Goal: Task Accomplishment & Management: Use online tool/utility

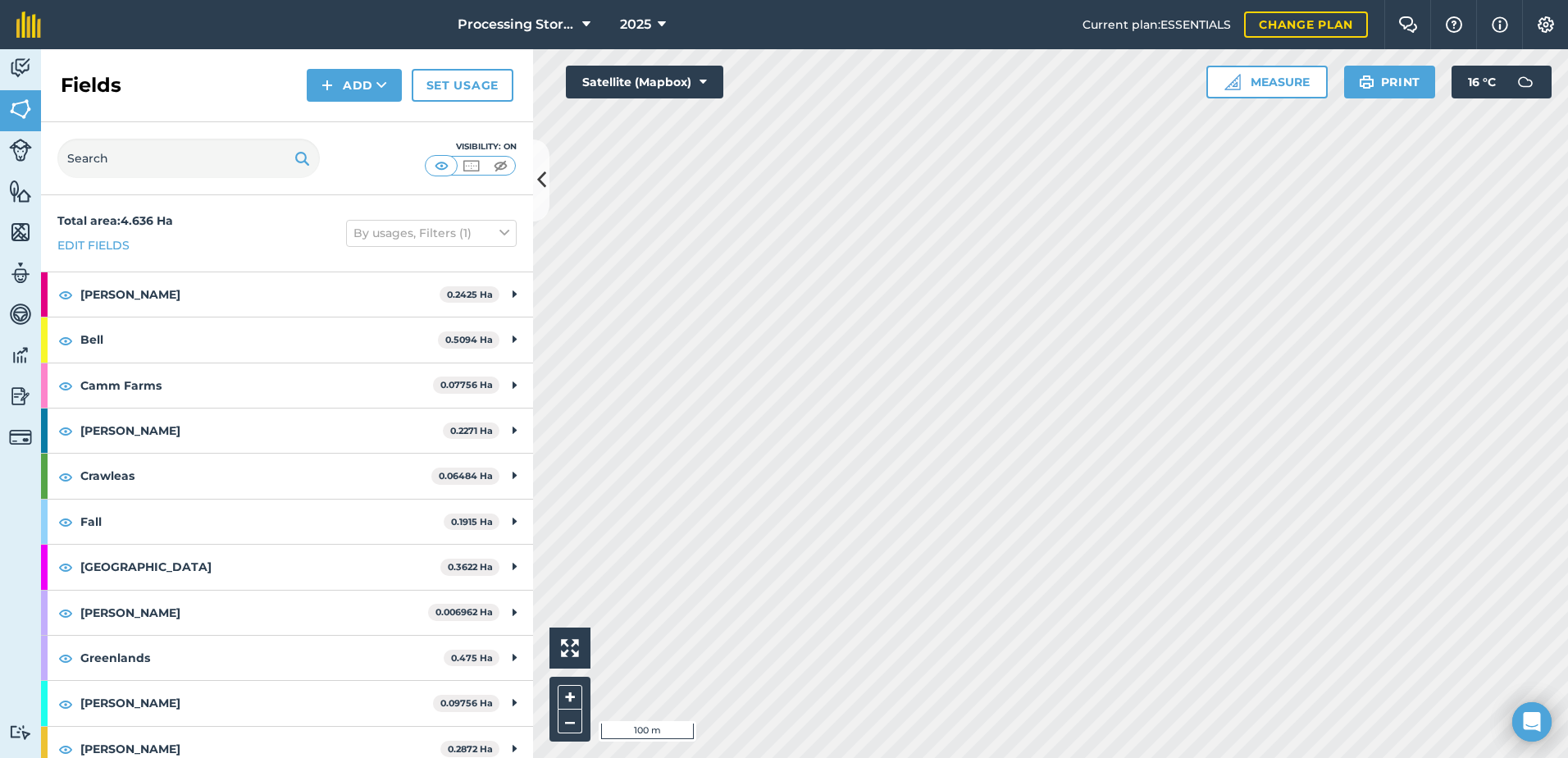
scroll to position [492, 0]
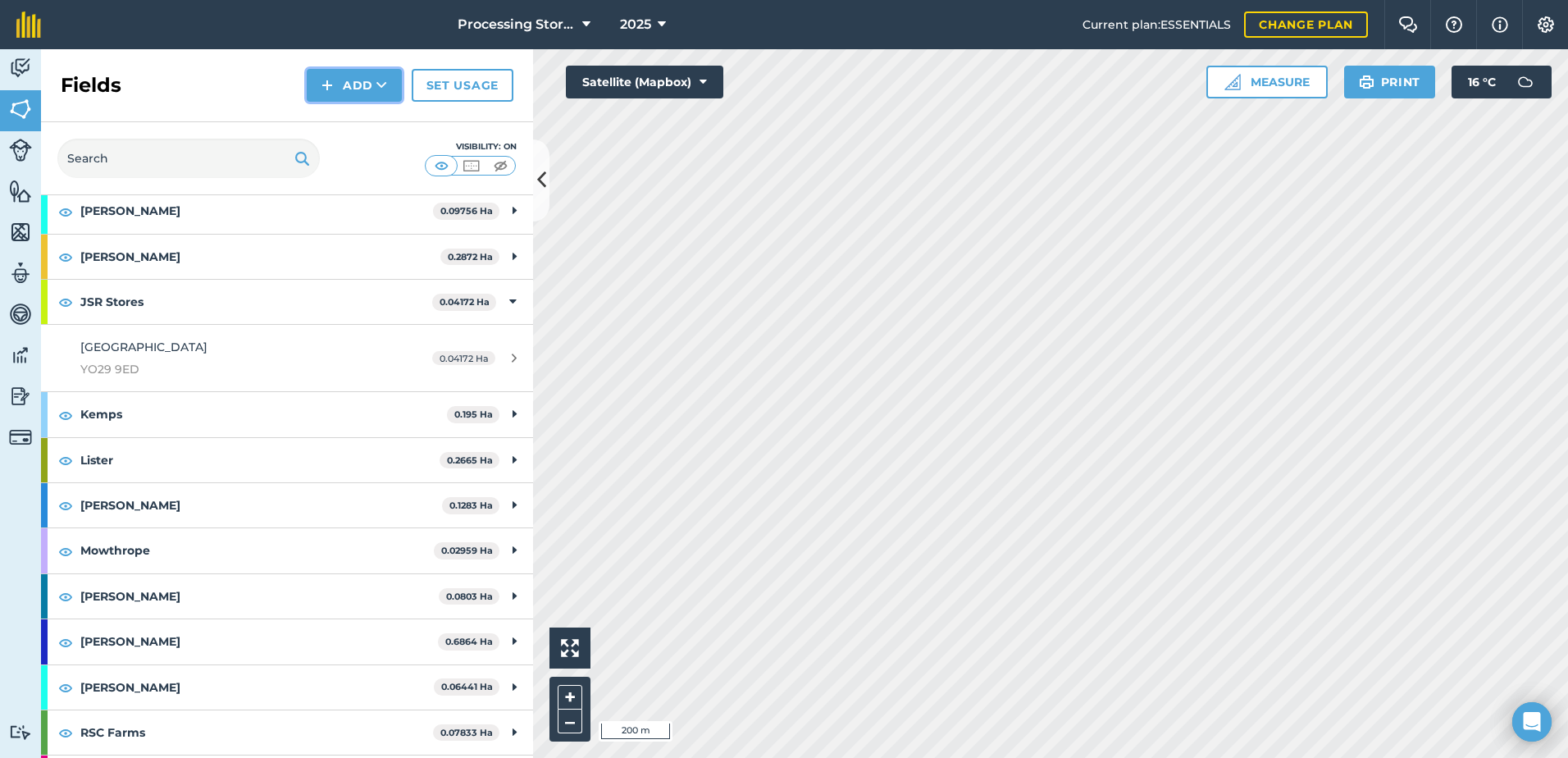
click at [336, 93] on button "Add" at bounding box center [354, 85] width 95 height 33
click at [344, 151] on link "Import" at bounding box center [354, 160] width 90 height 36
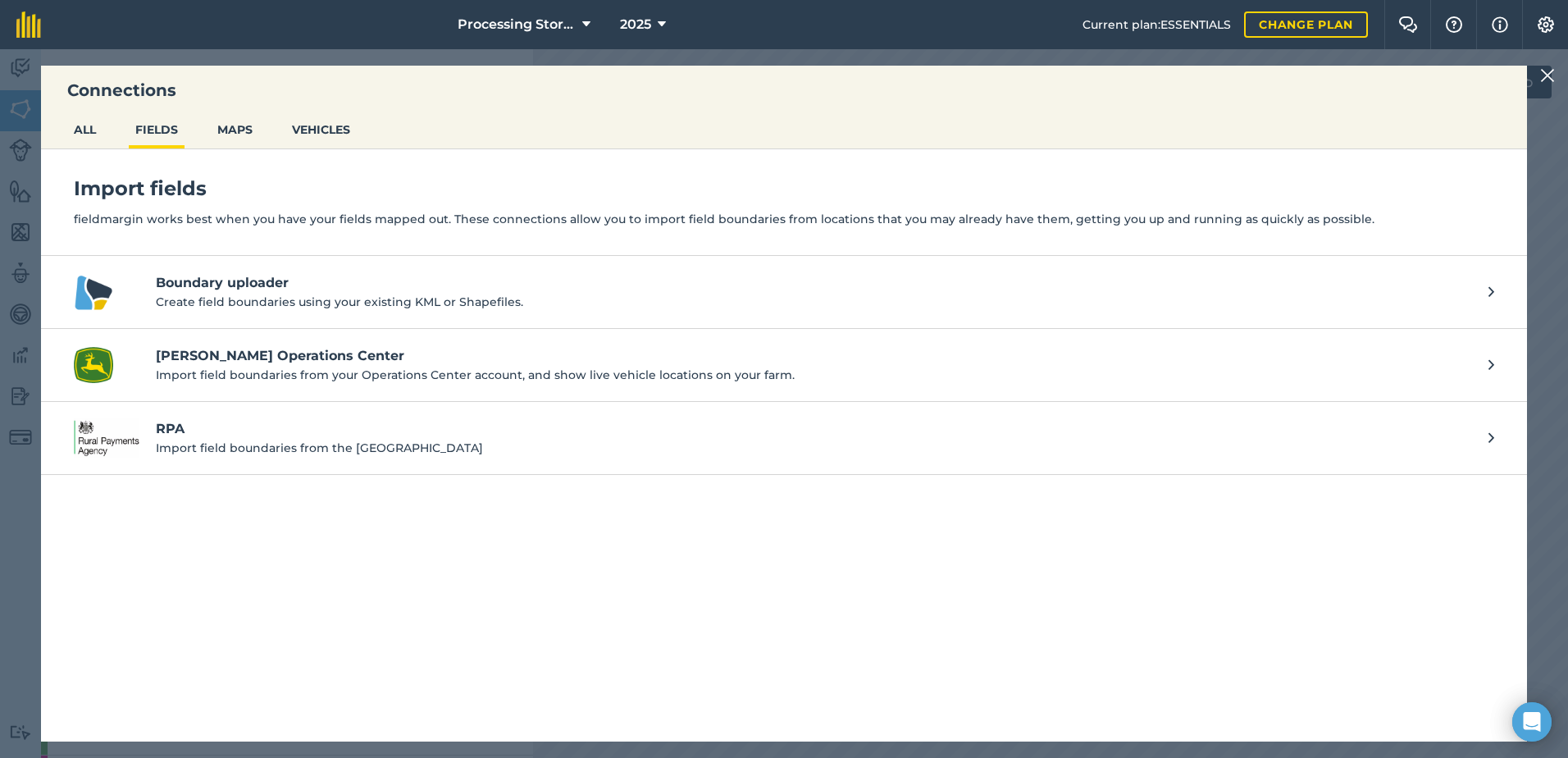
click at [251, 302] on p "Create field boundaries using your existing KML or Shapefiles." at bounding box center [814, 302] width 1317 height 18
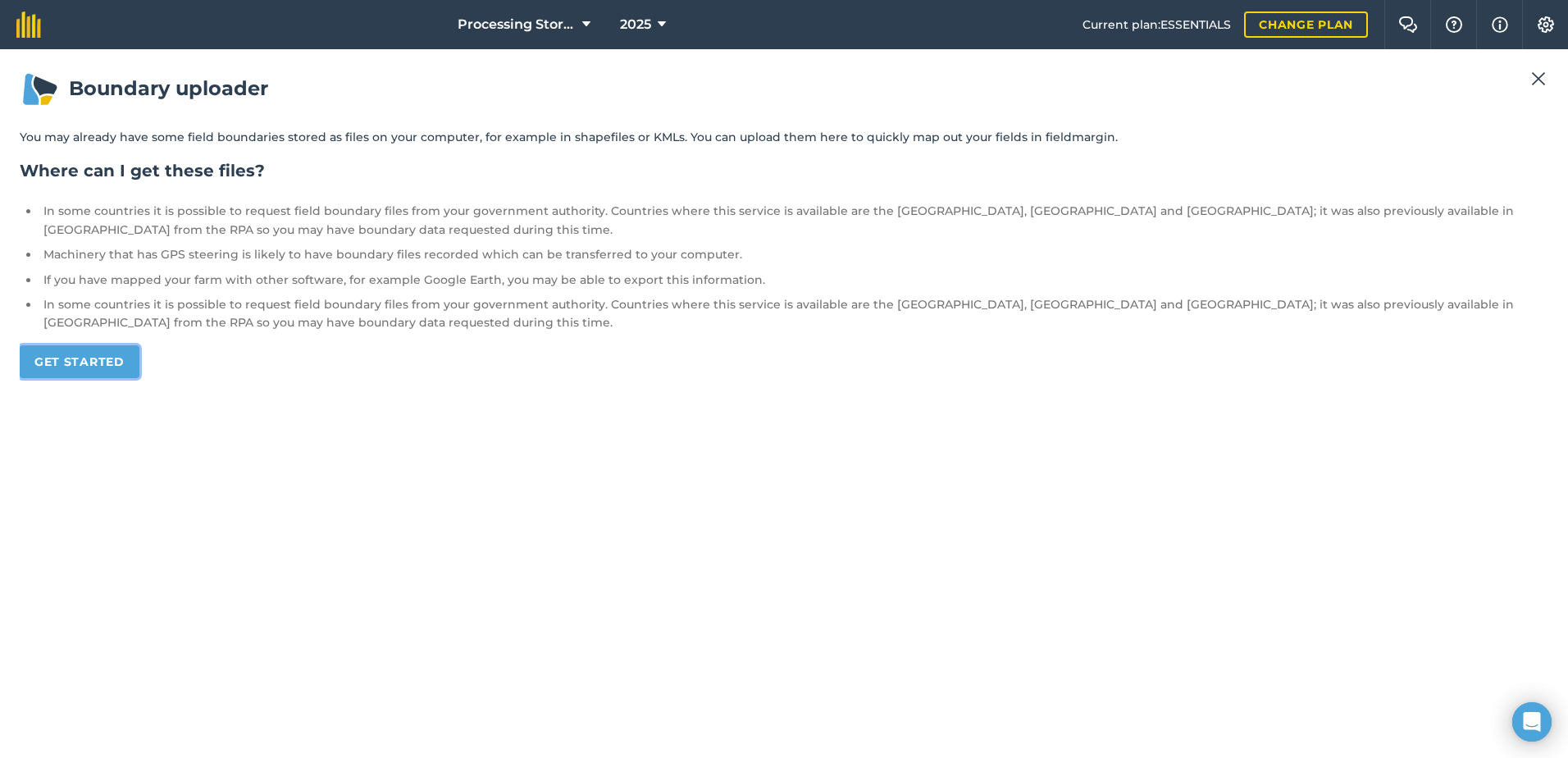
click at [95, 367] on link "Get started" at bounding box center [80, 362] width 120 height 33
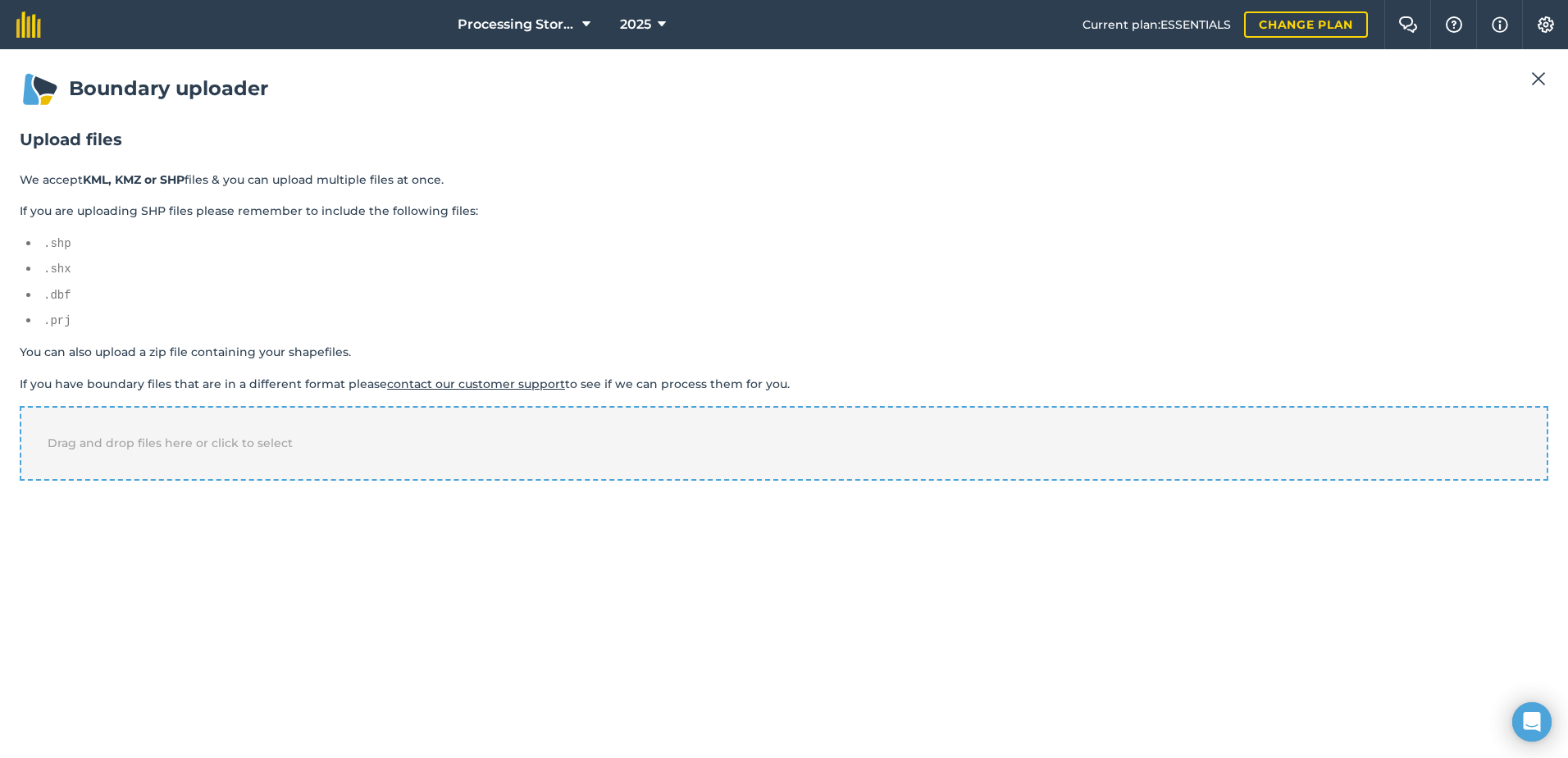
click at [836, 427] on div "Drag and drop files here or click to select" at bounding box center [784, 442] width 1529 height 73
drag, startPoint x: 141, startPoint y: 534, endPoint x: 142, endPoint y: 546, distance: 12.0
click at [141, 534] on select "-- Select a property -- name" at bounding box center [94, 537] width 150 height 24
select select "name"
click at [20, 525] on select "-- Select a property -- name" at bounding box center [94, 537] width 150 height 24
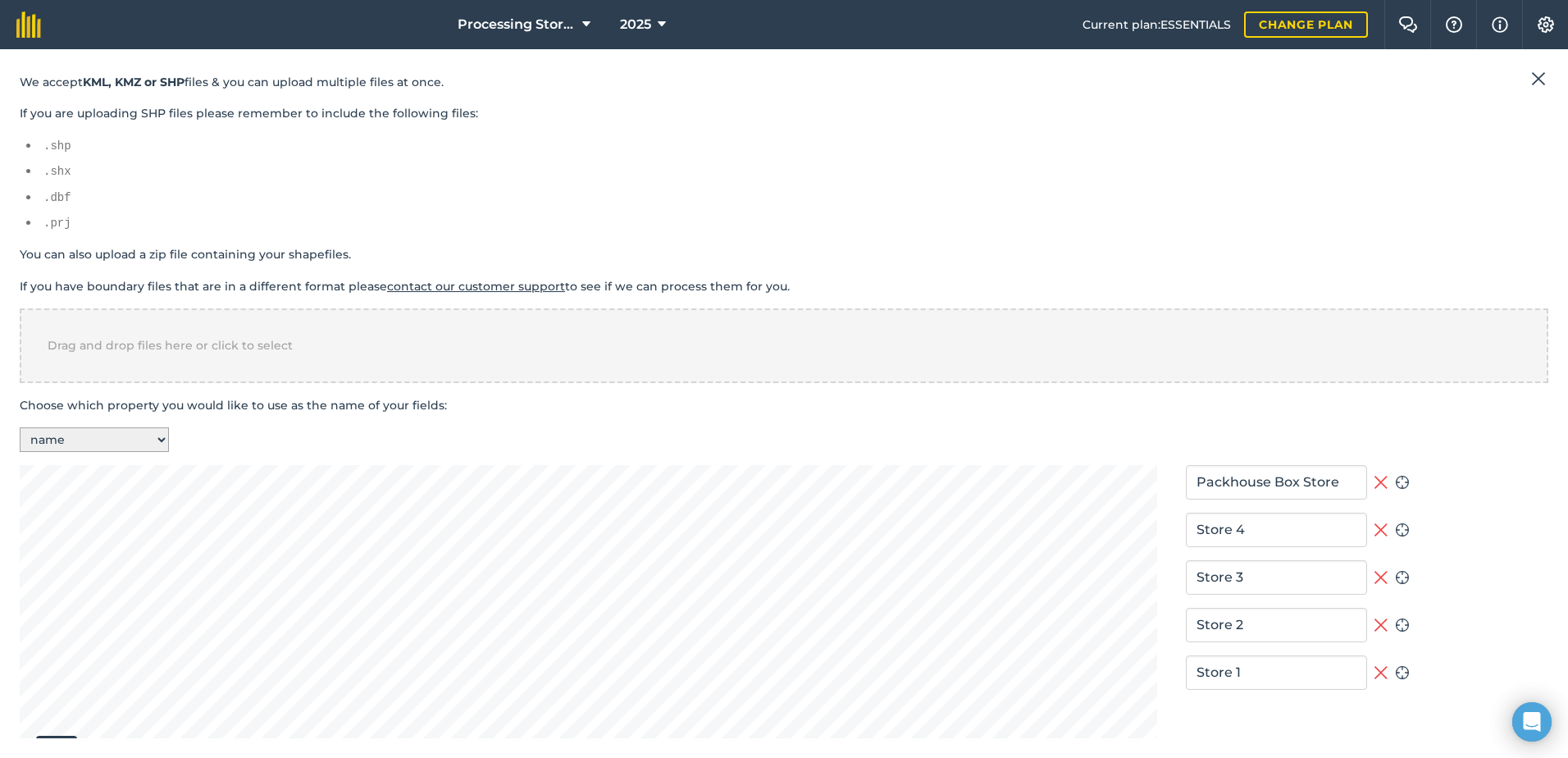
scroll to position [300, 0]
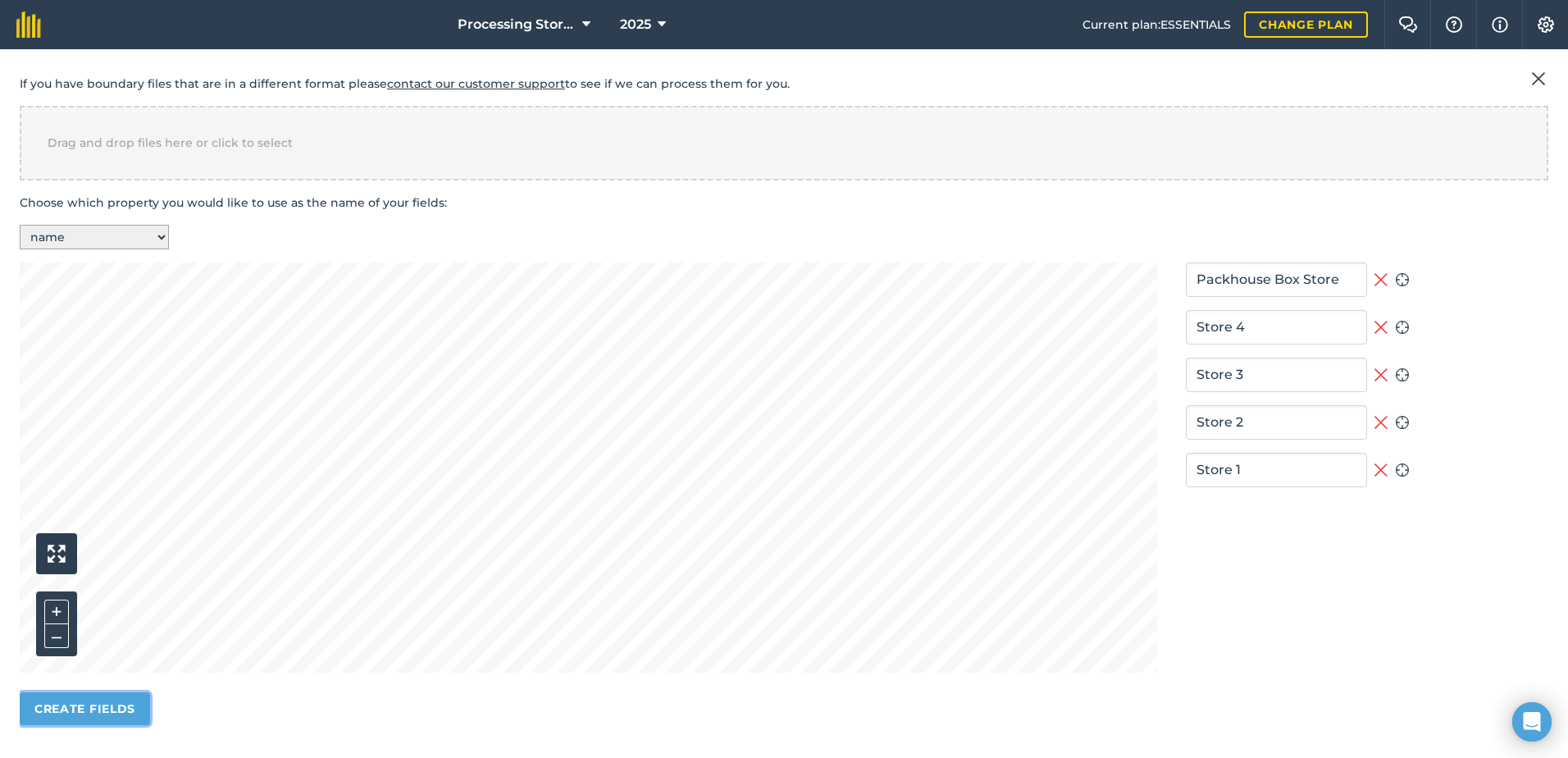
click at [108, 714] on button "Create fields" at bounding box center [85, 708] width 131 height 33
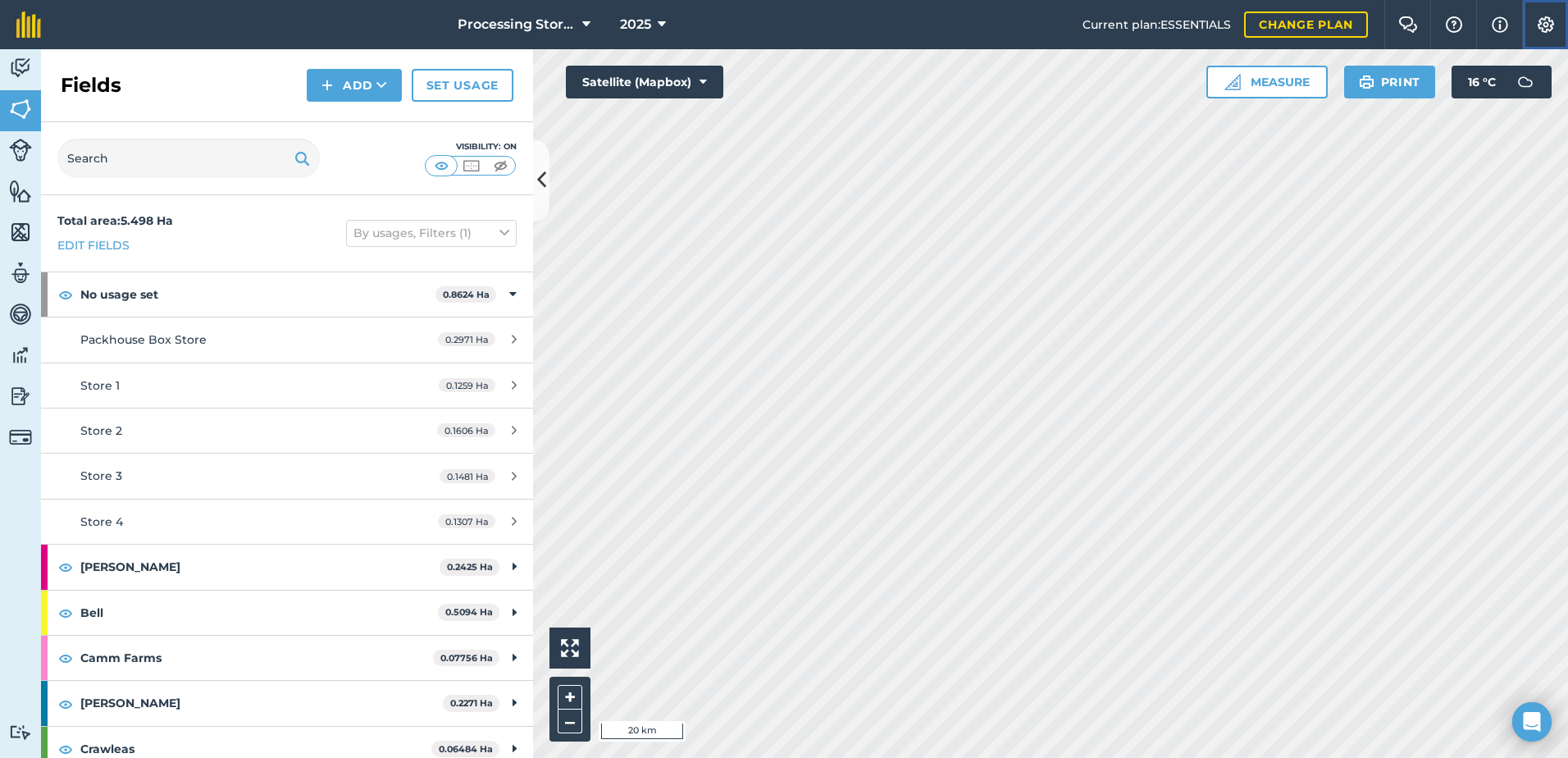
click at [1543, 22] on img at bounding box center [1546, 24] width 20 height 16
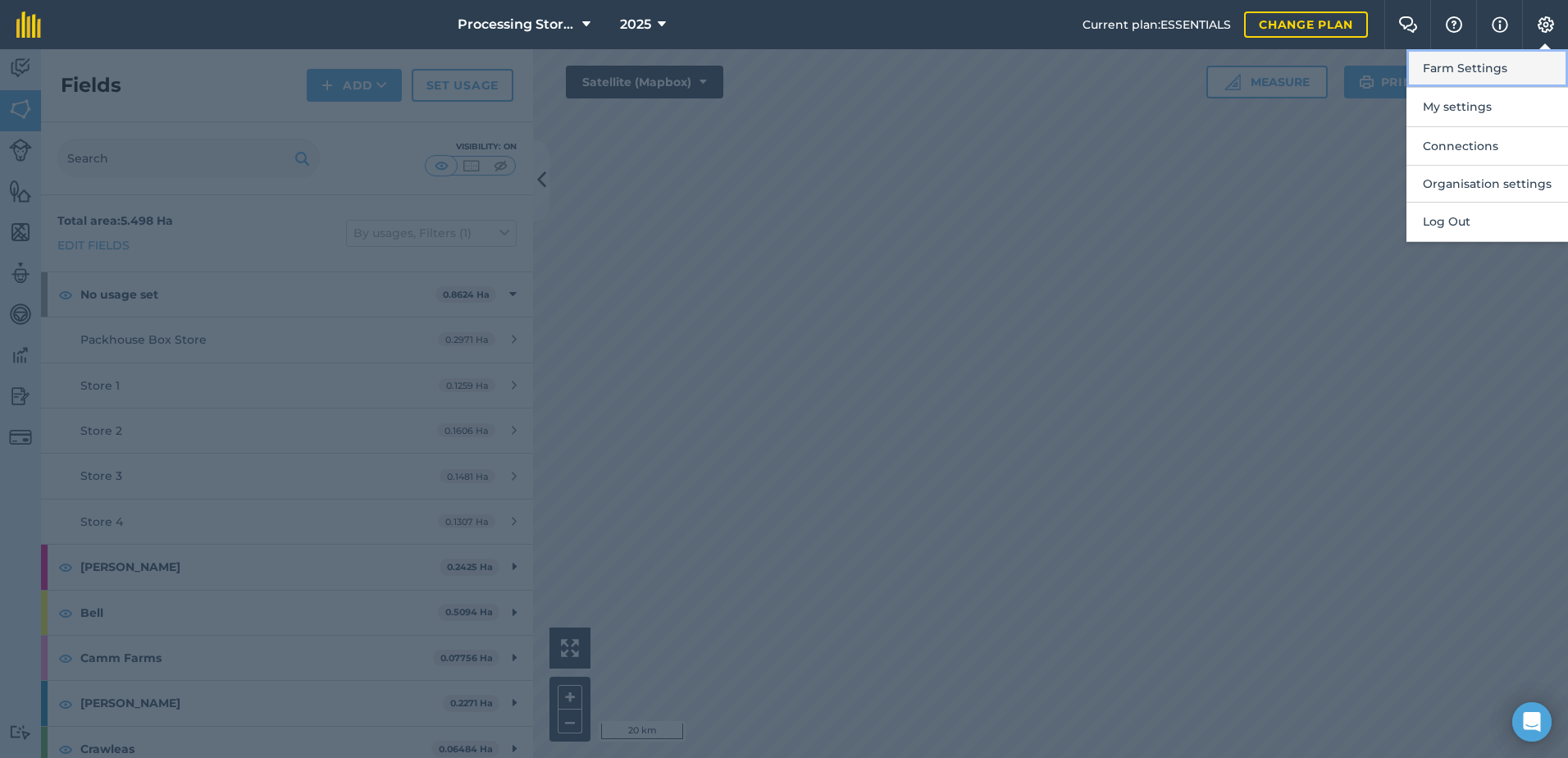
click at [1493, 73] on button "Farm Settings" at bounding box center [1487, 68] width 161 height 39
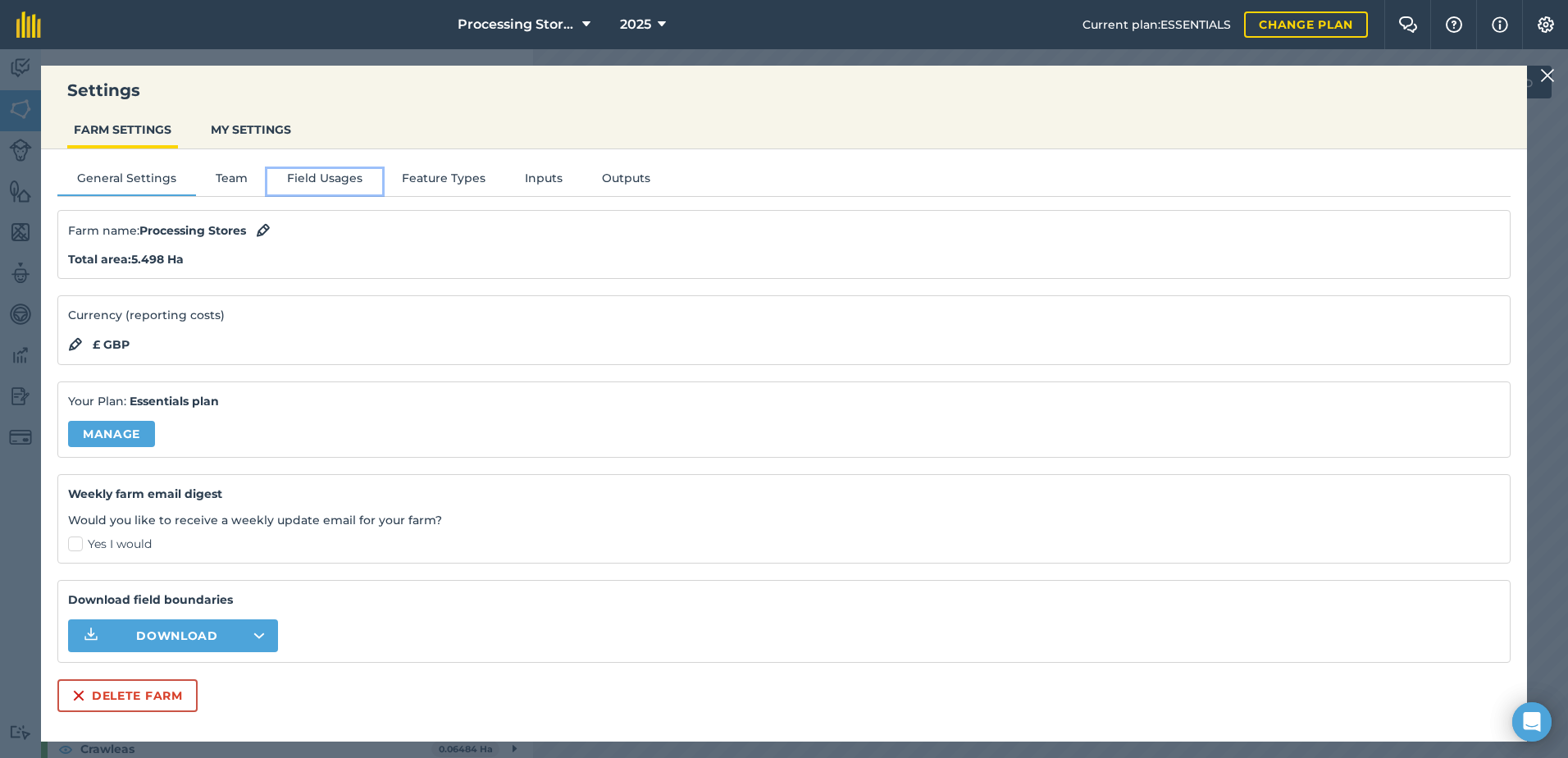
click at [317, 182] on button "Field Usages" at bounding box center [325, 180] width 115 height 24
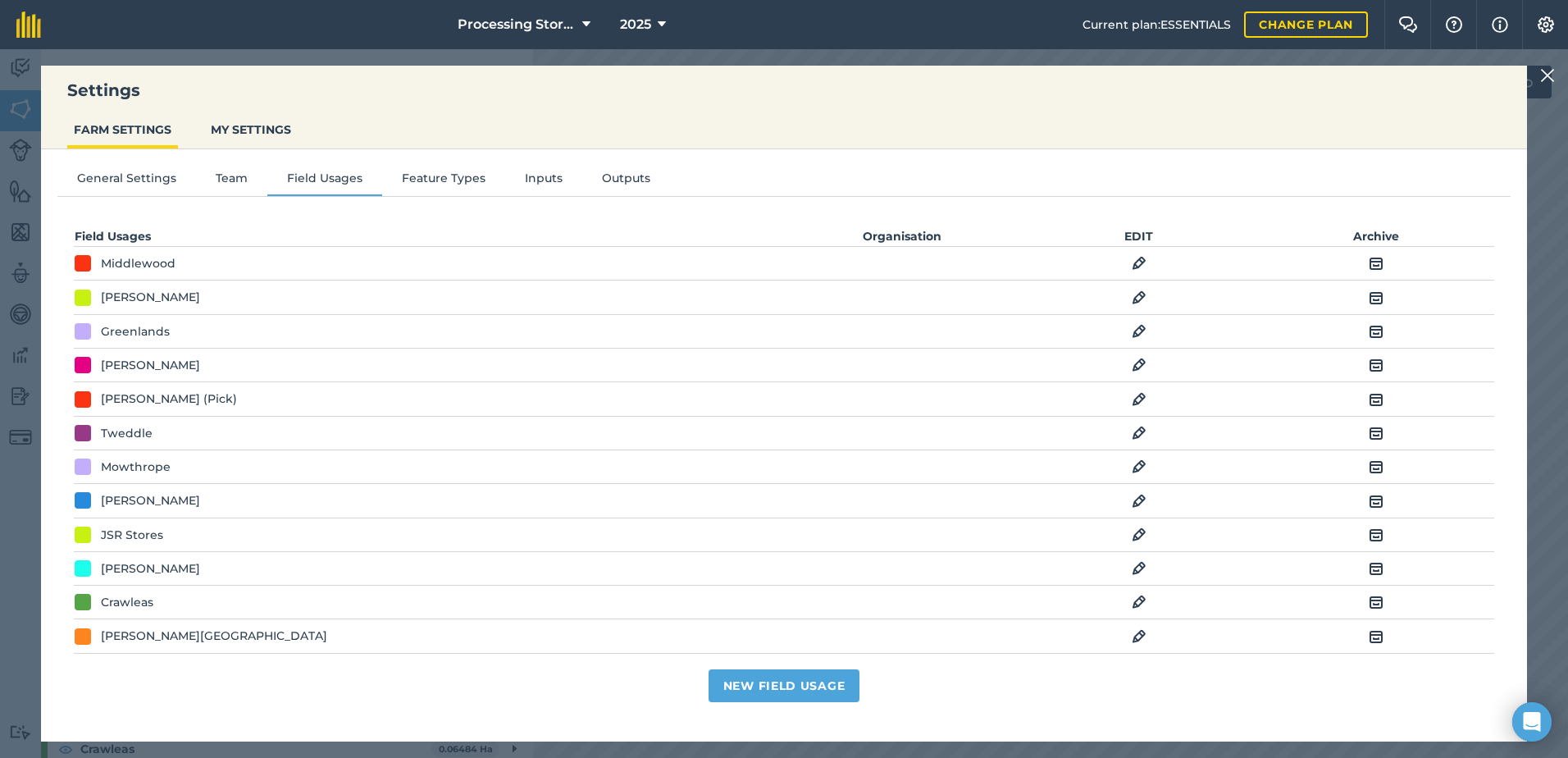
click at [1545, 74] on img at bounding box center [1548, 75] width 15 height 20
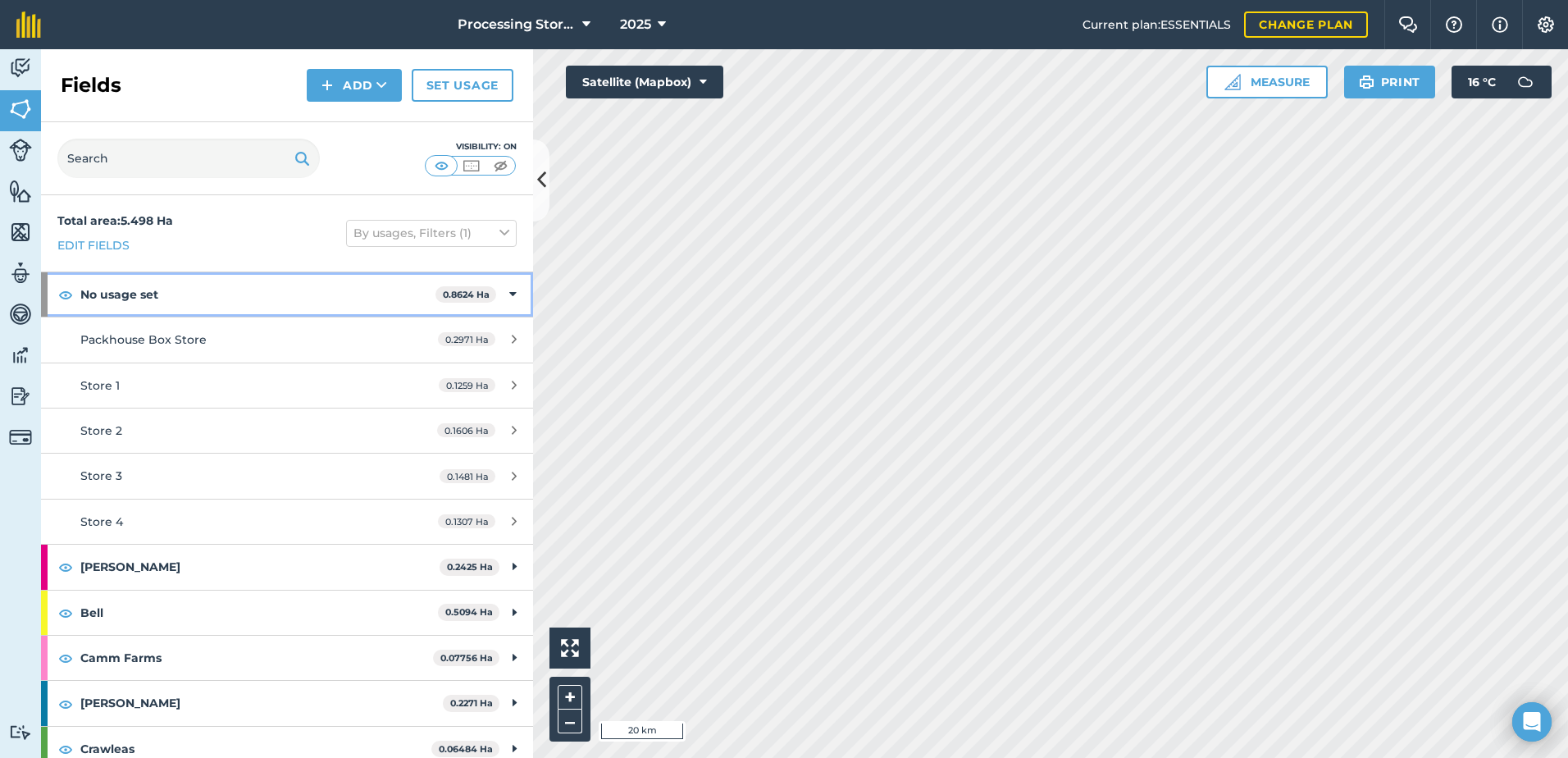
click at [131, 285] on strong "No usage set" at bounding box center [258, 294] width 355 height 44
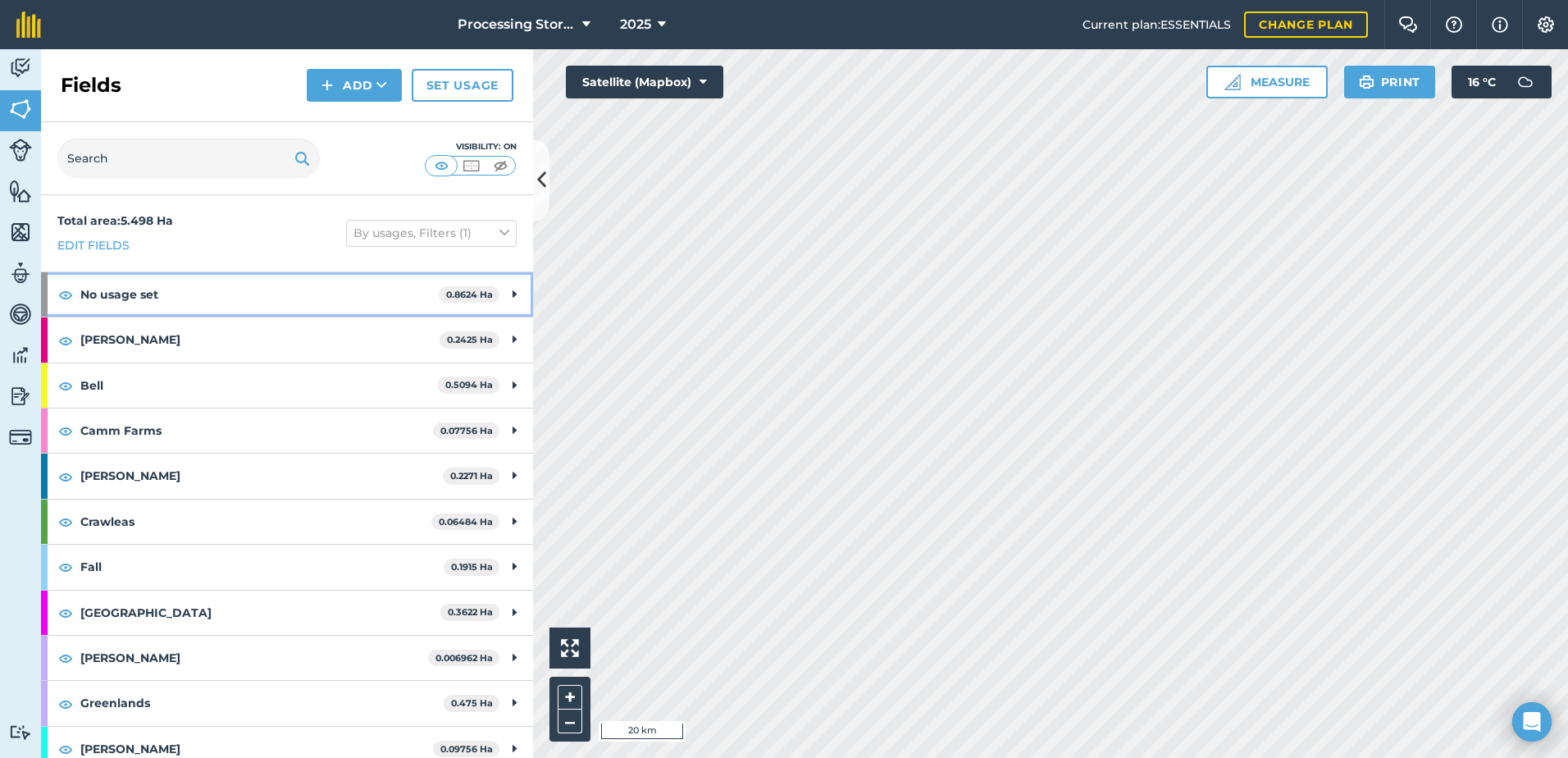
click at [138, 296] on strong "No usage set" at bounding box center [259, 294] width 358 height 44
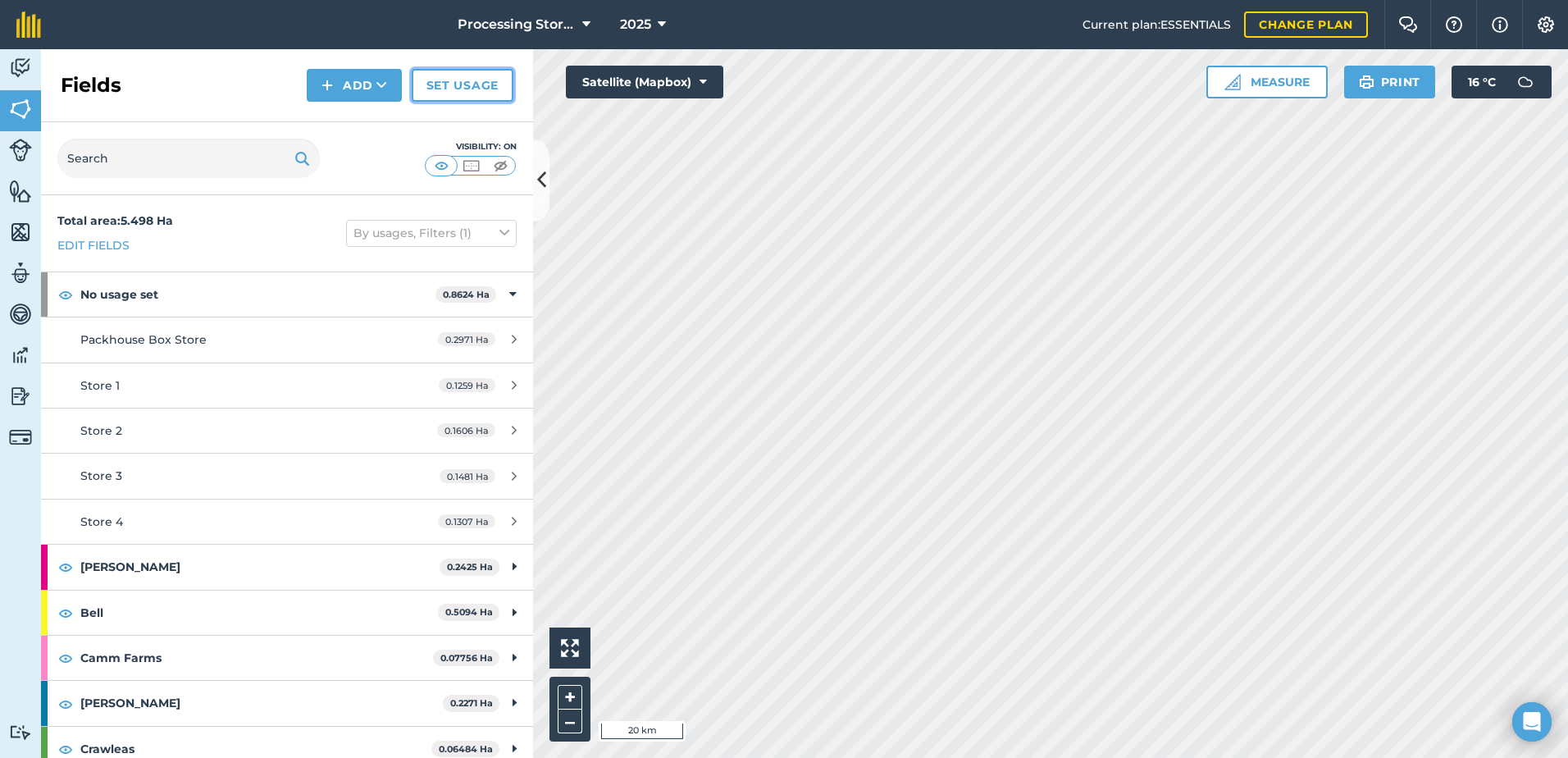
click at [463, 83] on link "Set usage" at bounding box center [463, 85] width 102 height 33
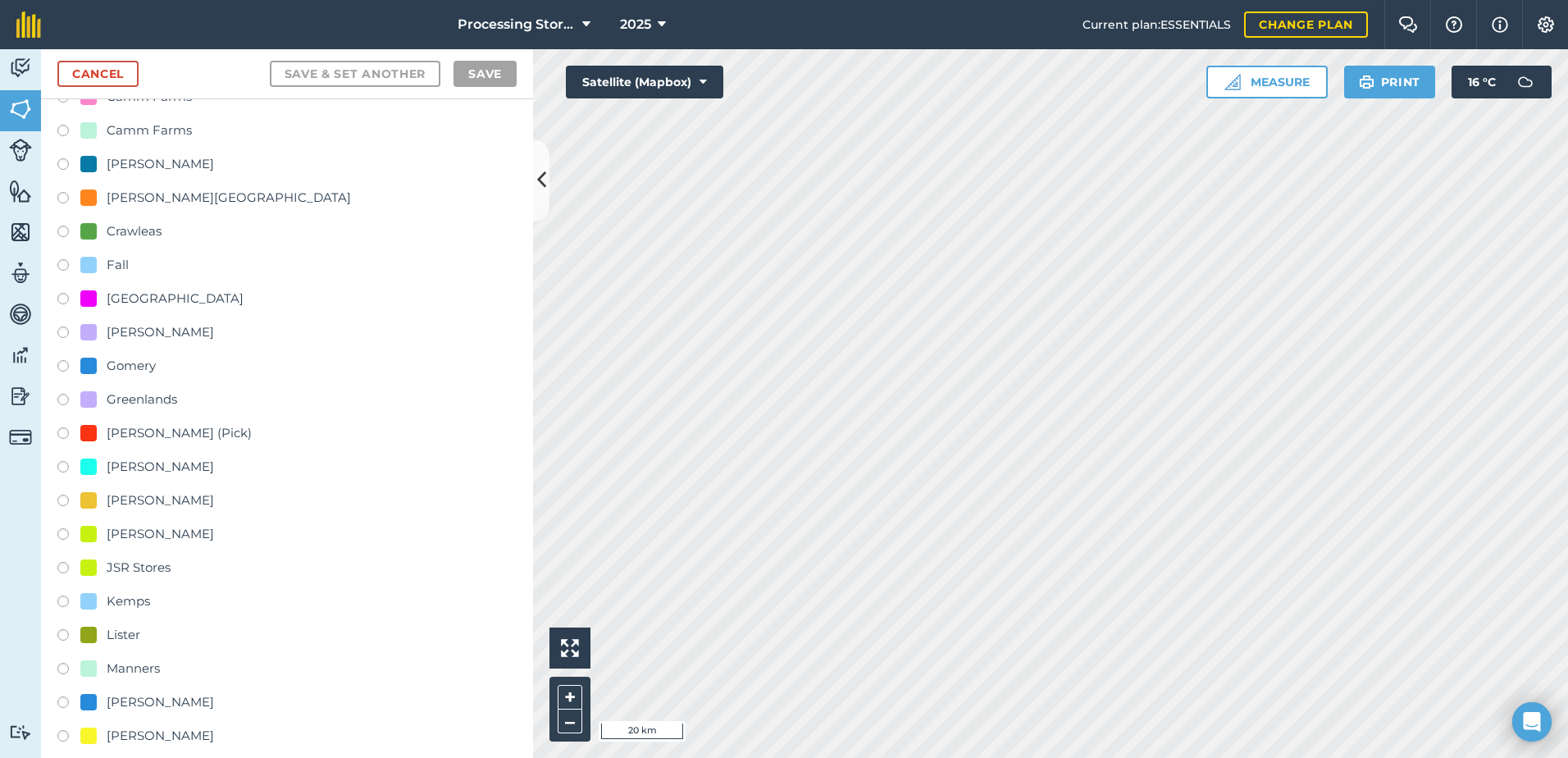
scroll to position [246, 0]
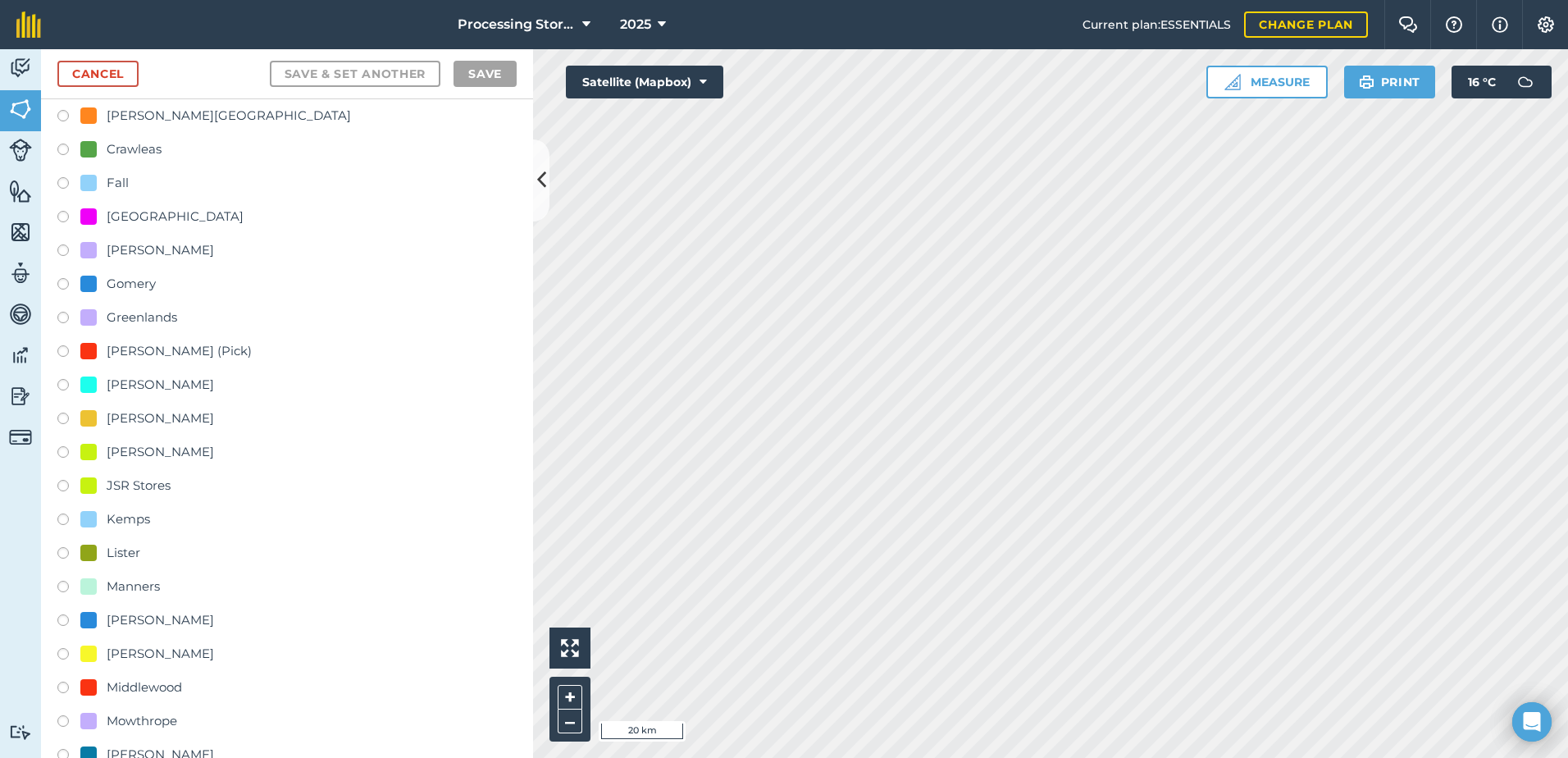
click at [69, 689] on label at bounding box center [68, 690] width 23 height 16
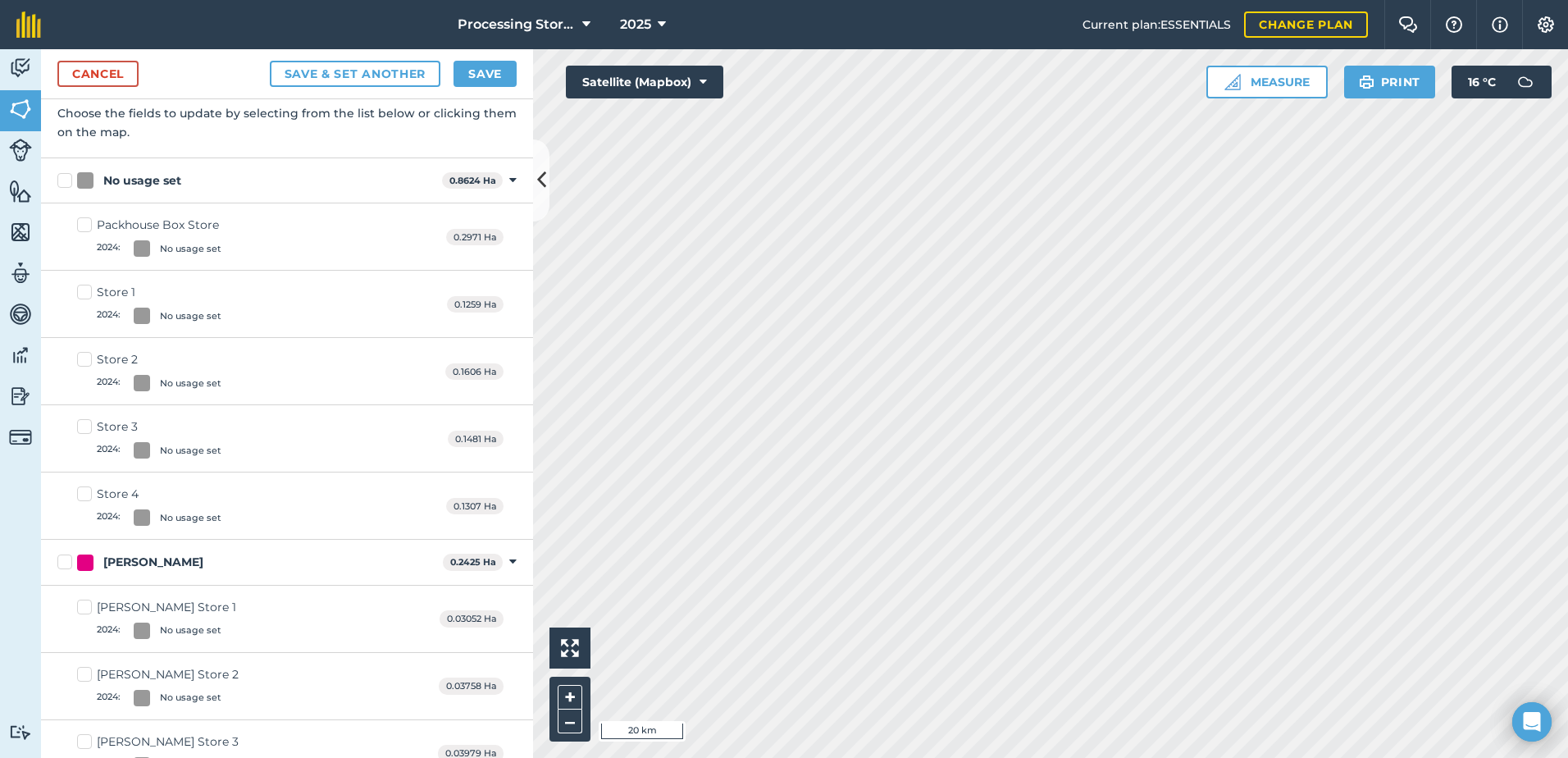
scroll to position [0, 0]
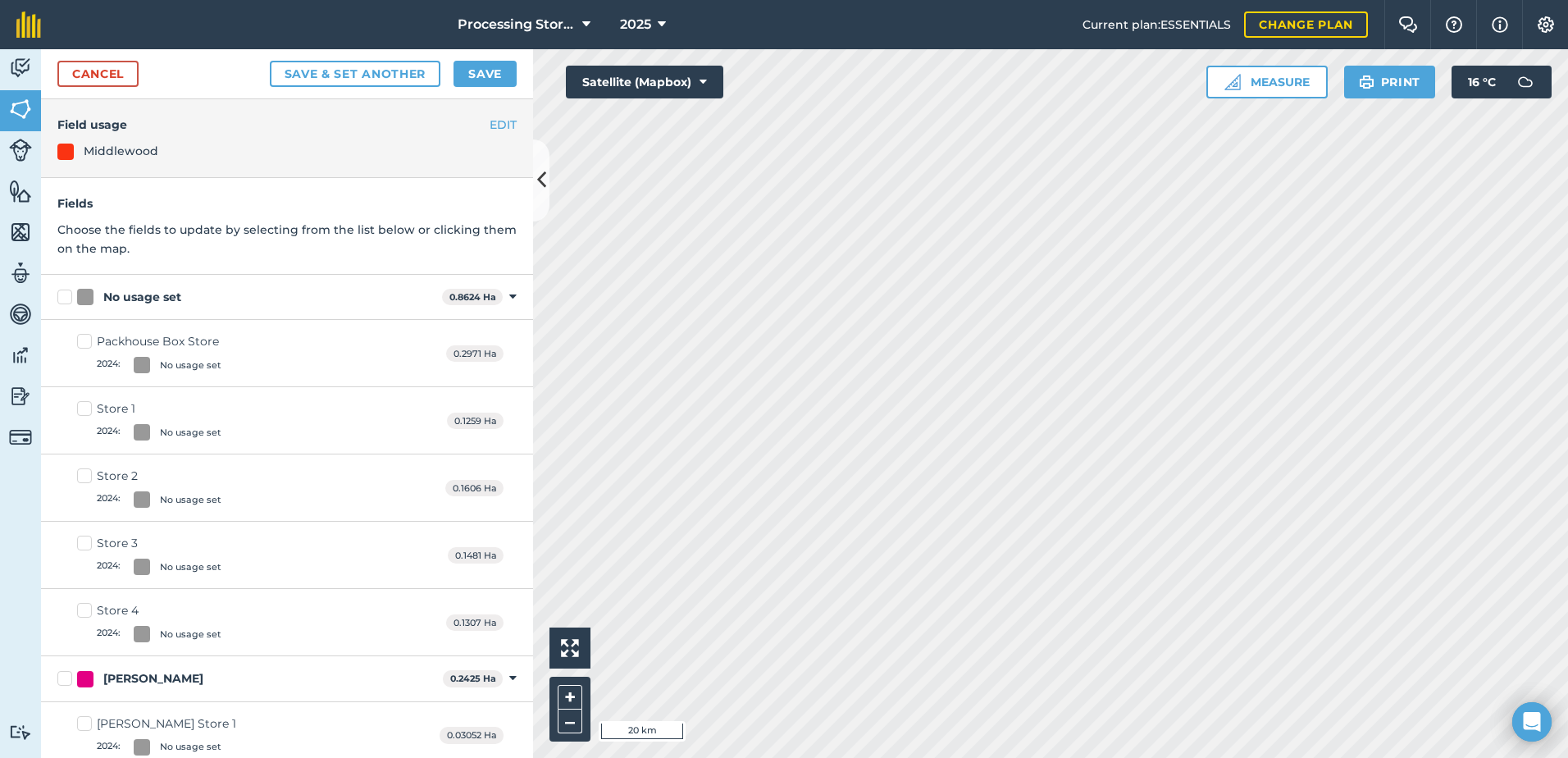
click at [67, 300] on label "No usage set" at bounding box center [246, 296] width 378 height 17
click at [67, 299] on input "No usage set" at bounding box center [63, 294] width 11 height 11
checkbox input "true"
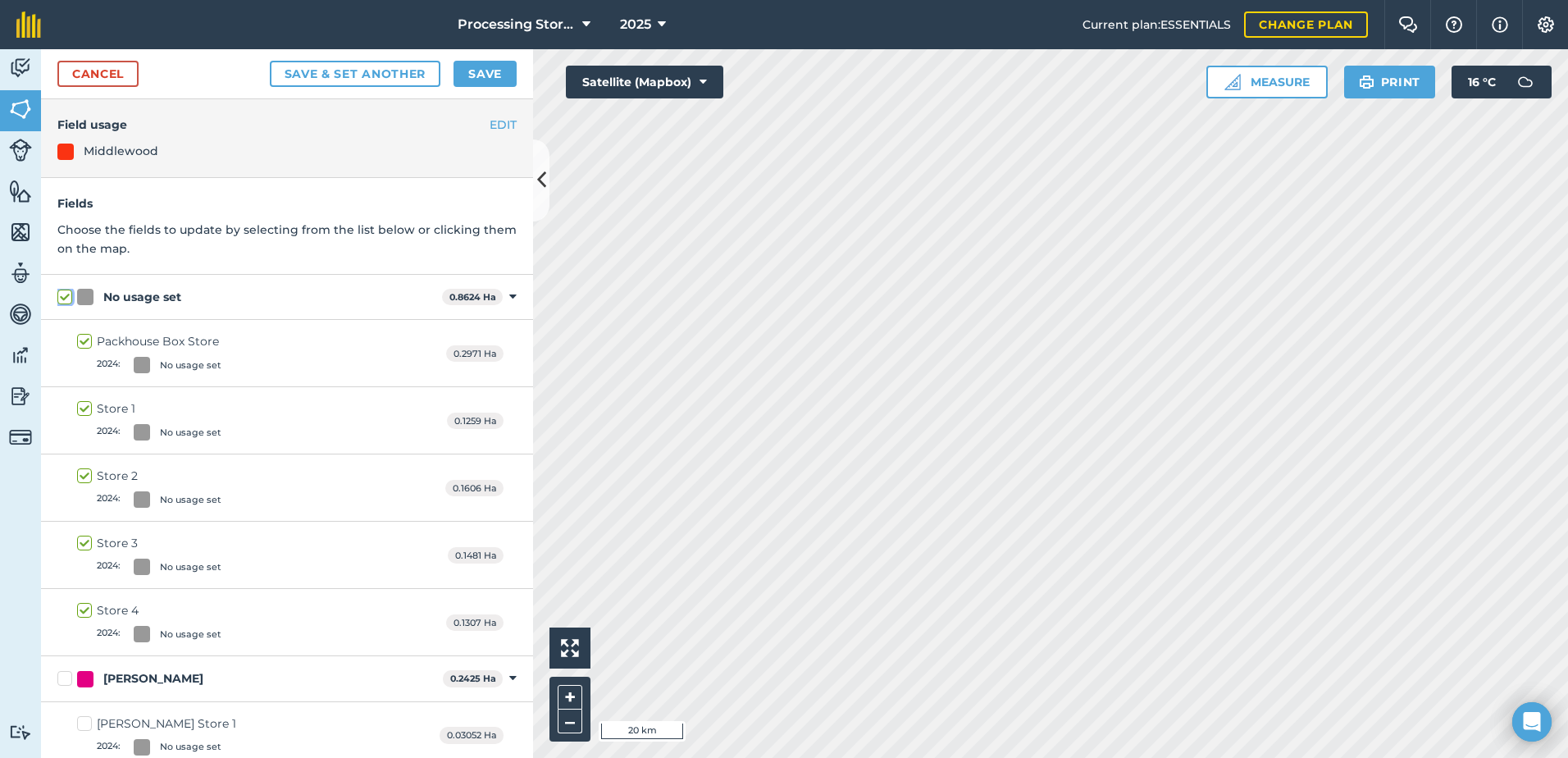
checkbox input "true"
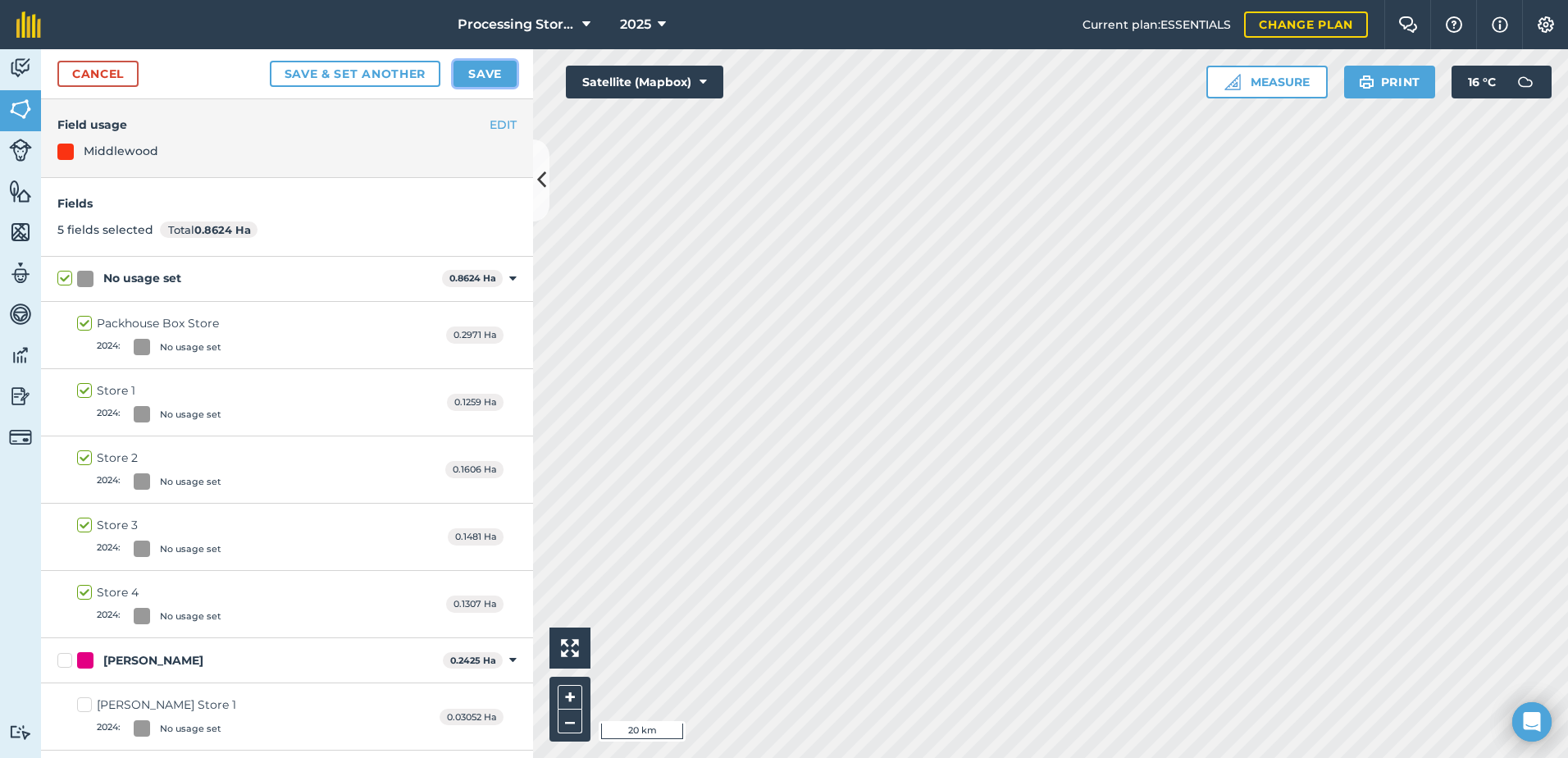
click at [495, 73] on button "Save" at bounding box center [485, 73] width 63 height 26
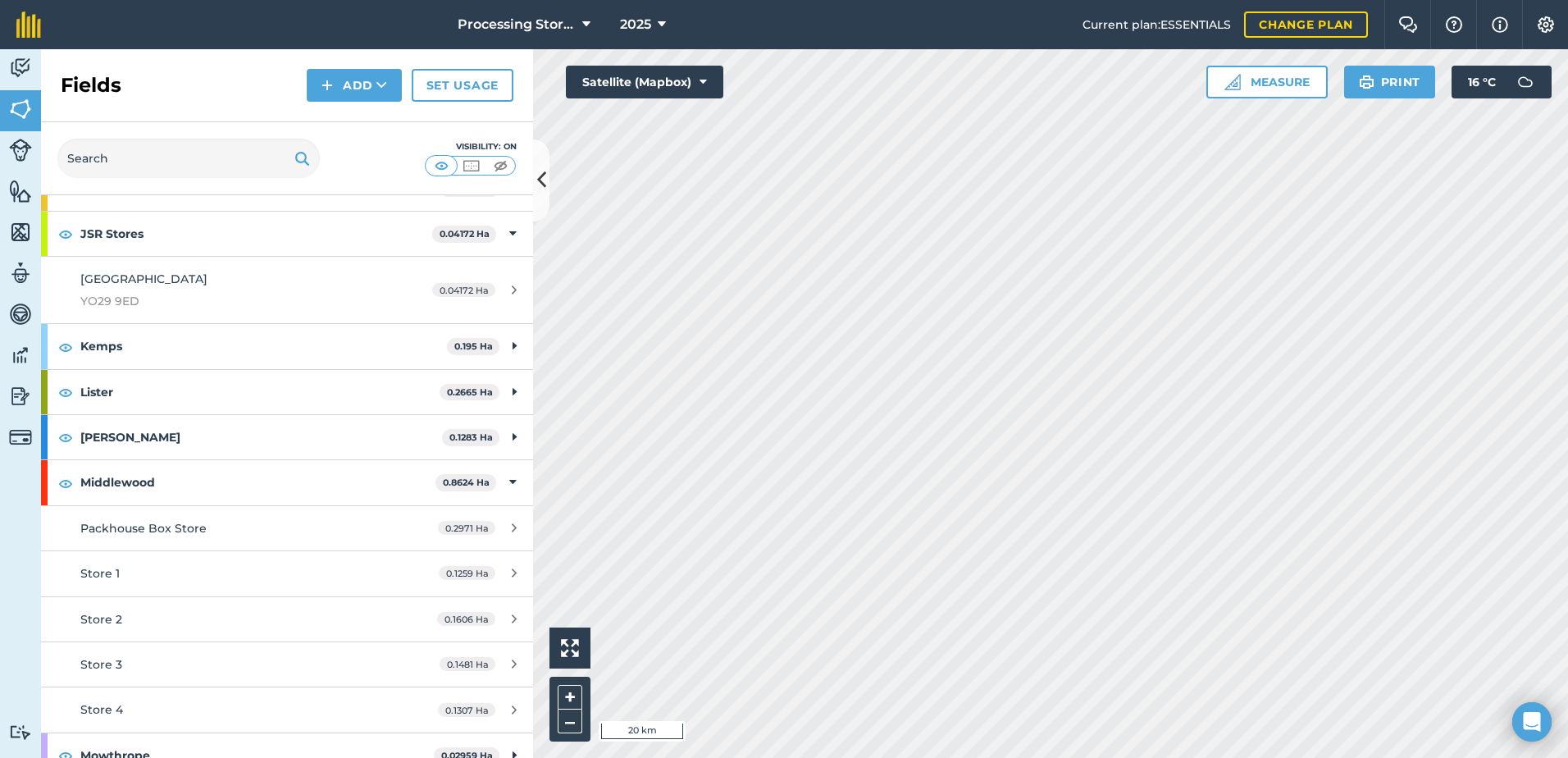
scroll to position [574, 0]
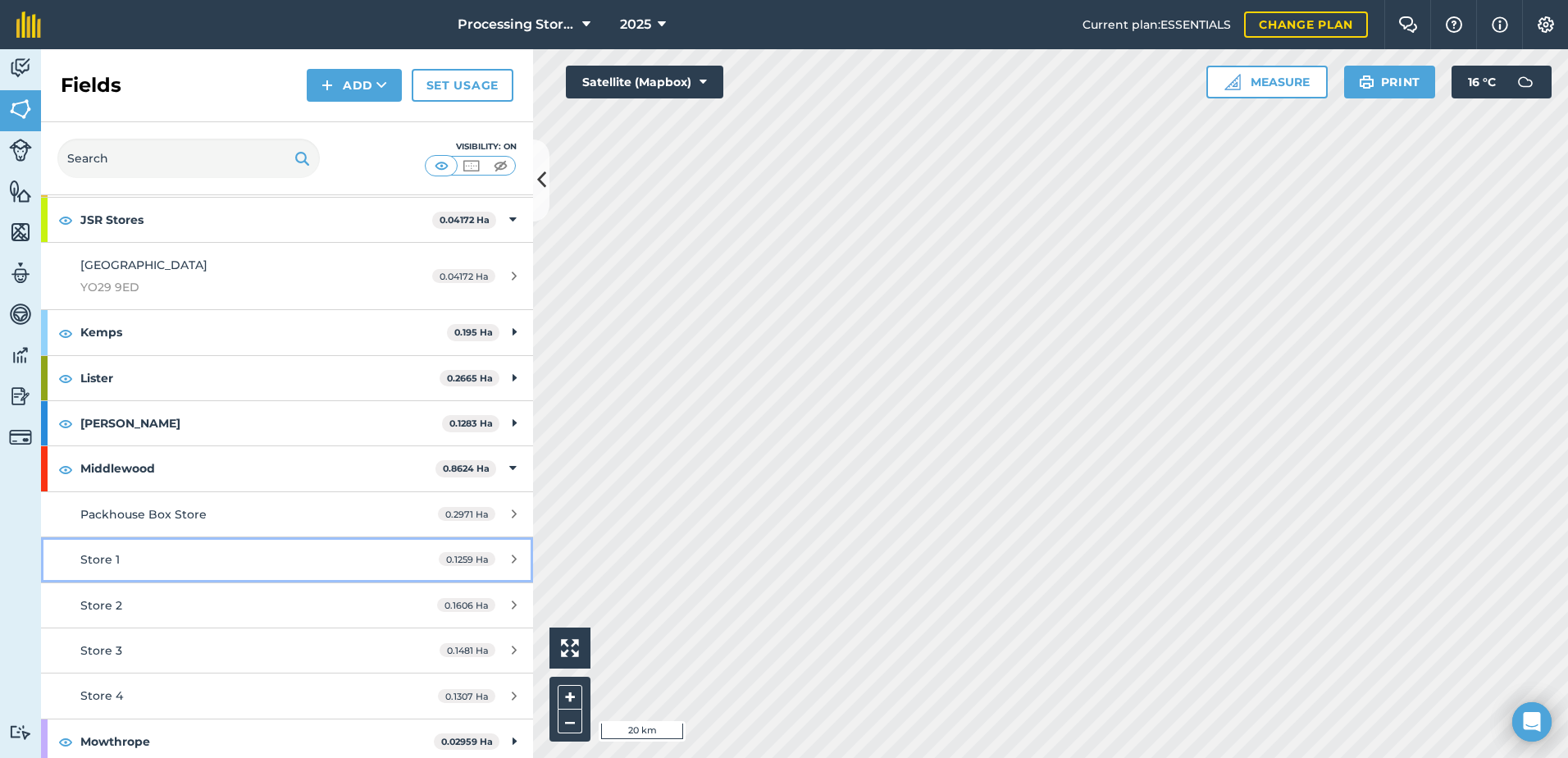
click at [113, 562] on span "Store 1" at bounding box center [100, 559] width 39 height 15
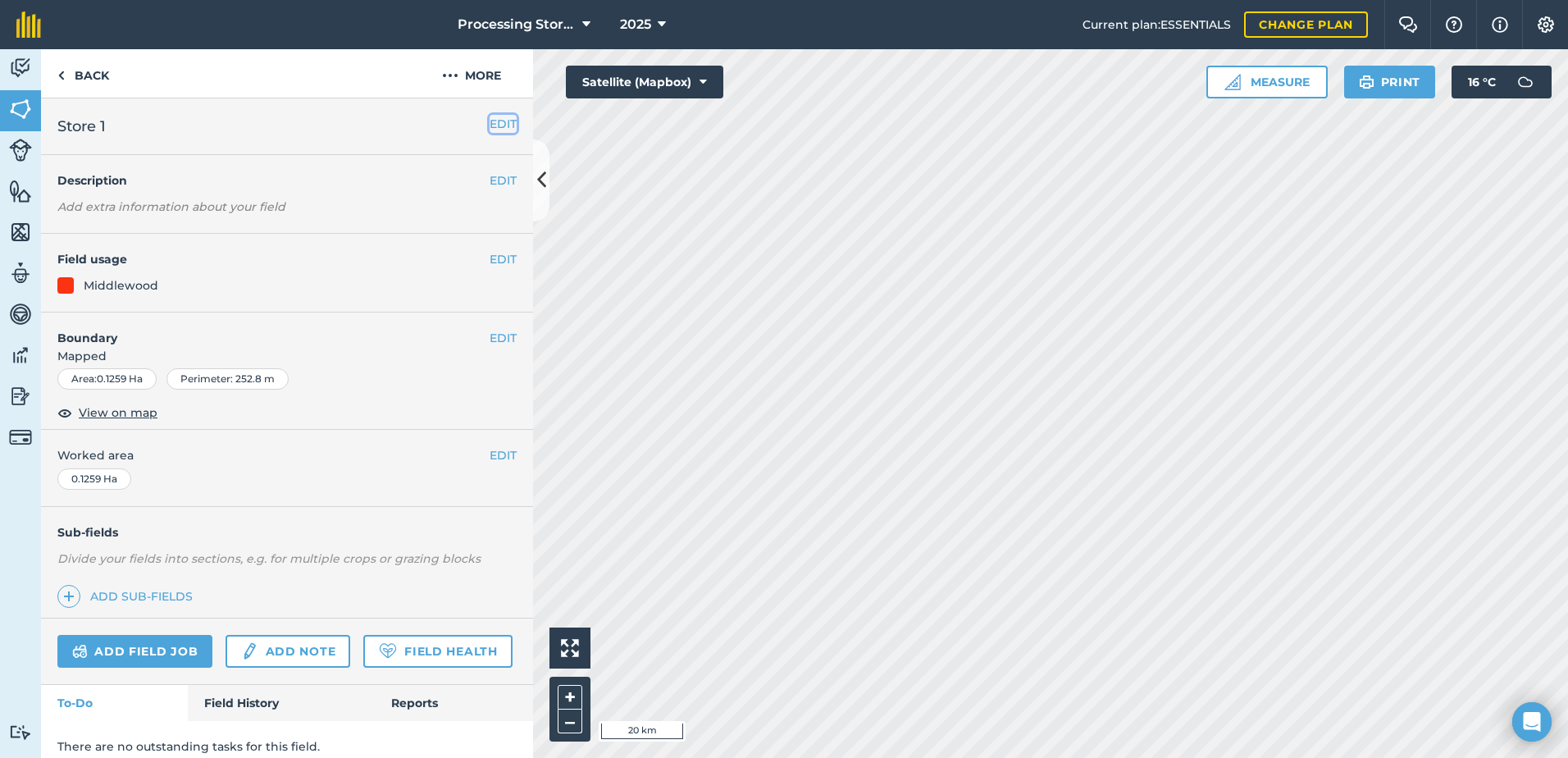
click at [493, 119] on button "EDIT" at bounding box center [503, 124] width 27 height 18
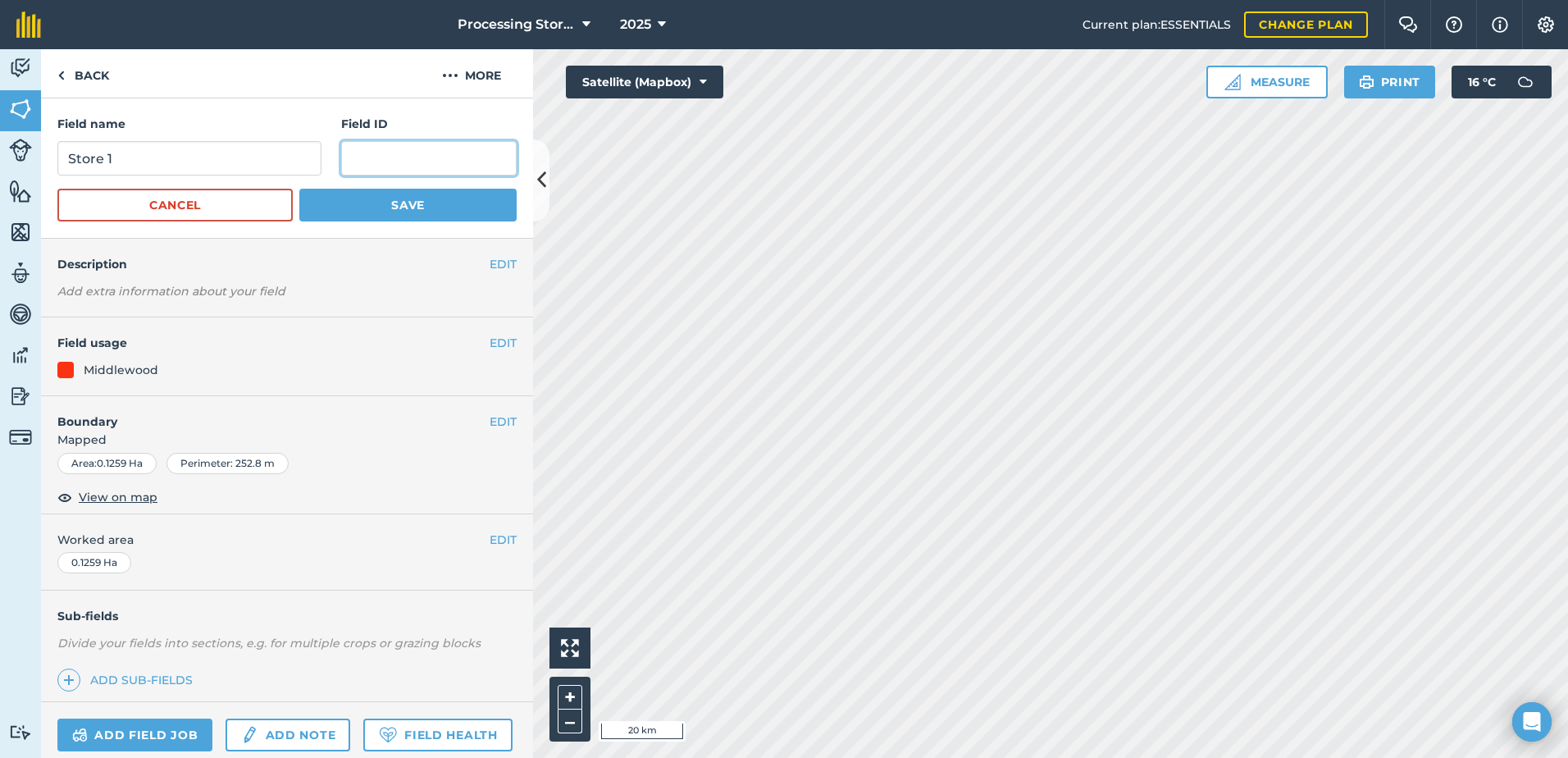
click at [418, 157] on input "text" at bounding box center [429, 159] width 176 height 34
paste input "///cape.landed.supposes"
type input "///cape.landed.supposes"
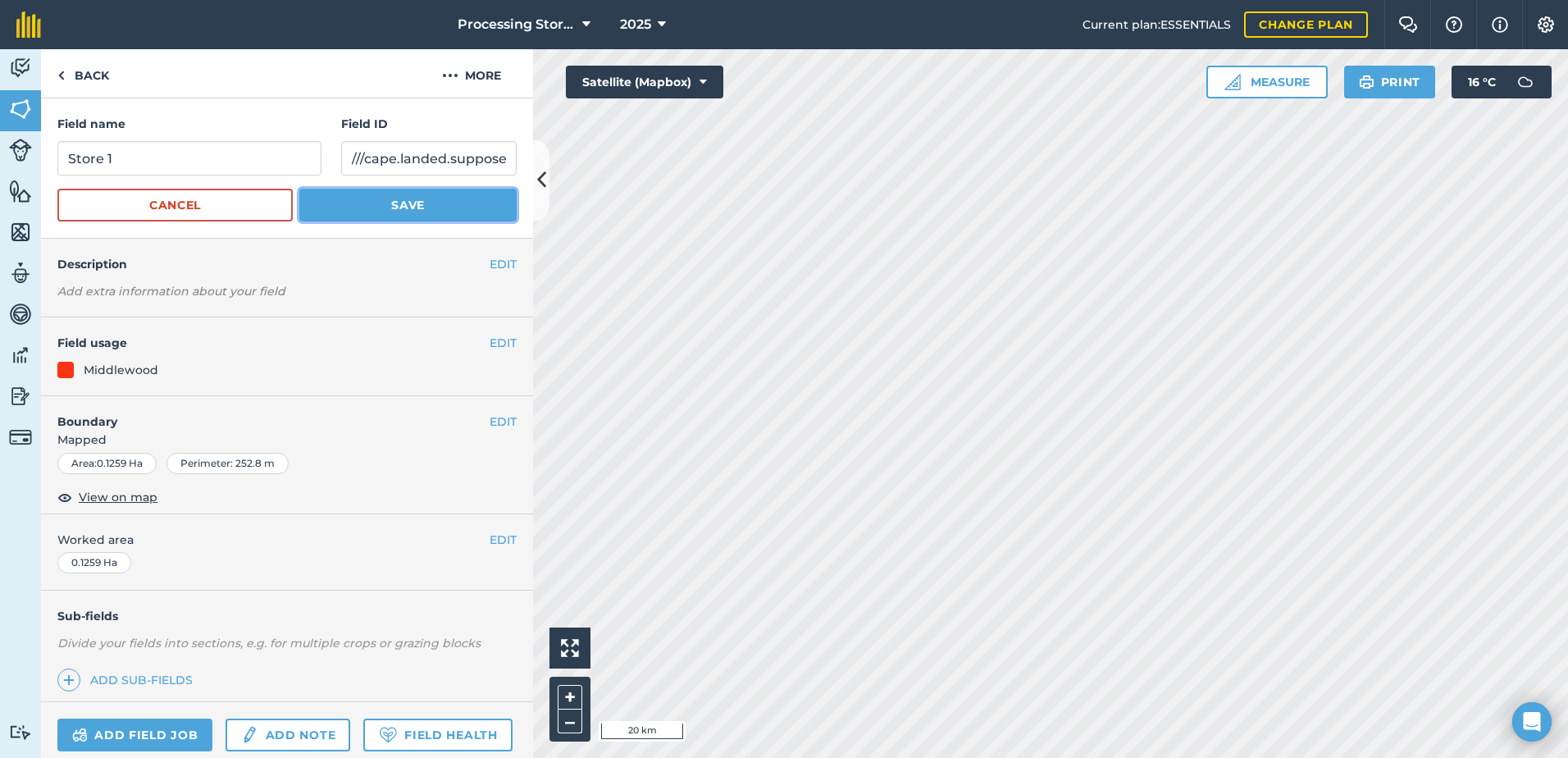
click at [365, 204] on button "Save" at bounding box center [408, 205] width 218 height 33
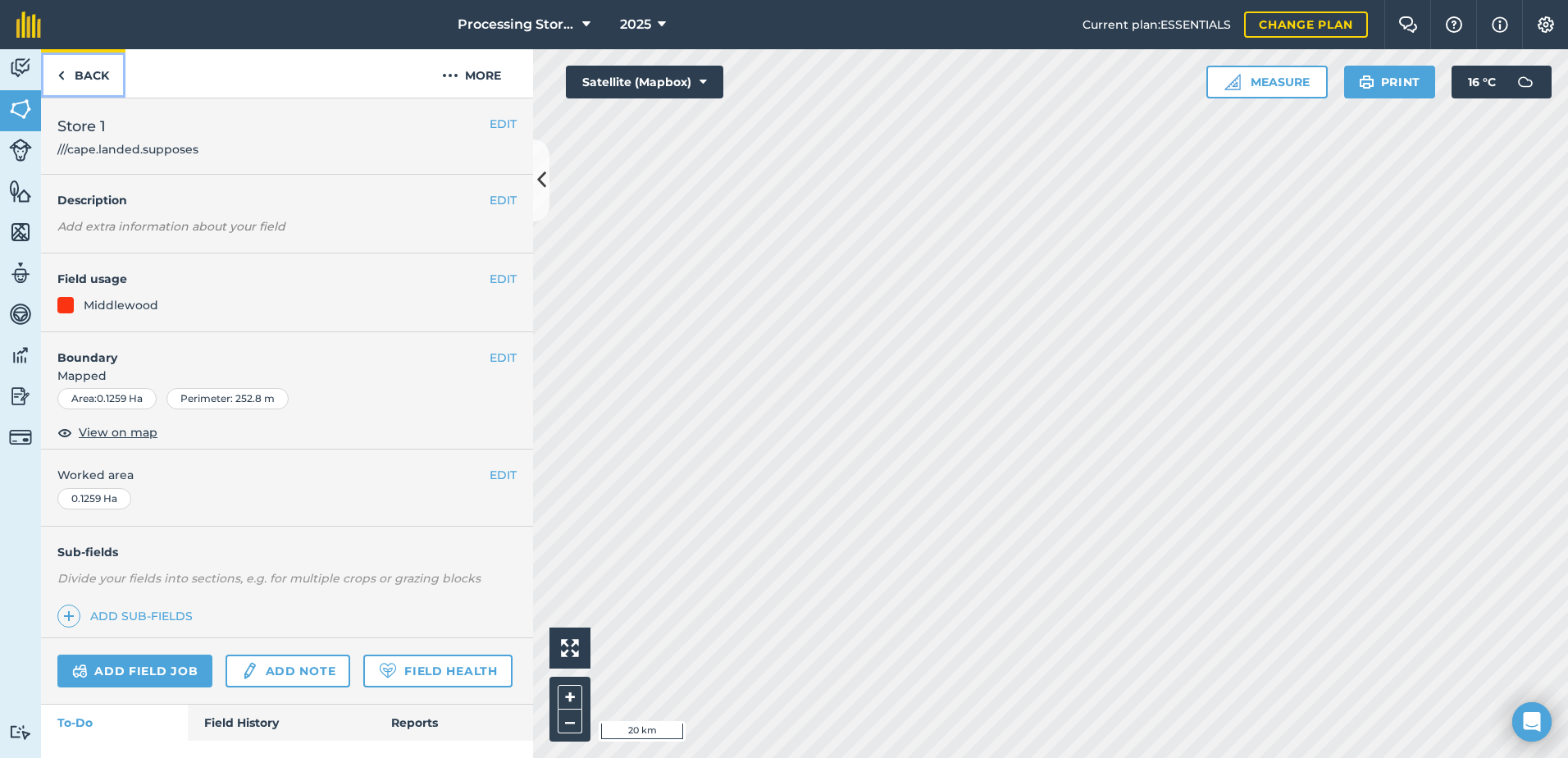
click at [103, 77] on link "Back" at bounding box center [83, 73] width 84 height 48
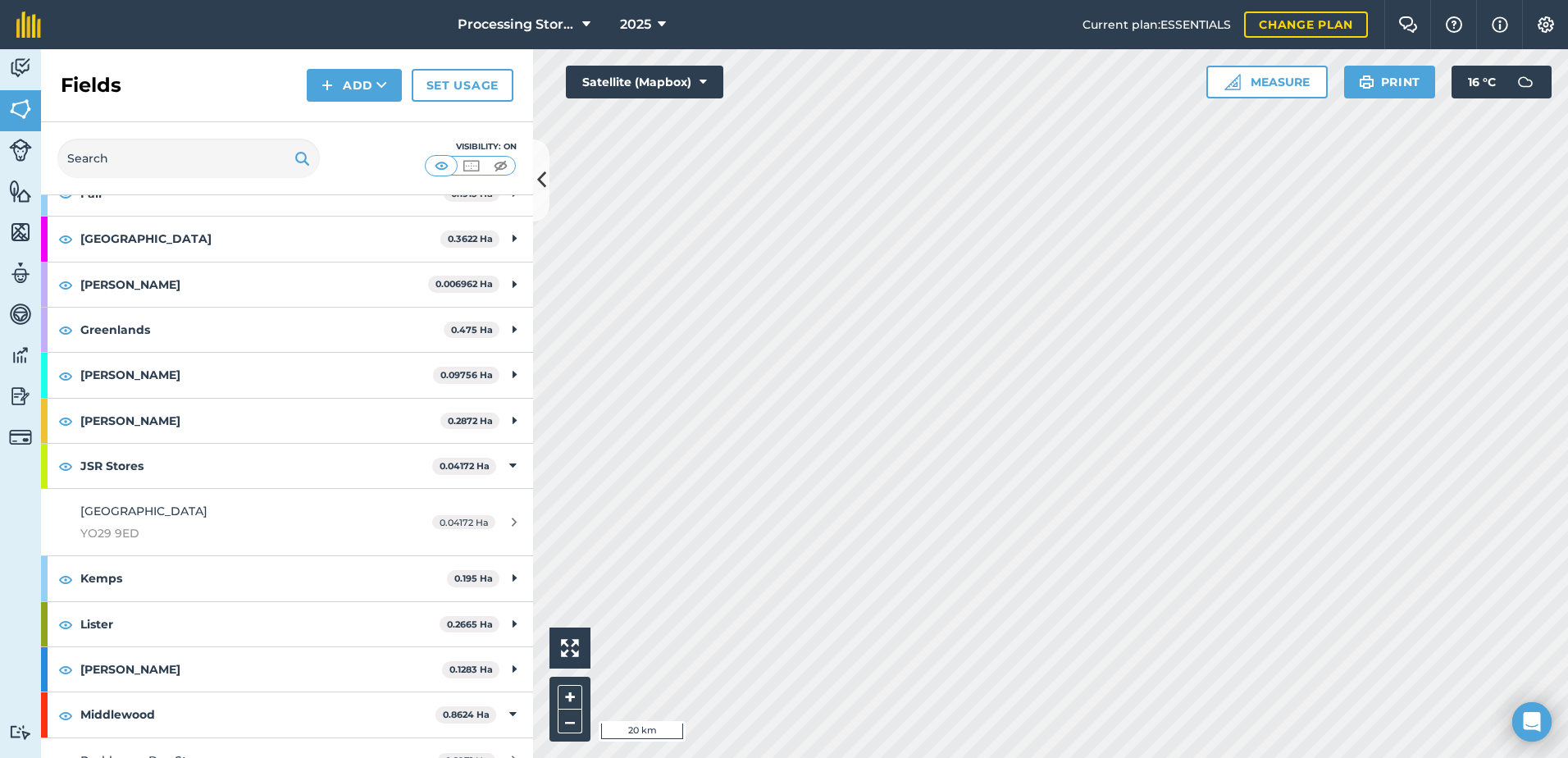
scroll to position [656, 0]
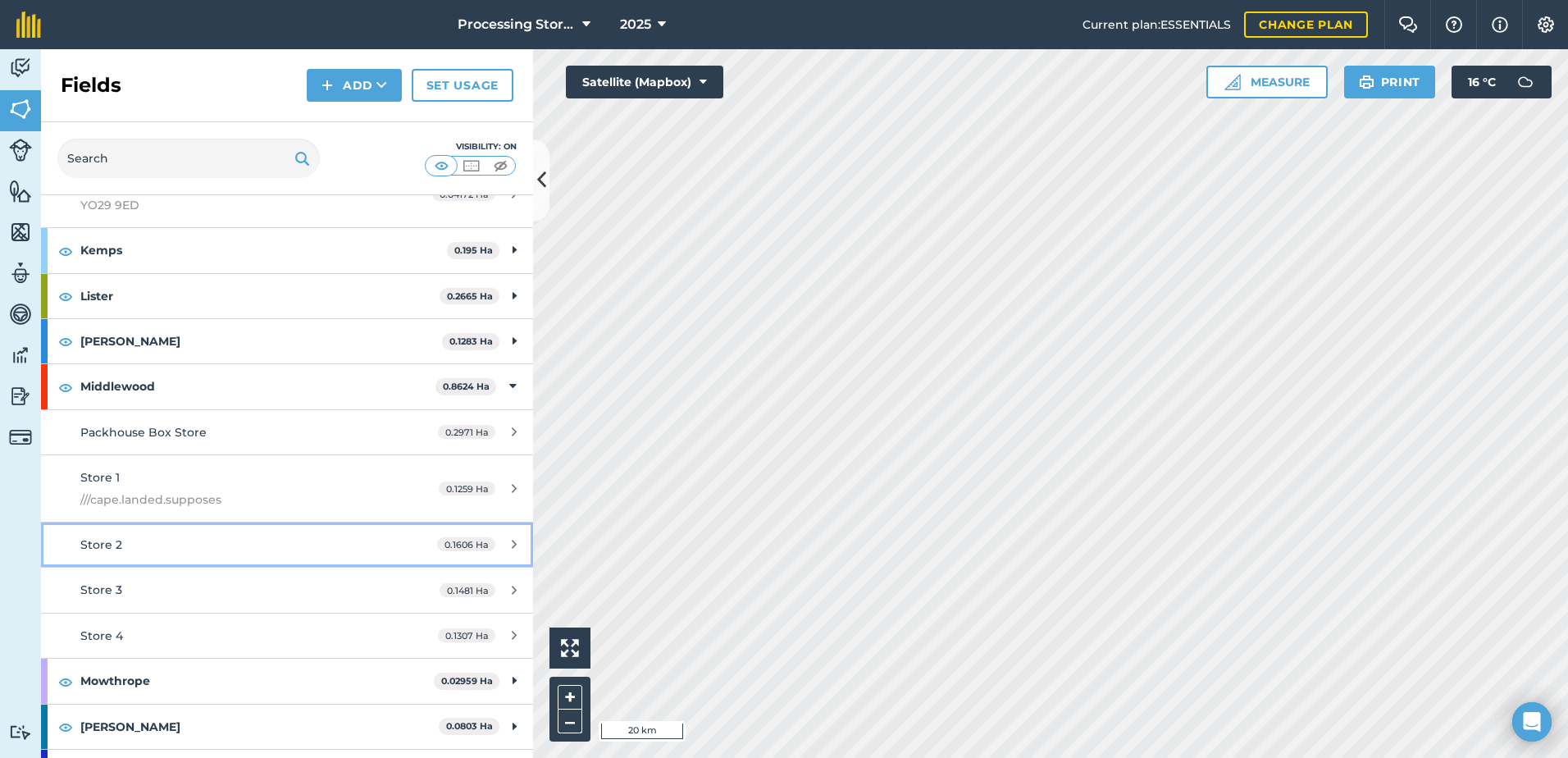
click at [174, 536] on div "Store 2" at bounding box center [235, 545] width 308 height 18
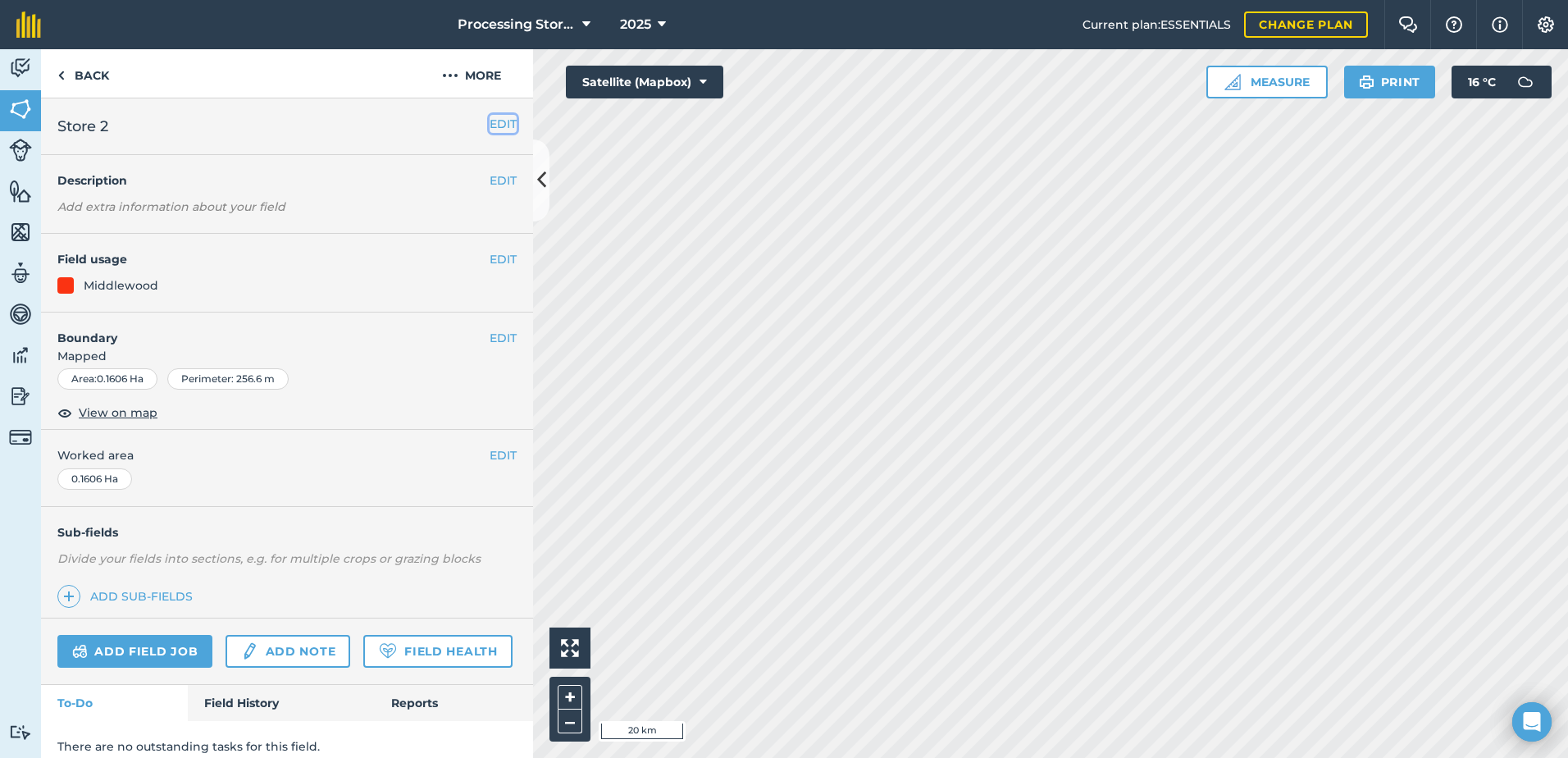
click at [498, 131] on button "EDIT" at bounding box center [503, 124] width 27 height 18
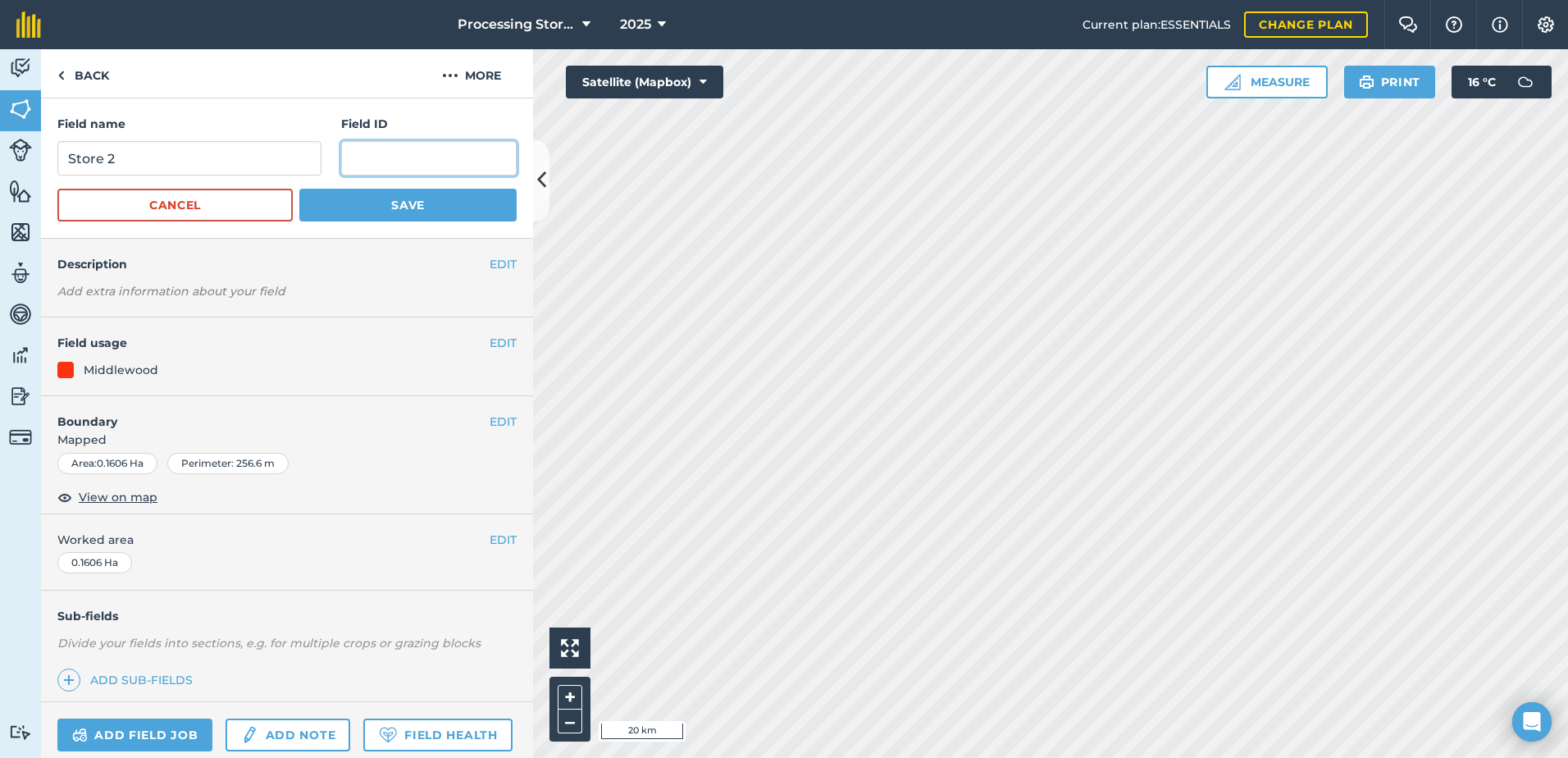
click at [401, 156] on input "text" at bounding box center [429, 159] width 176 height 34
paste input "///diplomas.thatched.hopes"
type input "///diplomas.thatched.hopes"
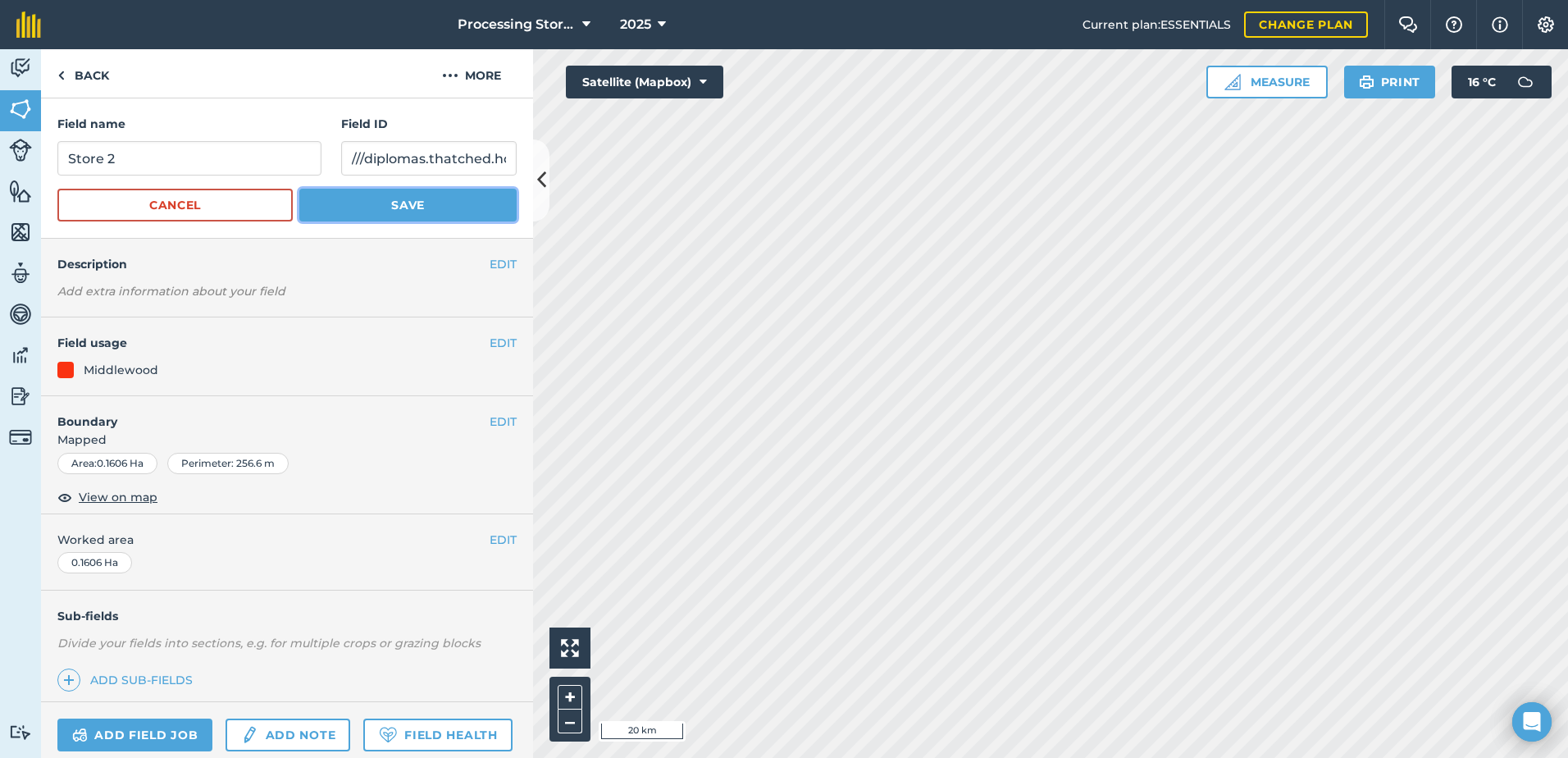
click at [405, 209] on button "Save" at bounding box center [408, 205] width 218 height 33
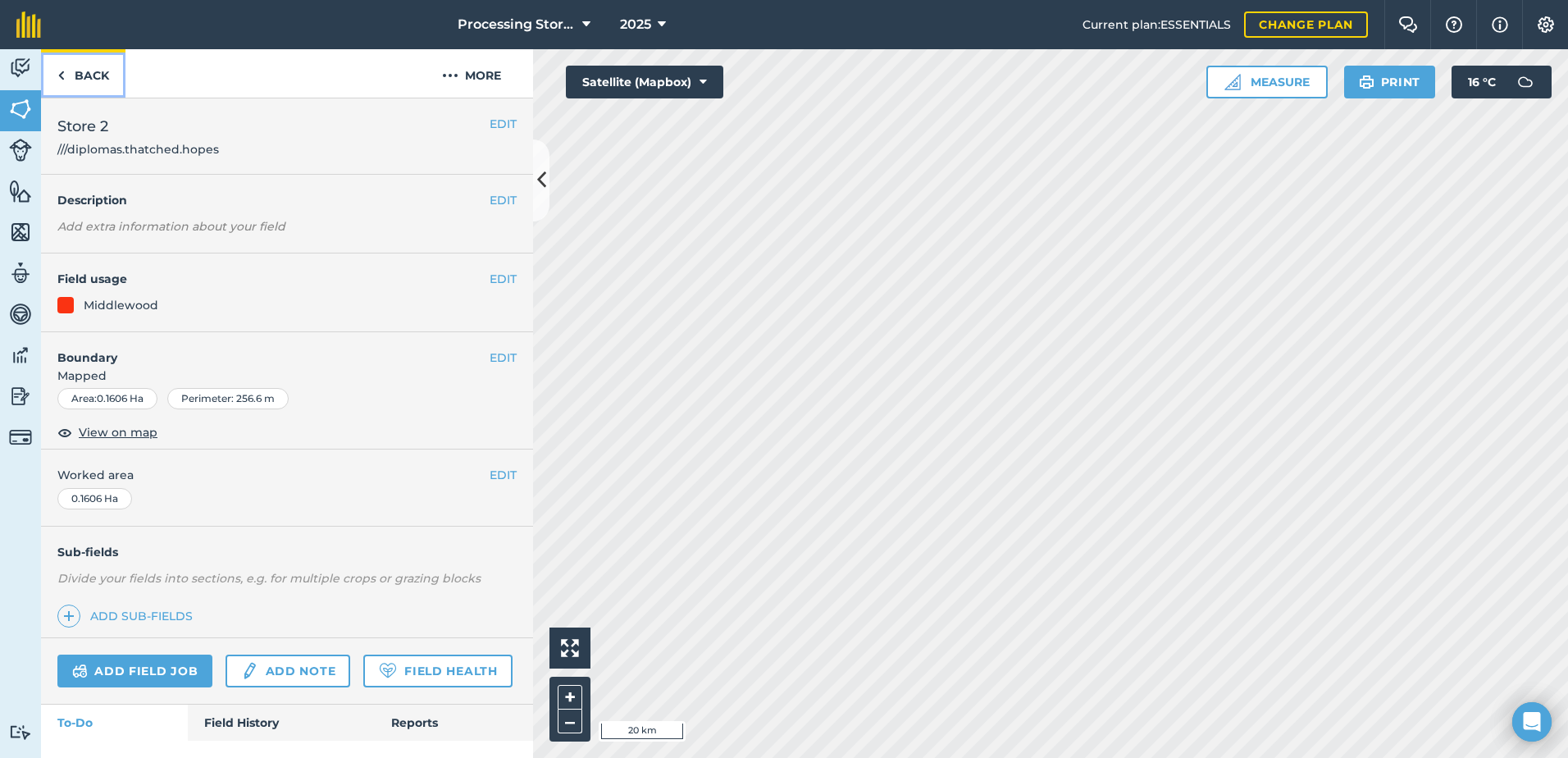
click at [100, 80] on link "Back" at bounding box center [83, 73] width 84 height 48
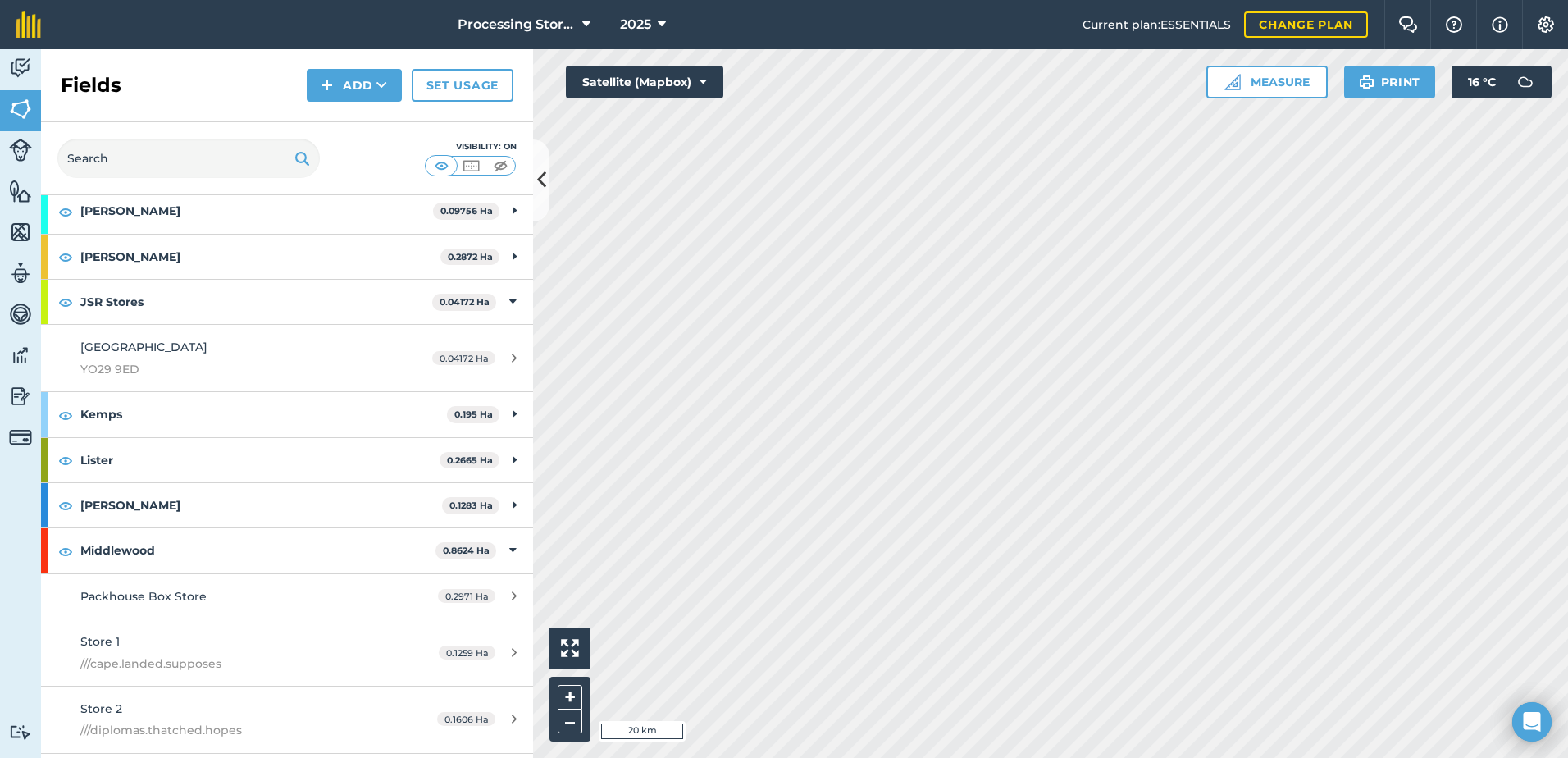
scroll to position [656, 0]
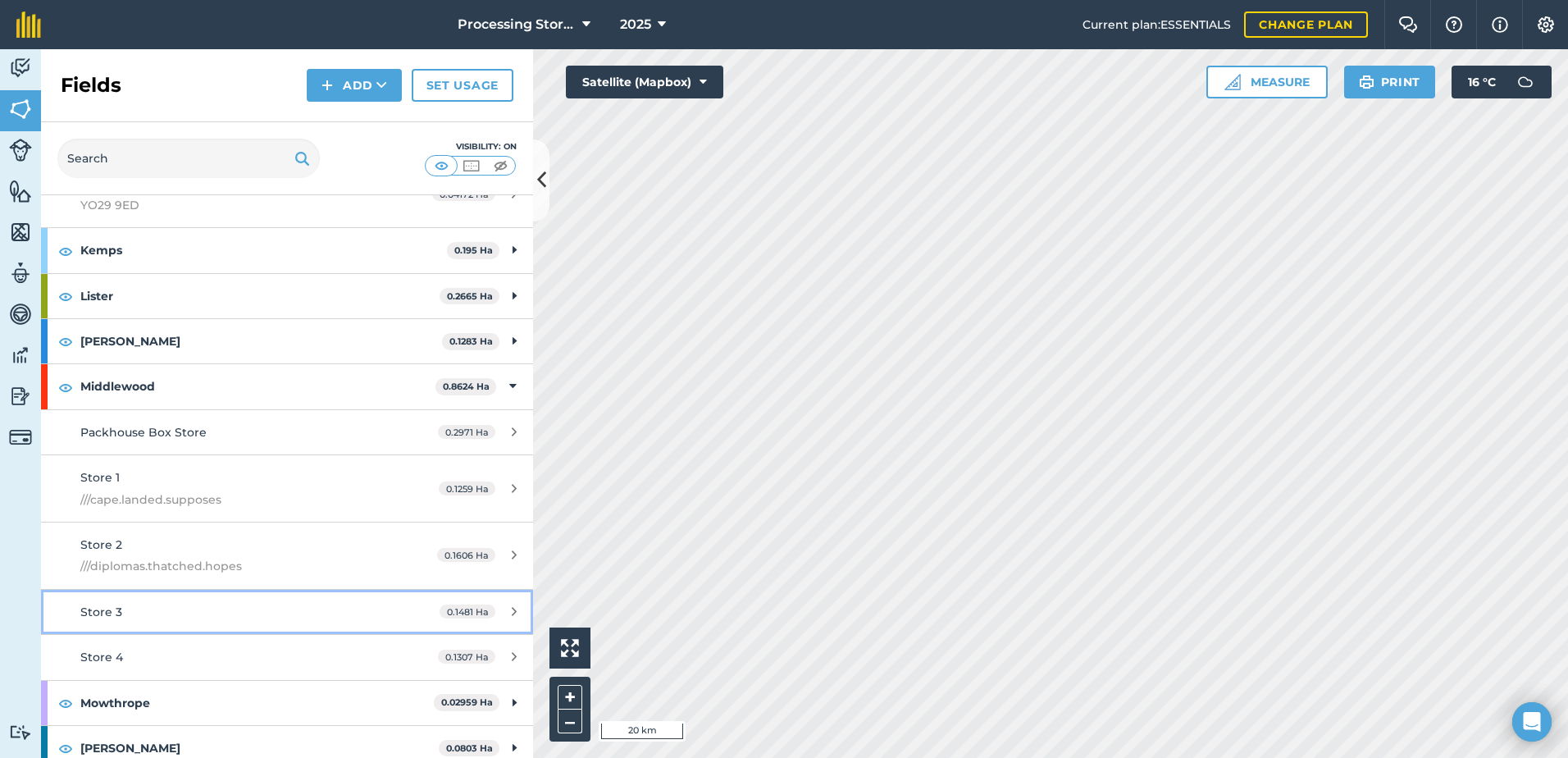
click at [144, 615] on div "Store 3" at bounding box center [235, 612] width 308 height 18
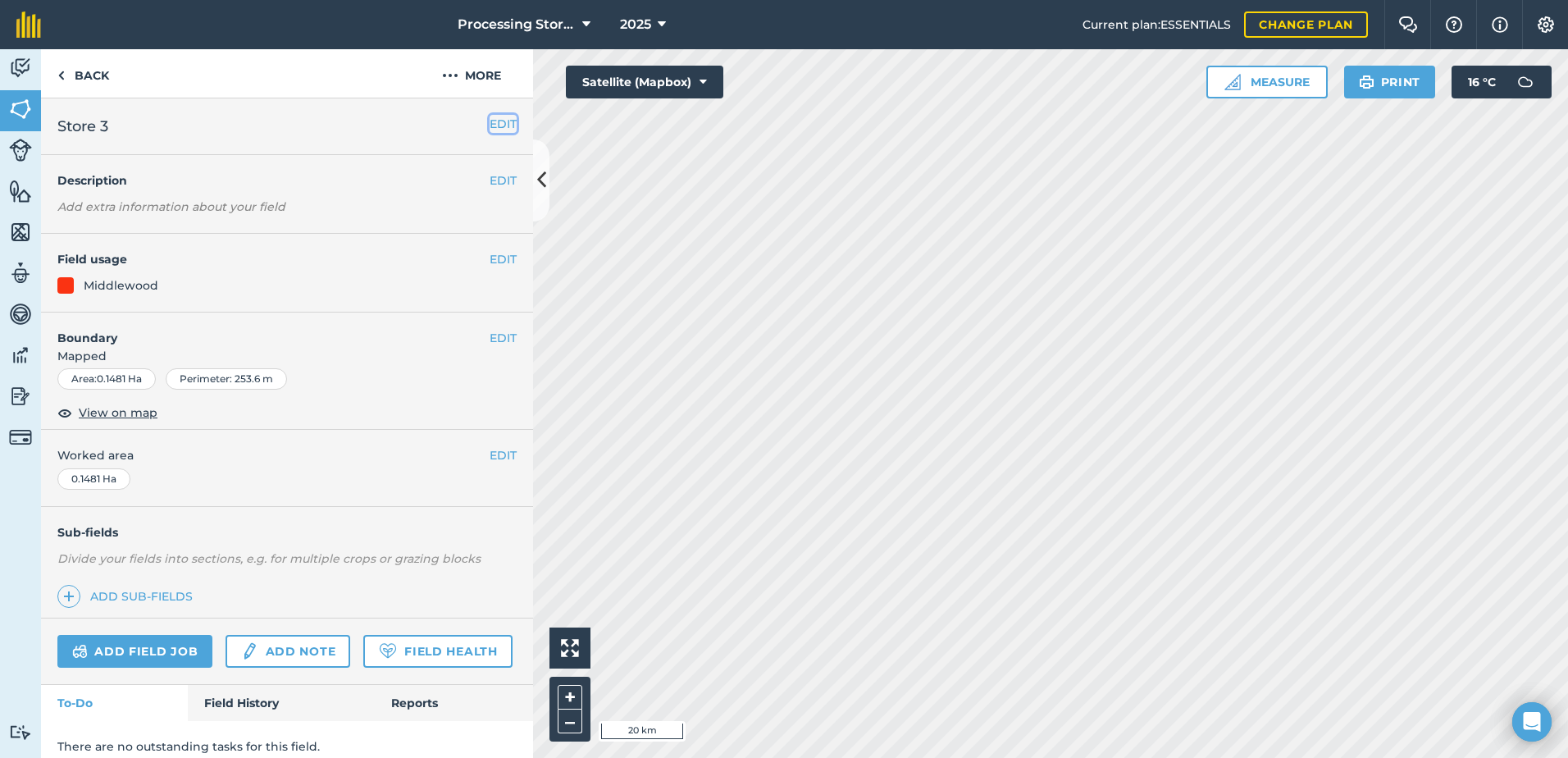
click at [492, 121] on button "EDIT" at bounding box center [503, 124] width 27 height 18
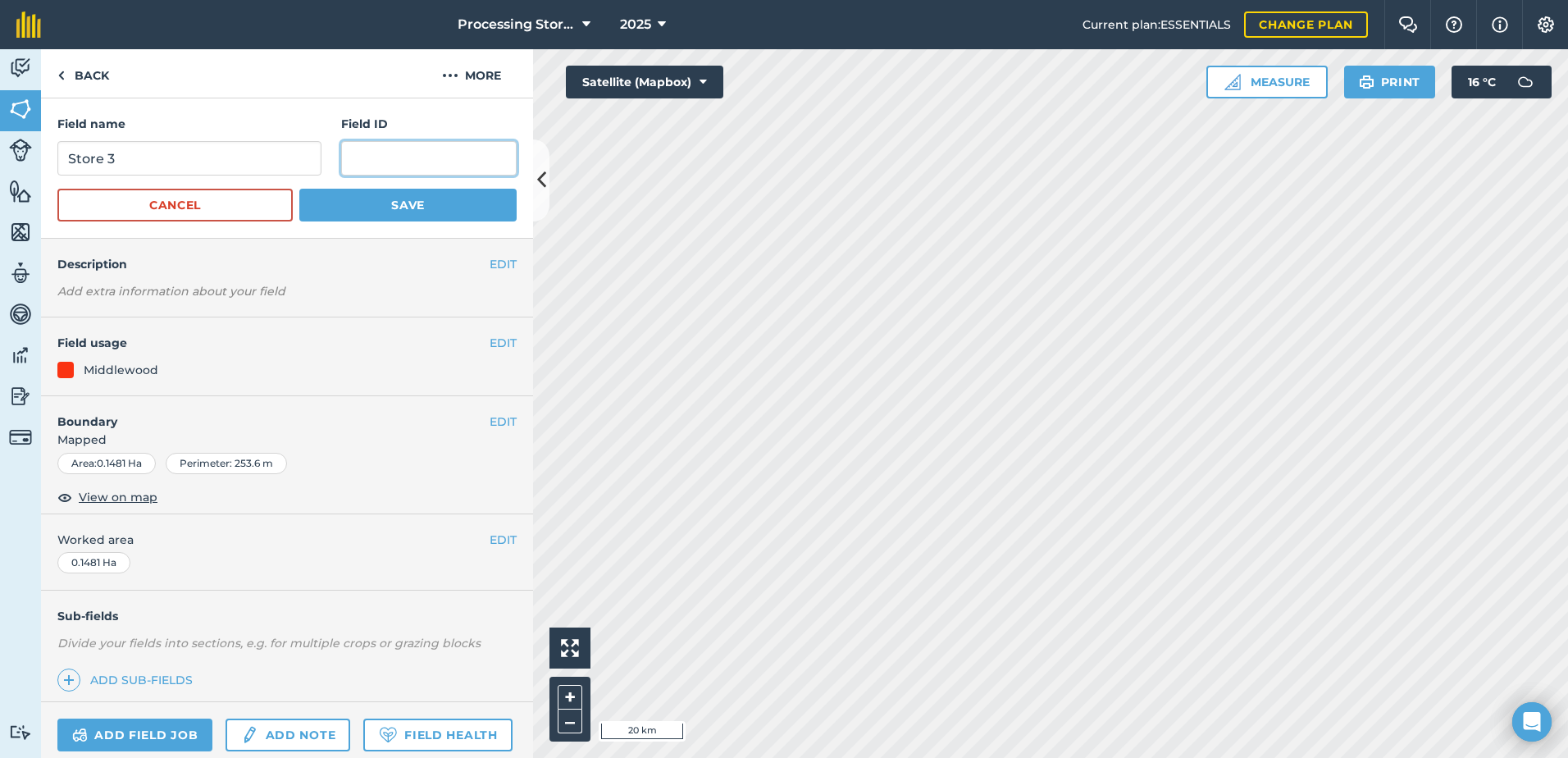
click at [422, 158] on input "text" at bounding box center [429, 159] width 176 height 34
paste input "///waking.flotation.spooked"
type input "///waking.flotation.spooked"
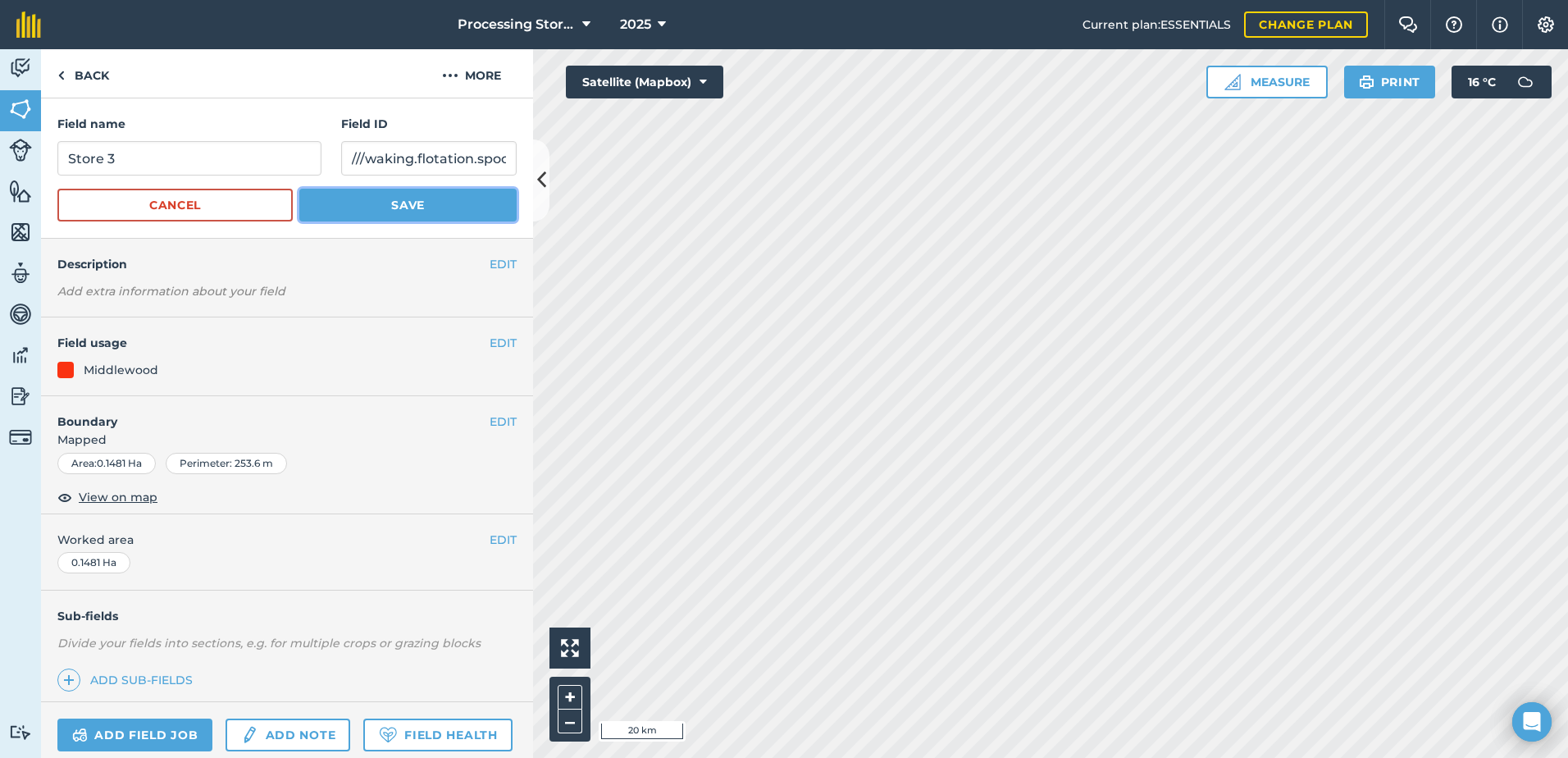
click at [391, 193] on button "Save" at bounding box center [408, 205] width 218 height 33
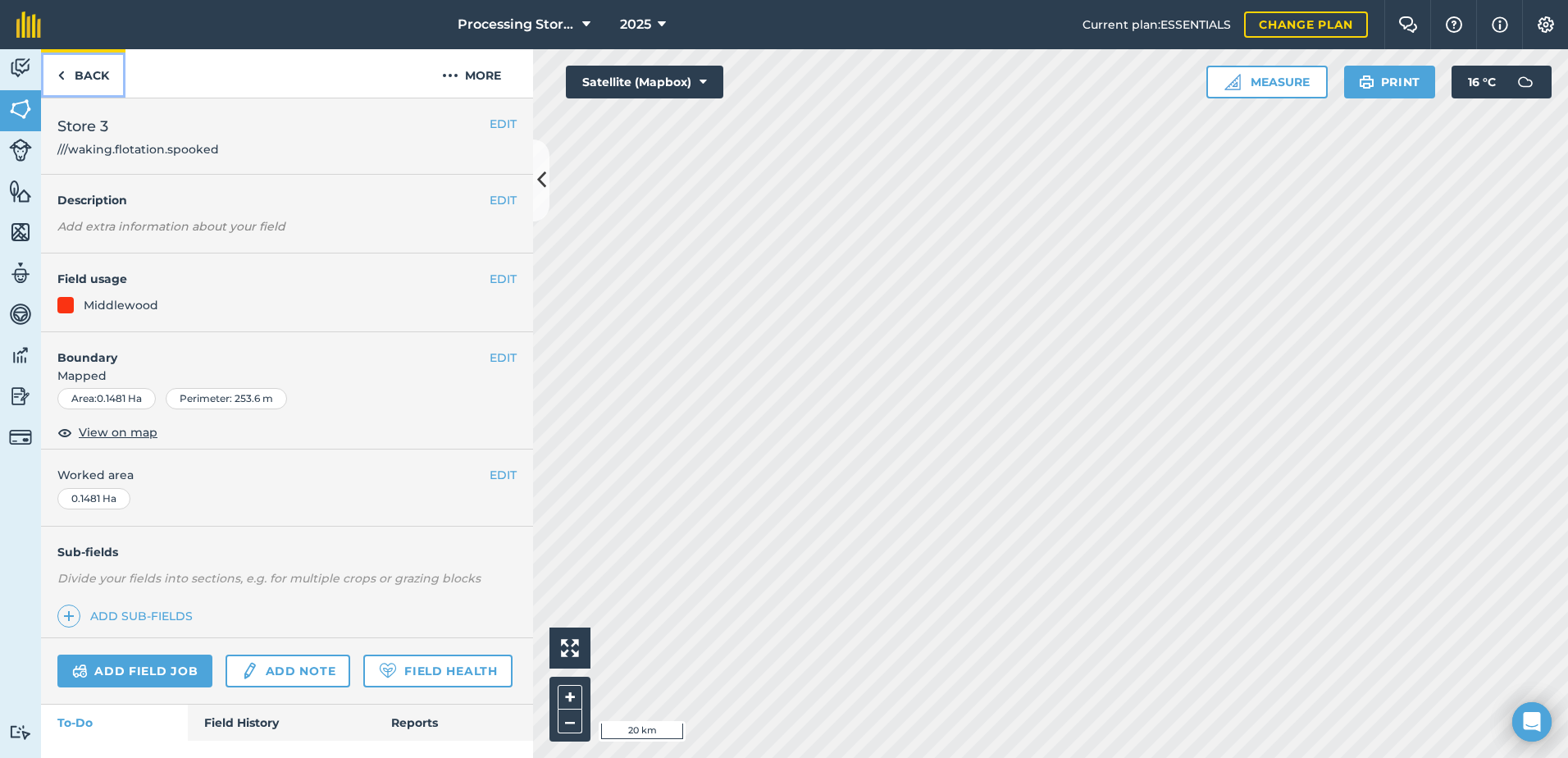
click at [86, 72] on link "Back" at bounding box center [83, 73] width 84 height 48
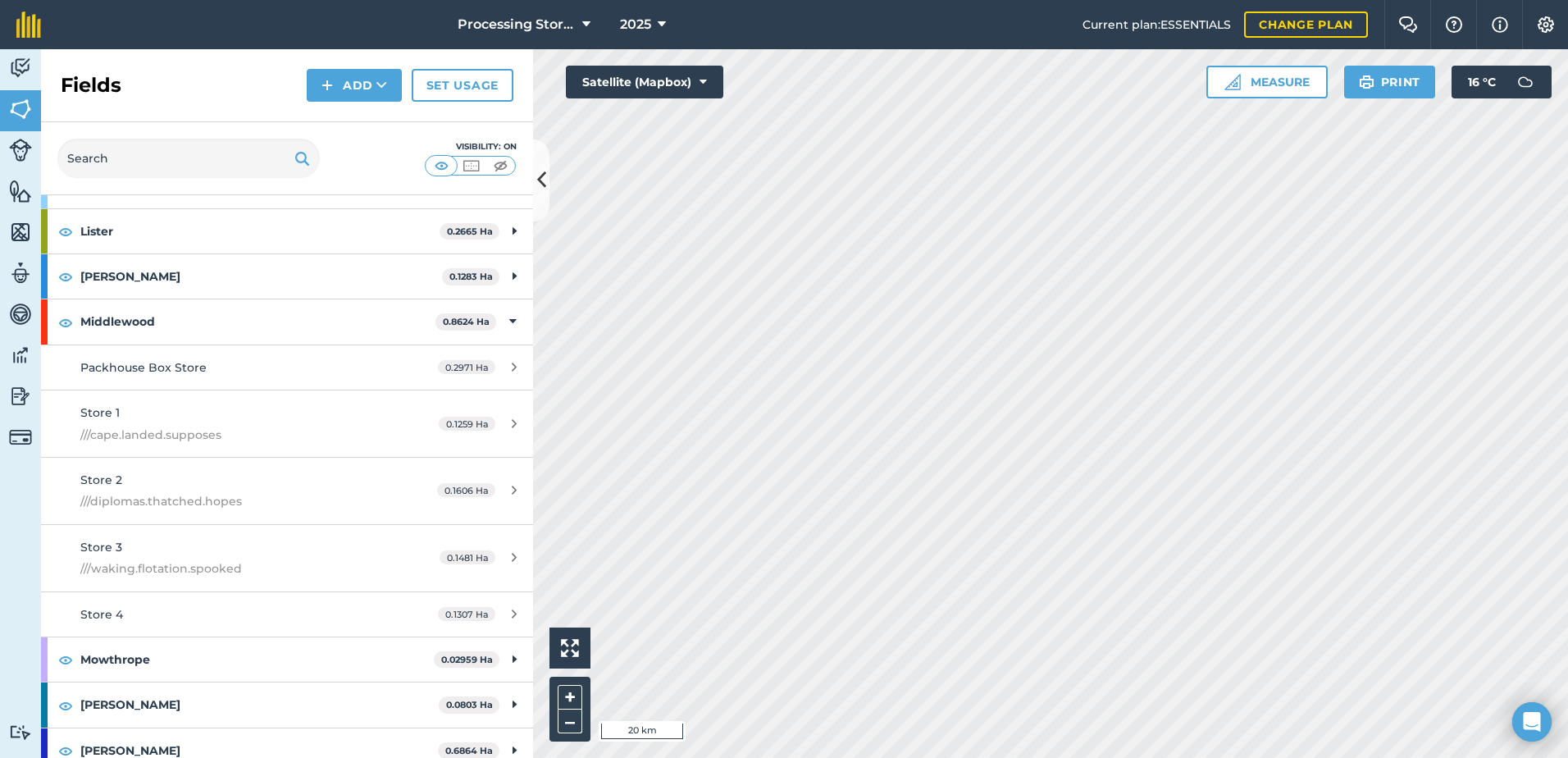
scroll to position [820, 0]
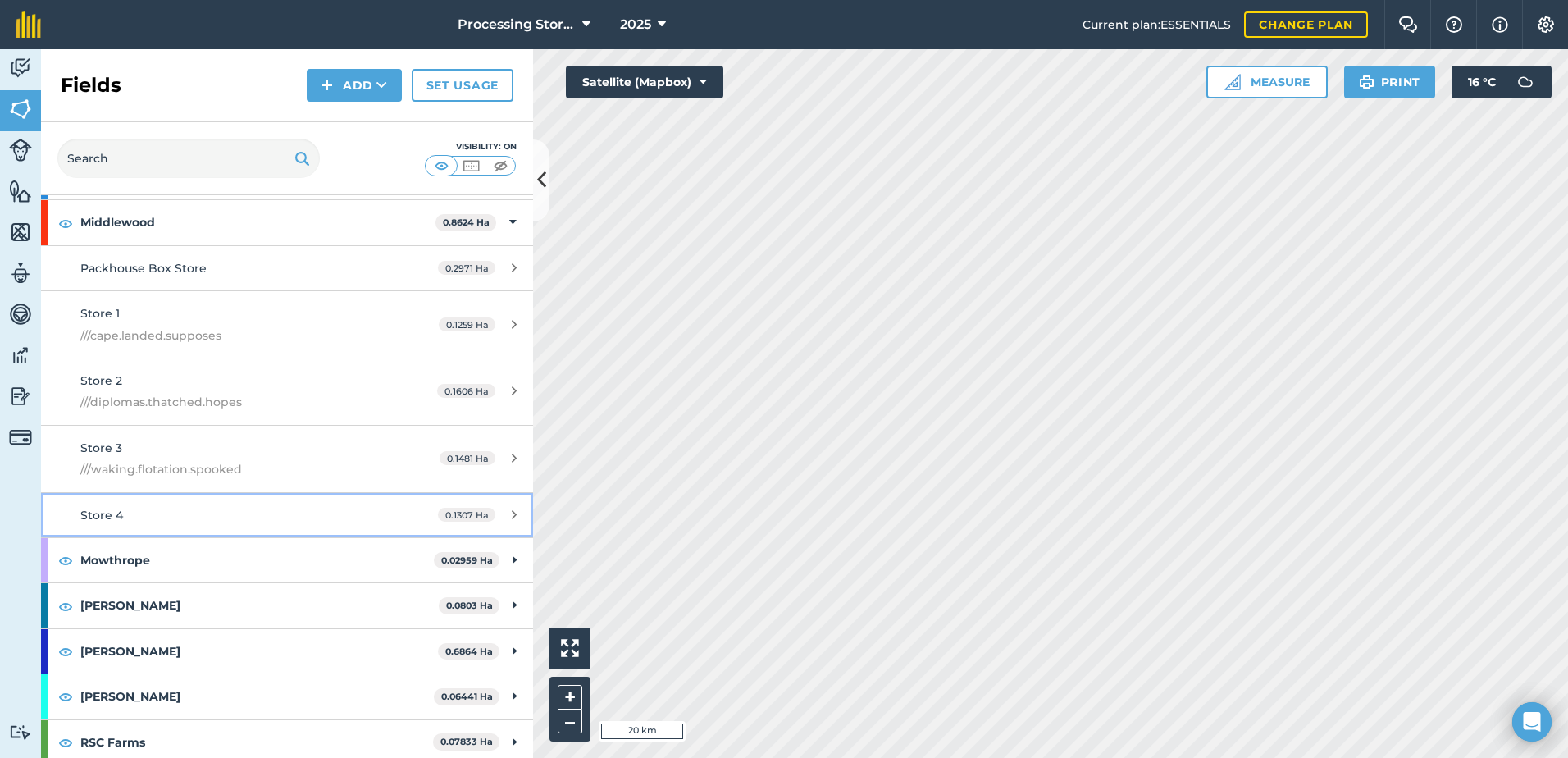
click at [168, 524] on link "Store 4 0.1307 Ha" at bounding box center [287, 515] width 492 height 44
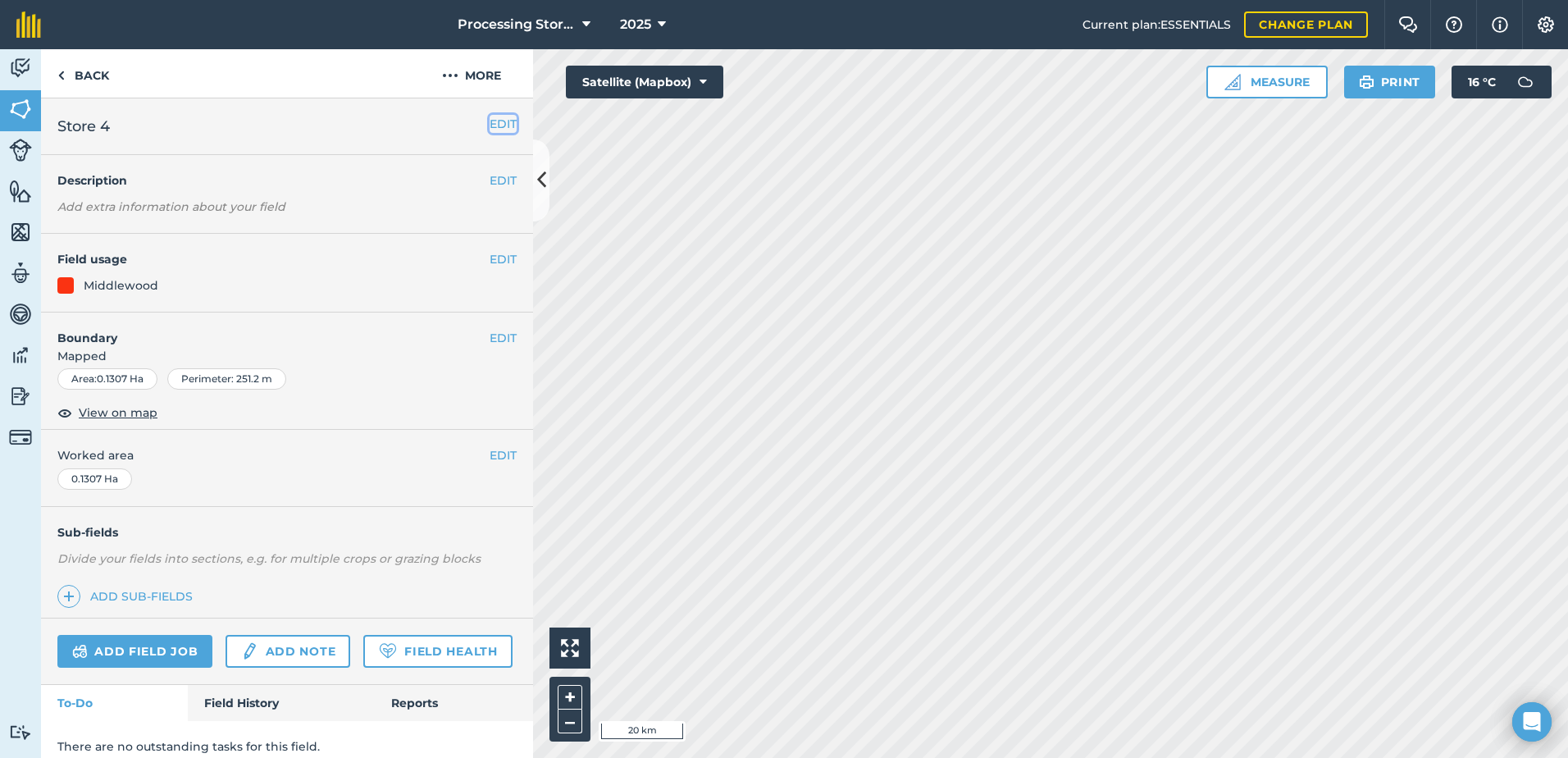
click at [497, 126] on button "EDIT" at bounding box center [503, 124] width 27 height 18
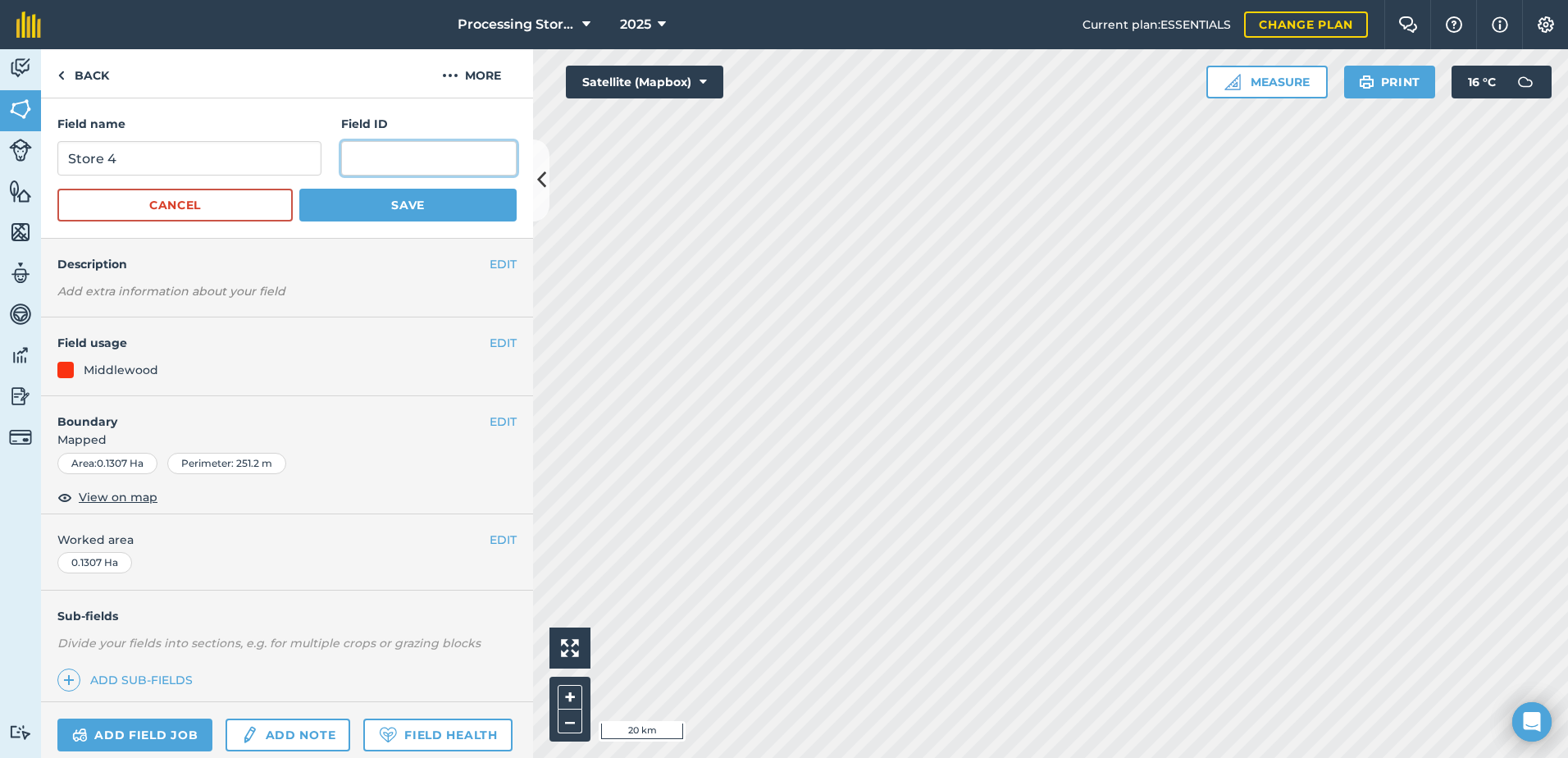
click at [382, 168] on input "text" at bounding box center [429, 159] width 176 height 34
paste input "///enhanced.appendix.sunflower"
type input "///enhanced.appendix.sunflower"
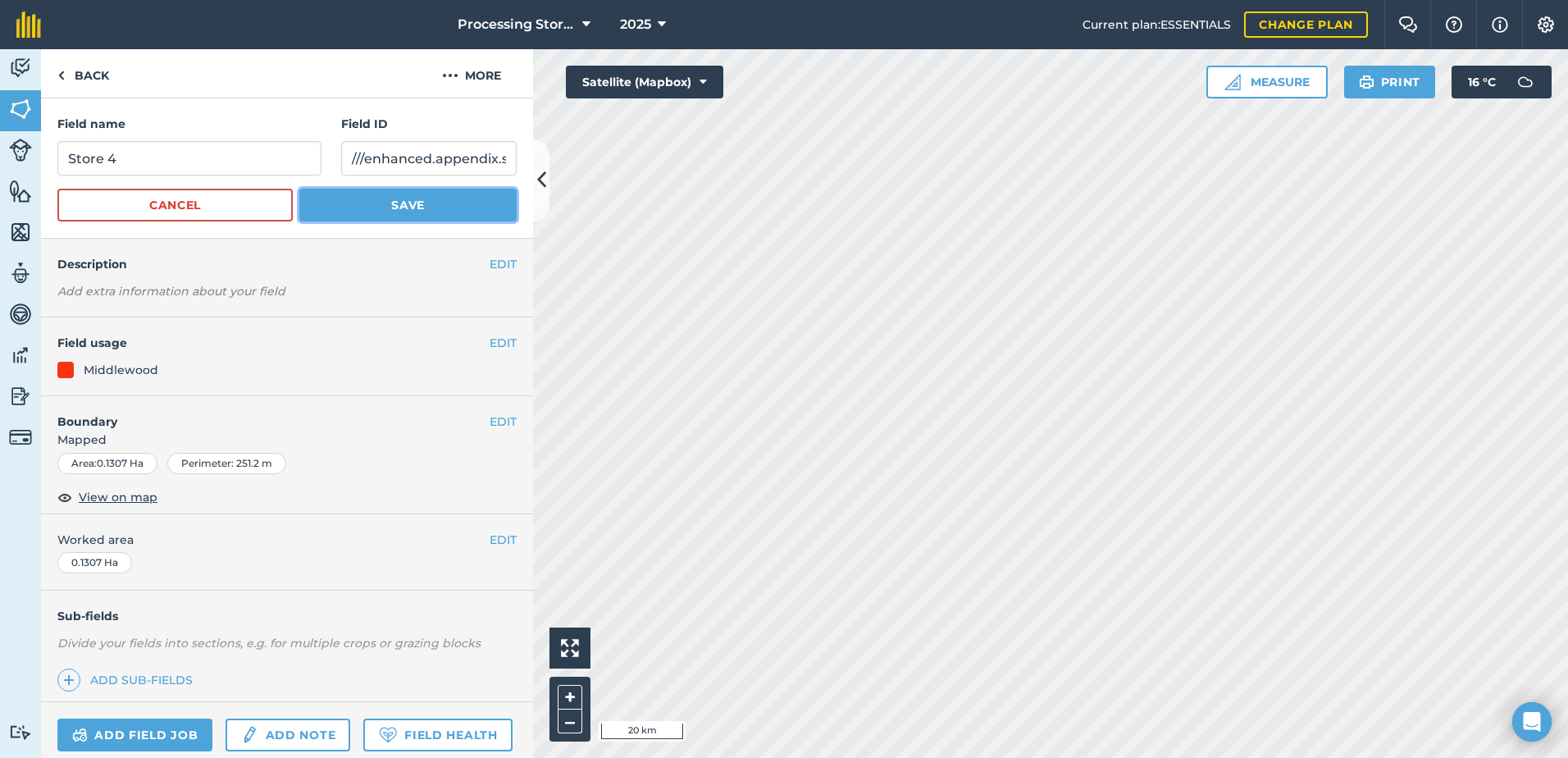
click at [453, 216] on button "Save" at bounding box center [408, 205] width 218 height 33
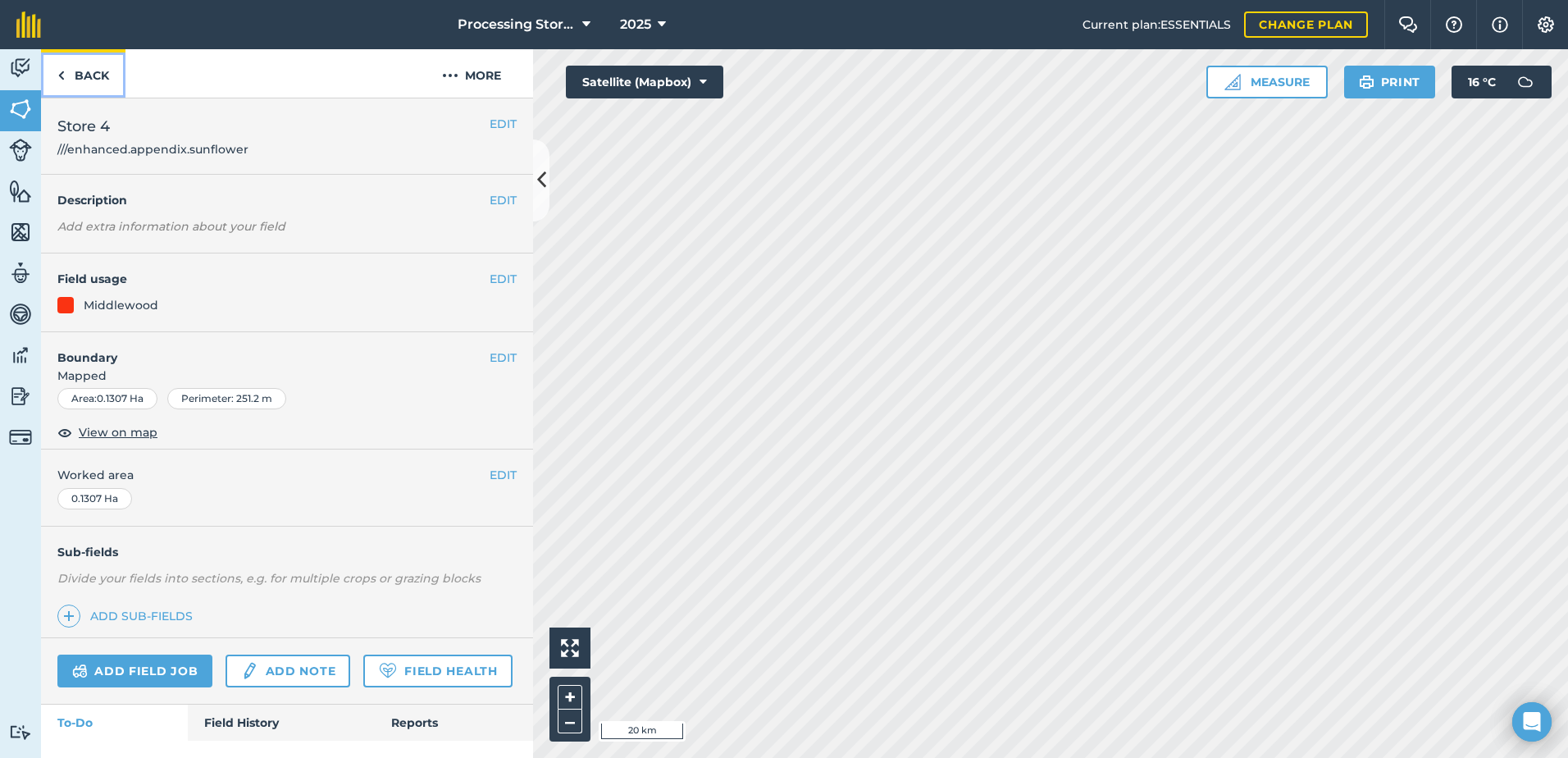
click at [91, 82] on link "Back" at bounding box center [83, 73] width 84 height 48
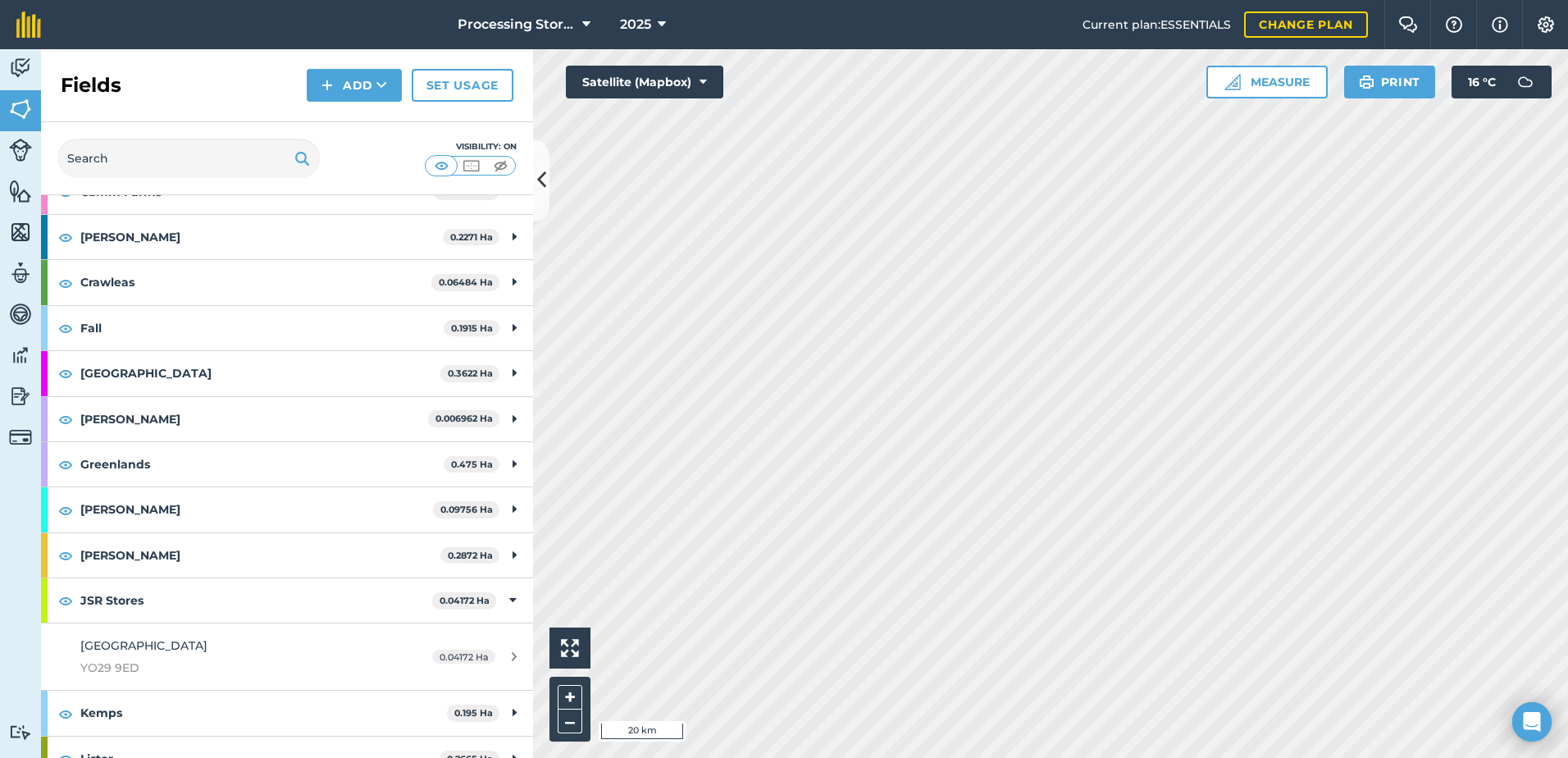
scroll to position [410, 0]
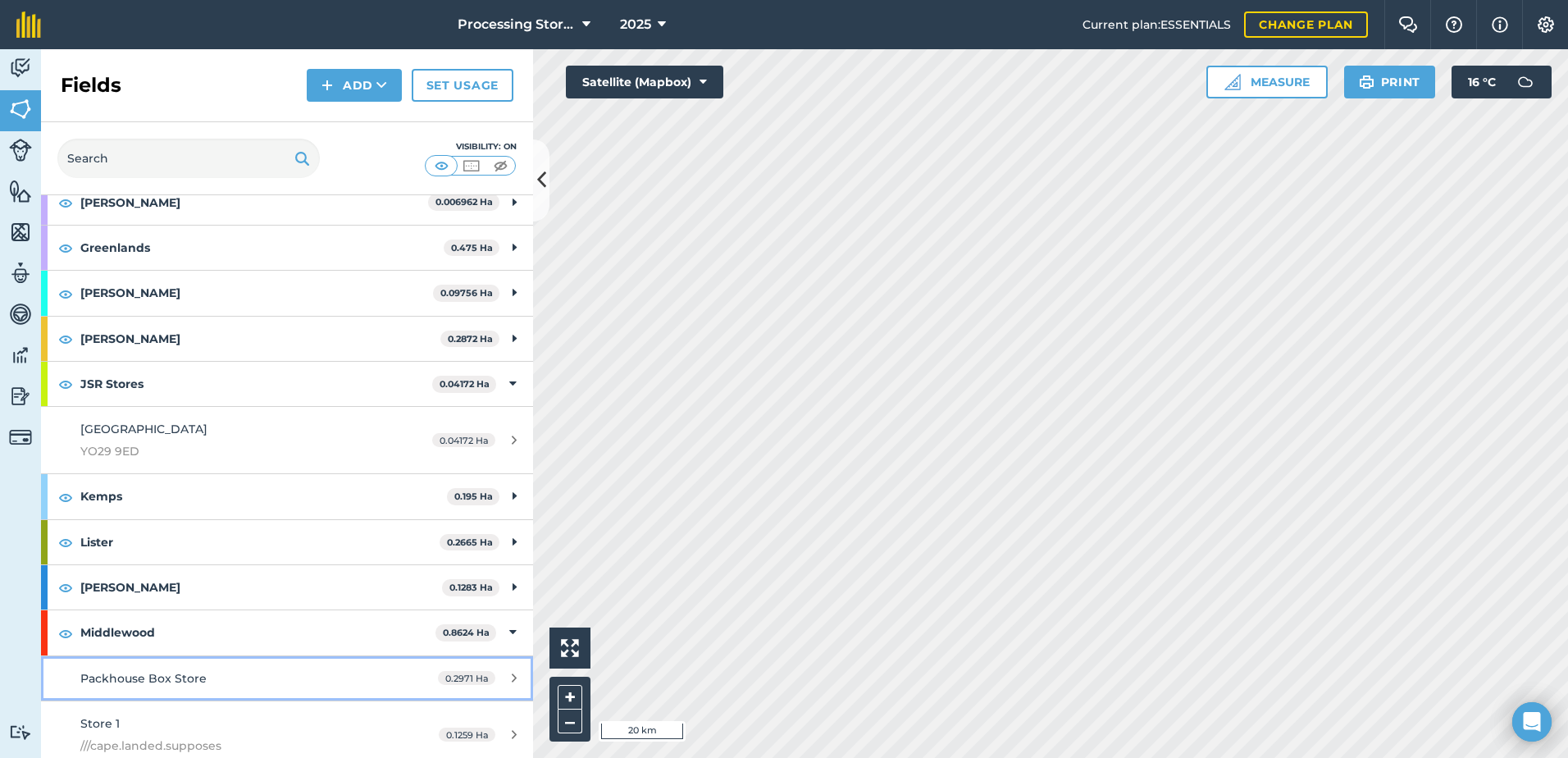
click at [245, 670] on div "Packhouse Box Store" at bounding box center [235, 678] width 308 height 18
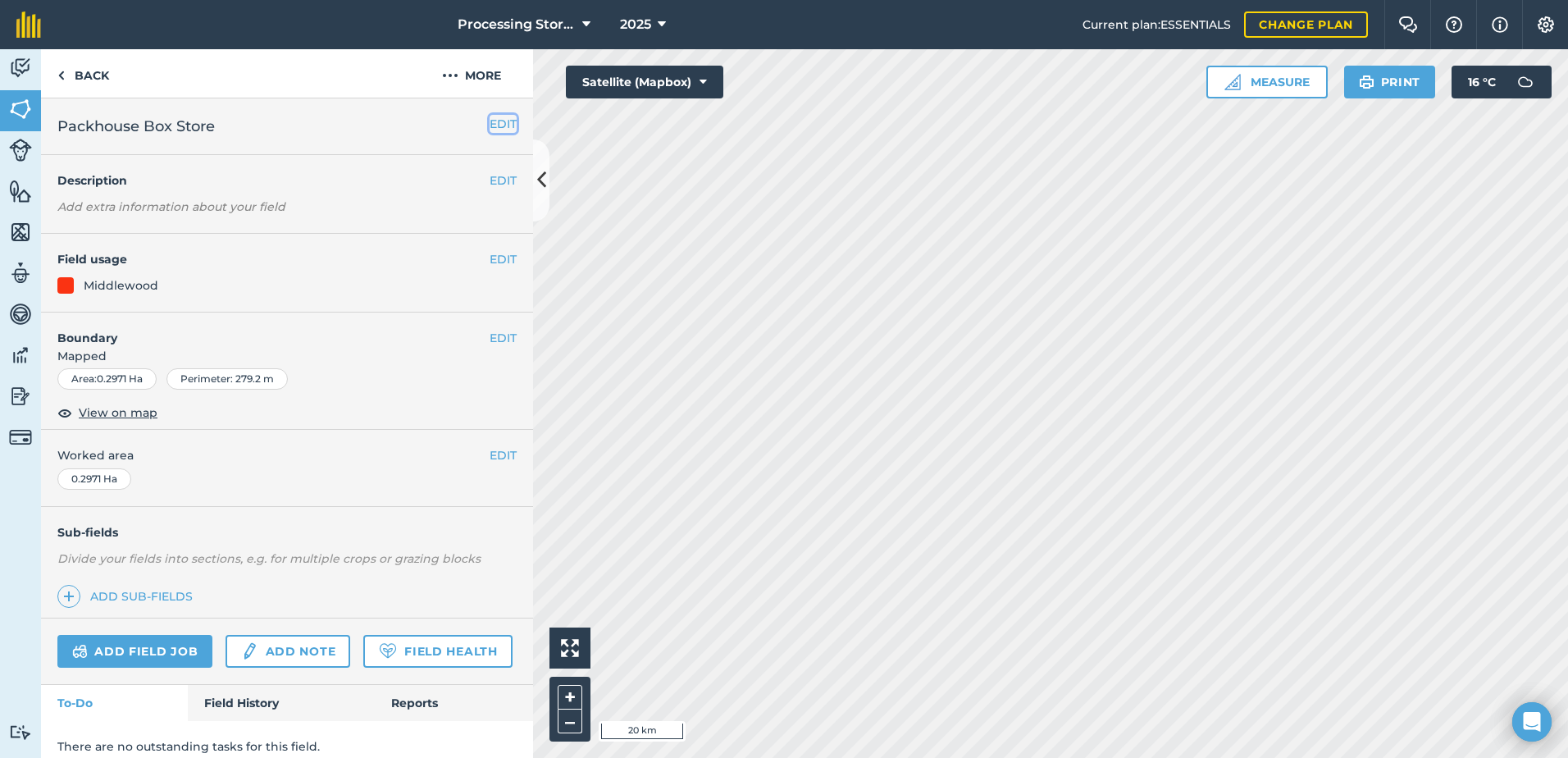
click at [498, 121] on button "EDIT" at bounding box center [503, 124] width 27 height 18
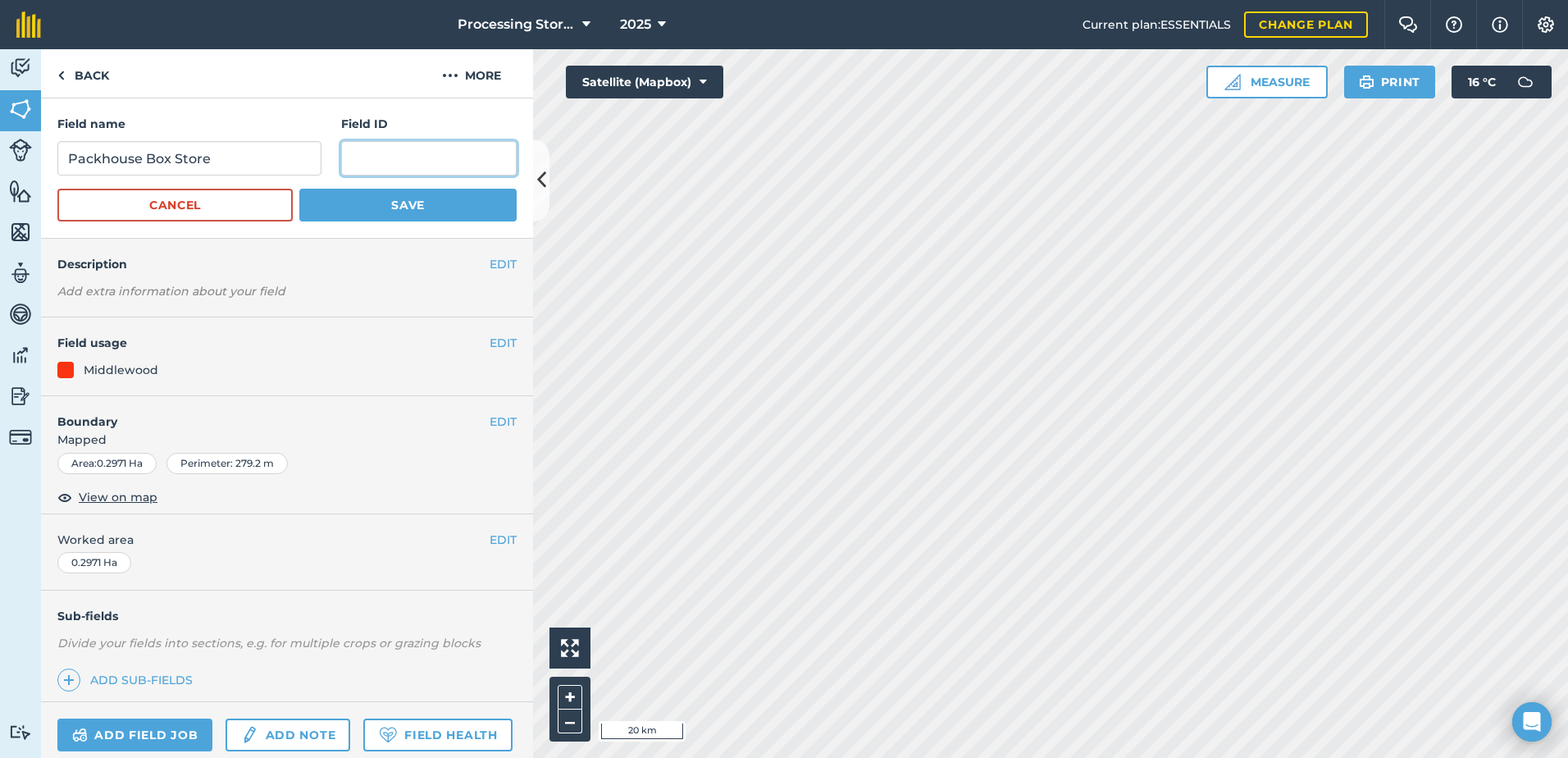
click at [414, 155] on input "text" at bounding box center [429, 159] width 176 height 34
paste input "///[DOMAIN_NAME]"
type input "///[DOMAIN_NAME]"
click at [433, 203] on button "Save" at bounding box center [408, 205] width 218 height 33
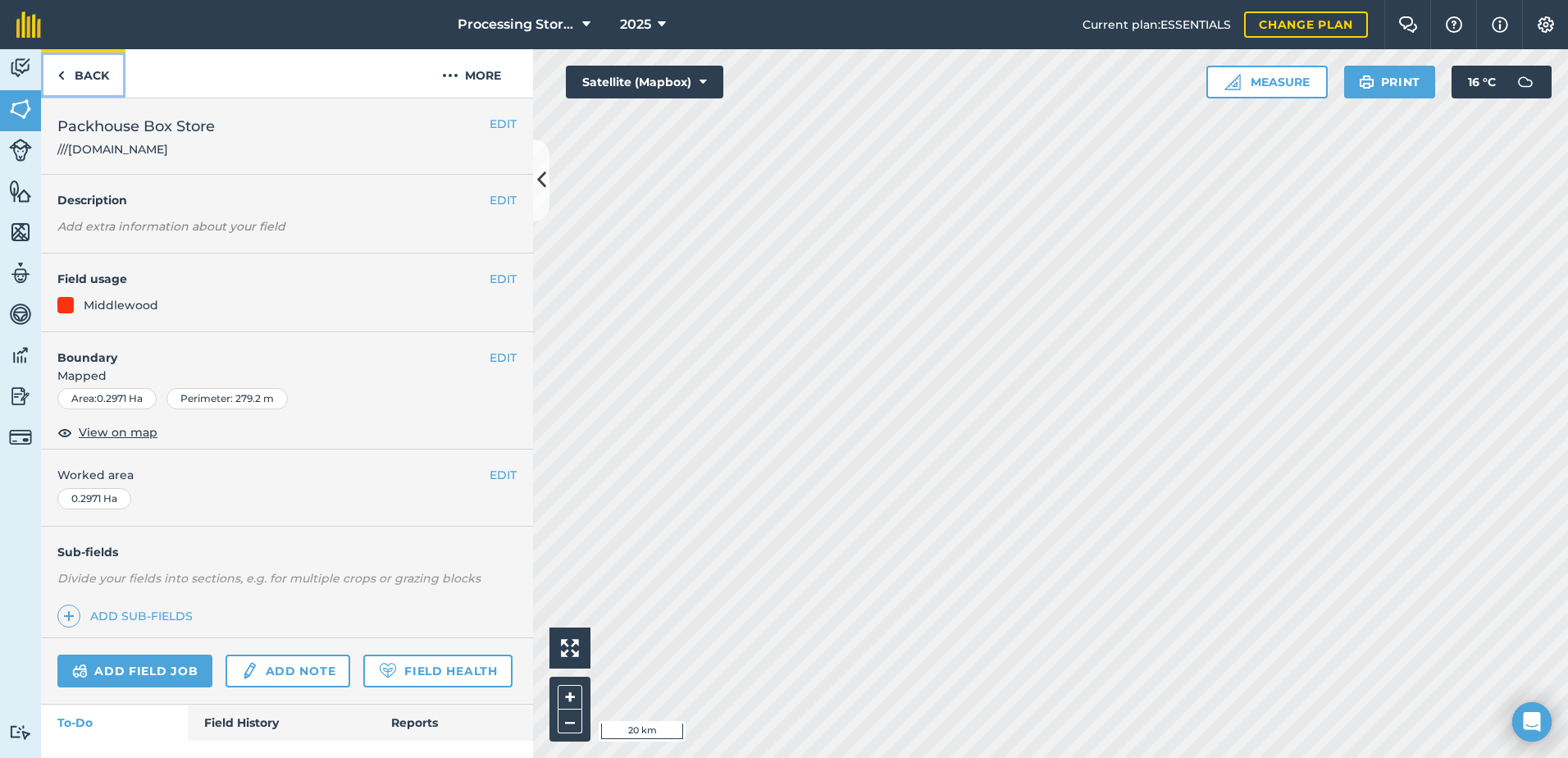
click at [104, 74] on link "Back" at bounding box center [83, 73] width 84 height 48
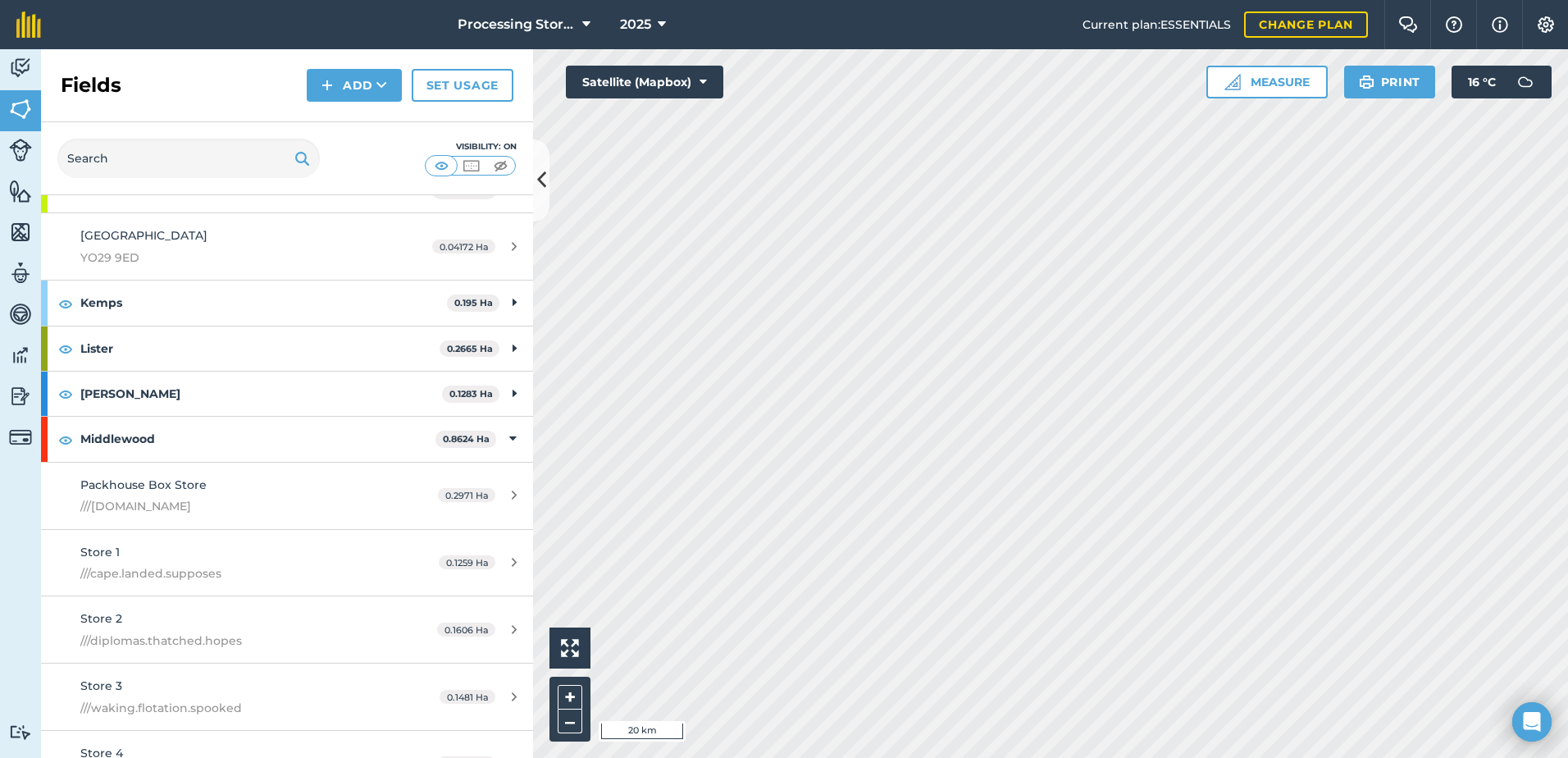
scroll to position [738, 0]
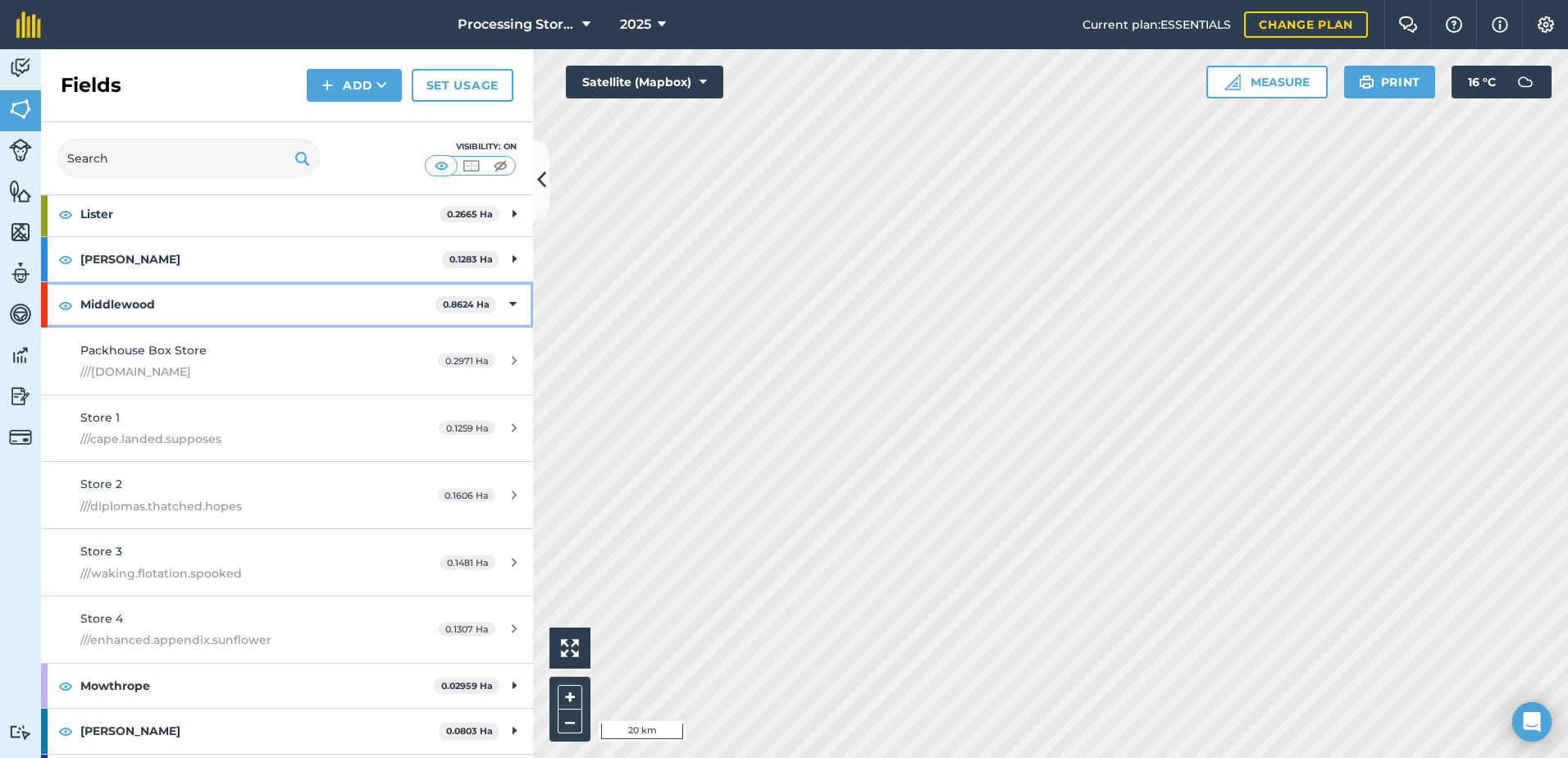
click at [161, 306] on strong "Middlewood" at bounding box center [258, 304] width 355 height 44
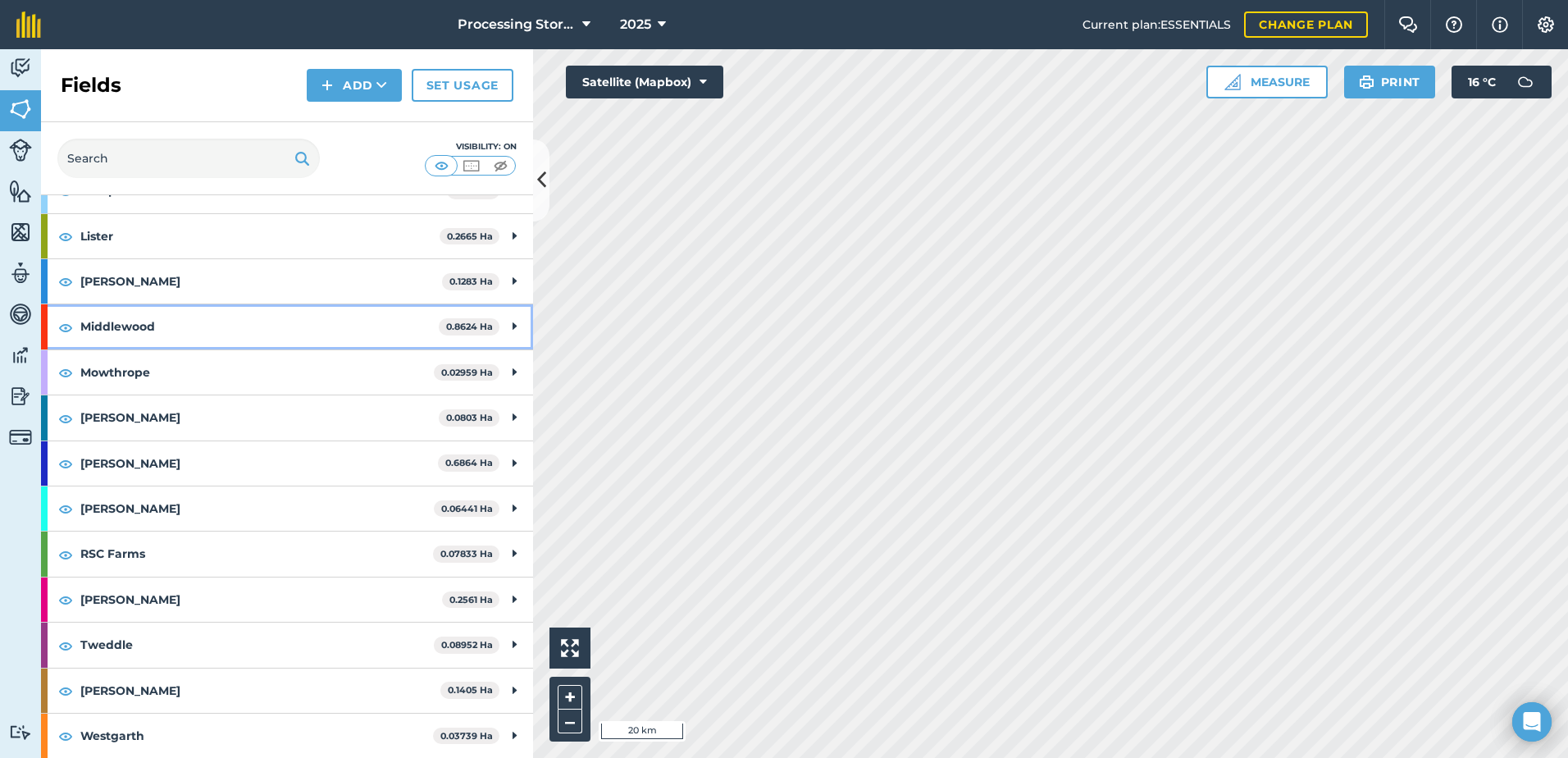
click at [124, 325] on strong "Middlewood" at bounding box center [259, 326] width 358 height 44
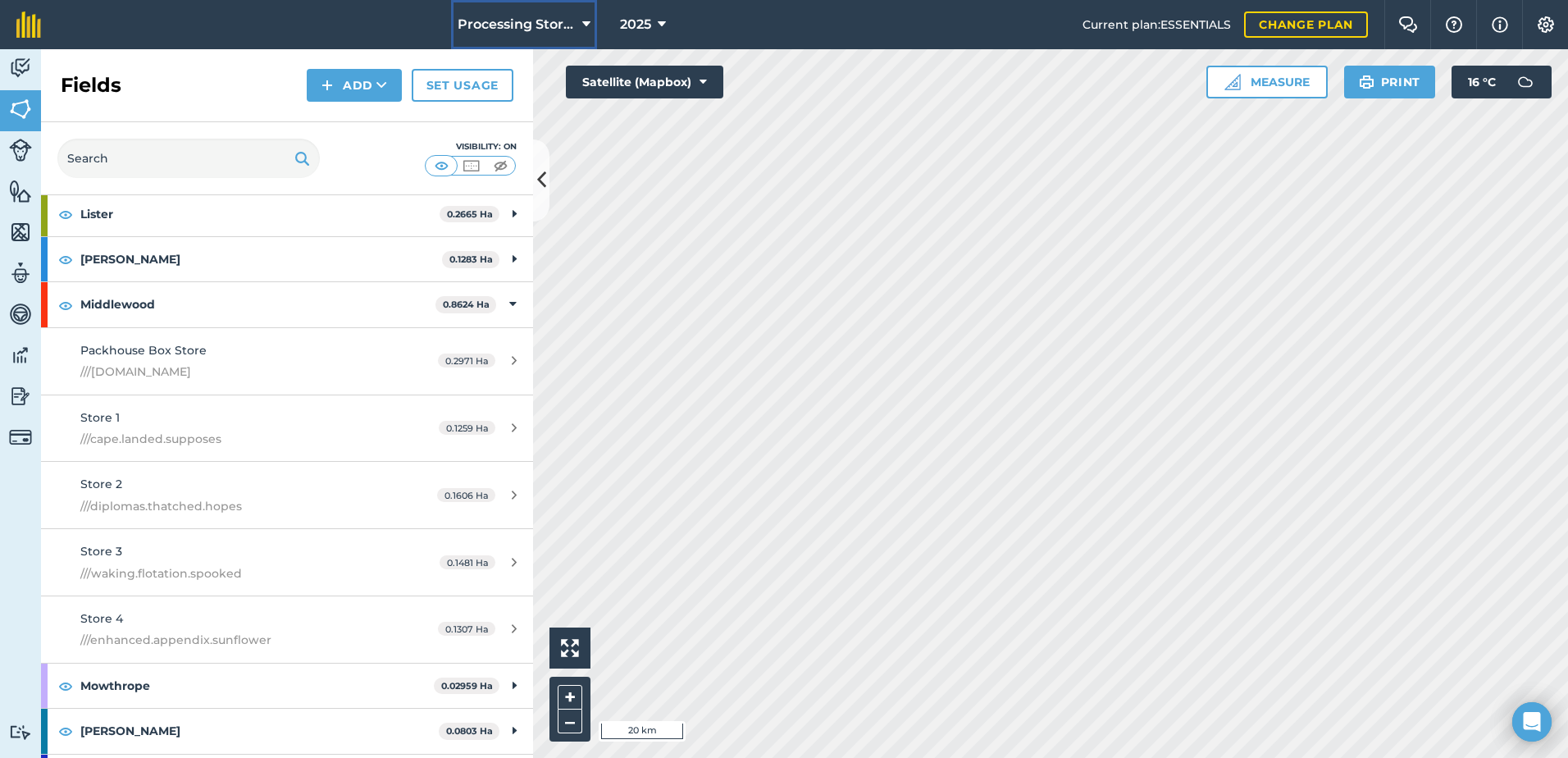
click at [564, 19] on span "Processing Stores" at bounding box center [517, 24] width 118 height 20
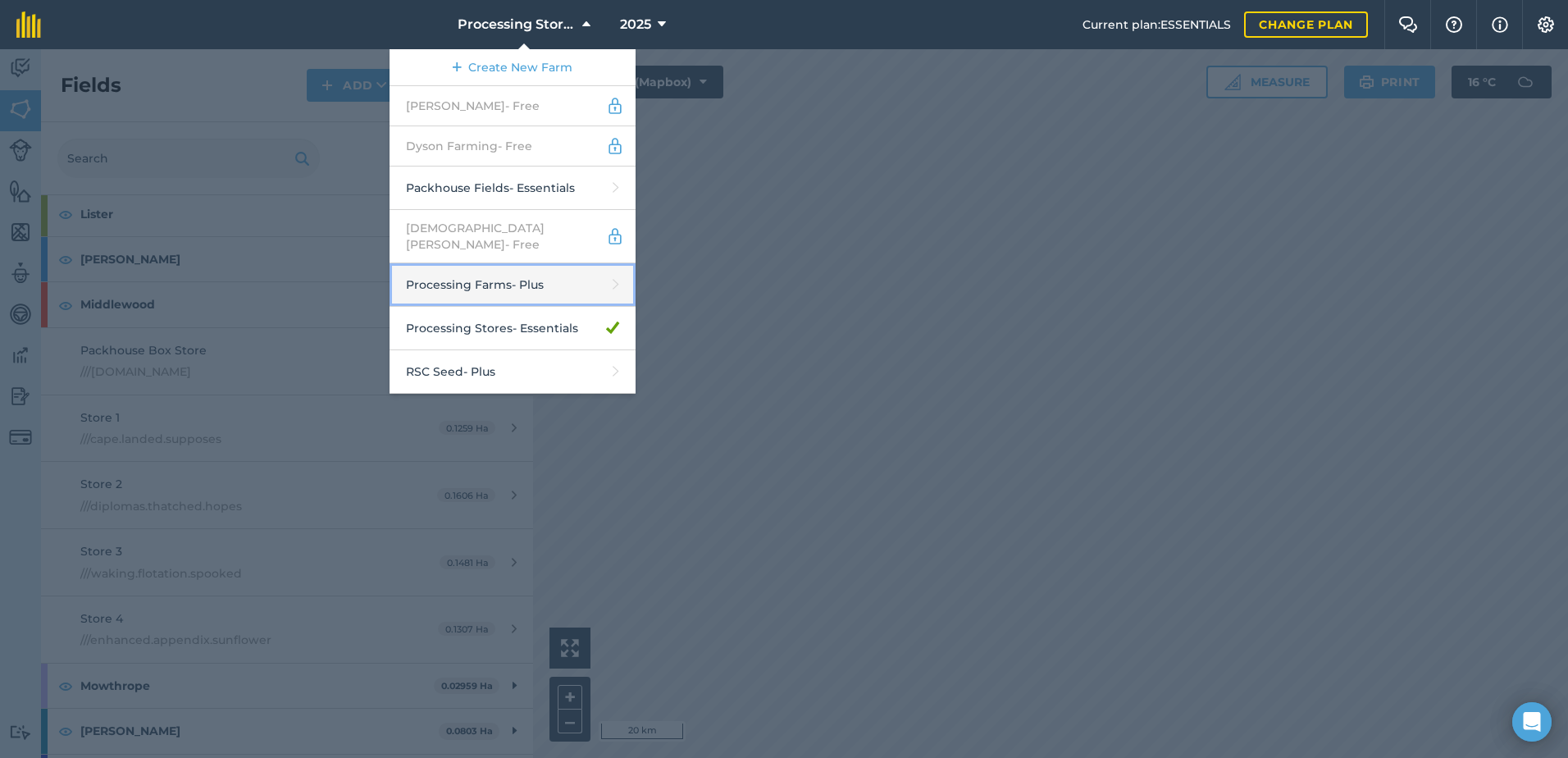
click at [542, 265] on link "Processing Farms - Plus" at bounding box center [512, 285] width 246 height 44
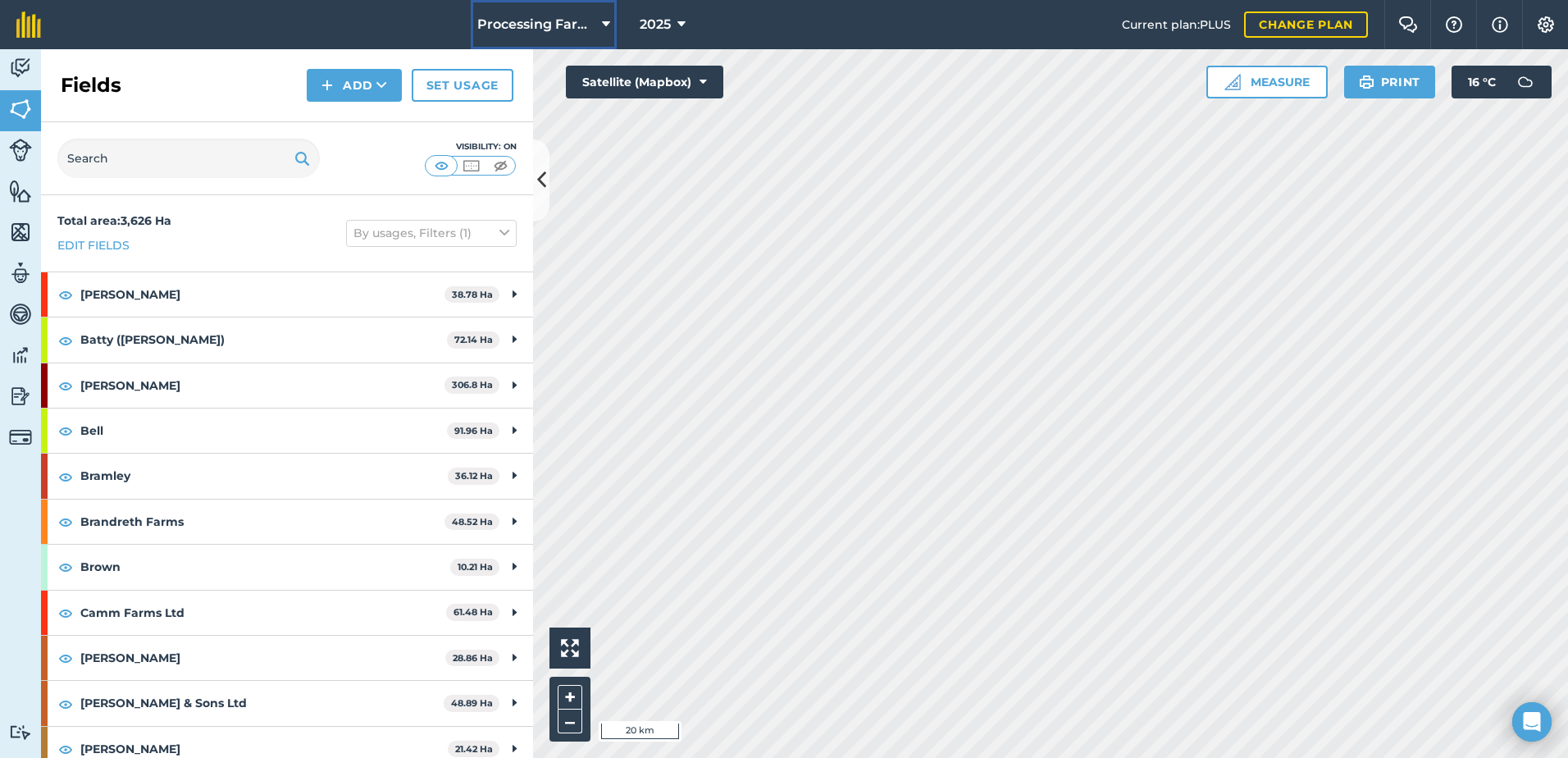
click at [577, 24] on span "Processing Farms" at bounding box center [536, 24] width 118 height 20
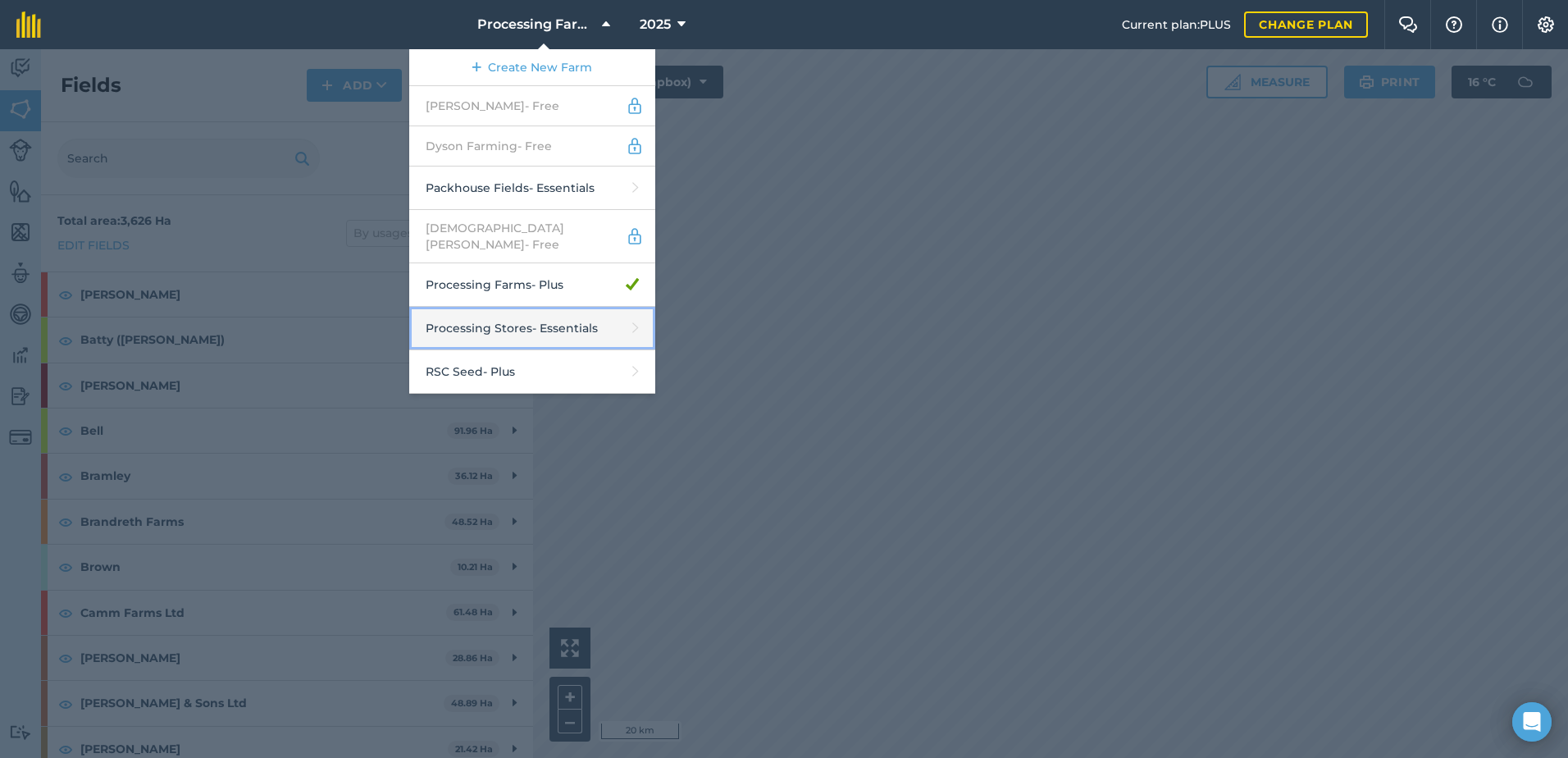
click at [521, 319] on link "Processing Stores - Essentials" at bounding box center [531, 328] width 246 height 44
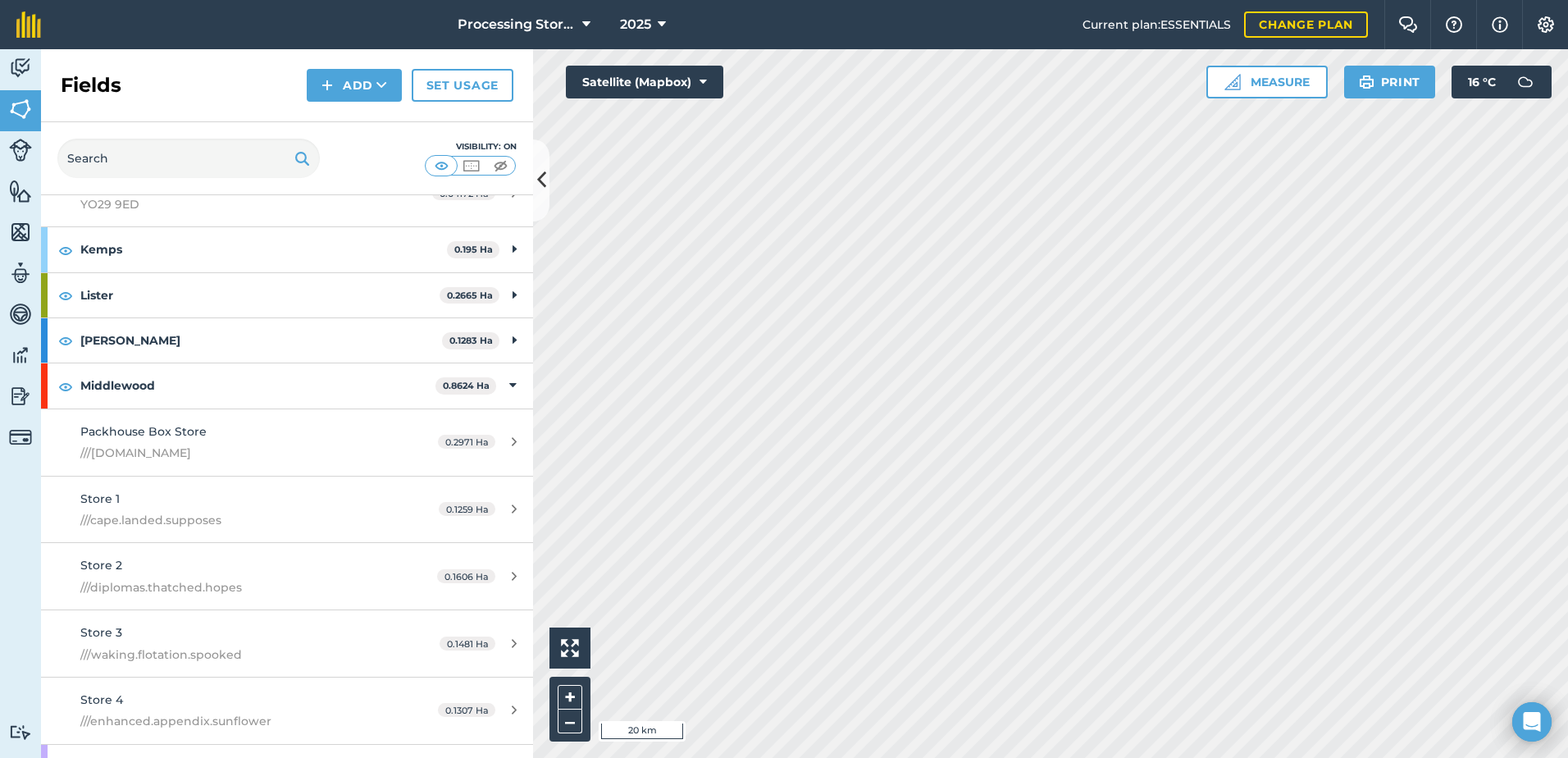
scroll to position [738, 0]
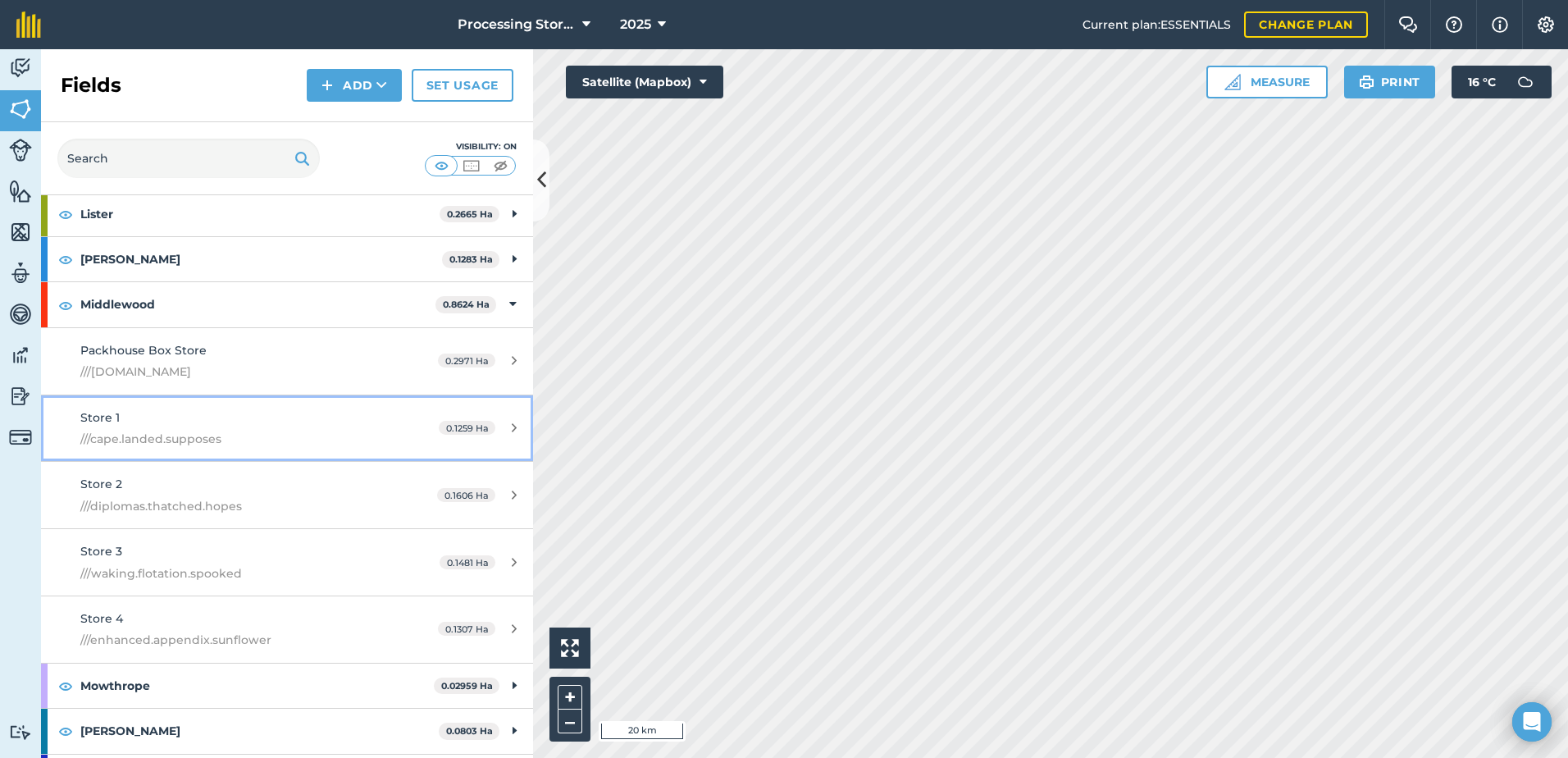
click at [151, 433] on span "///cape.landed.supposes" at bounding box center [235, 439] width 308 height 18
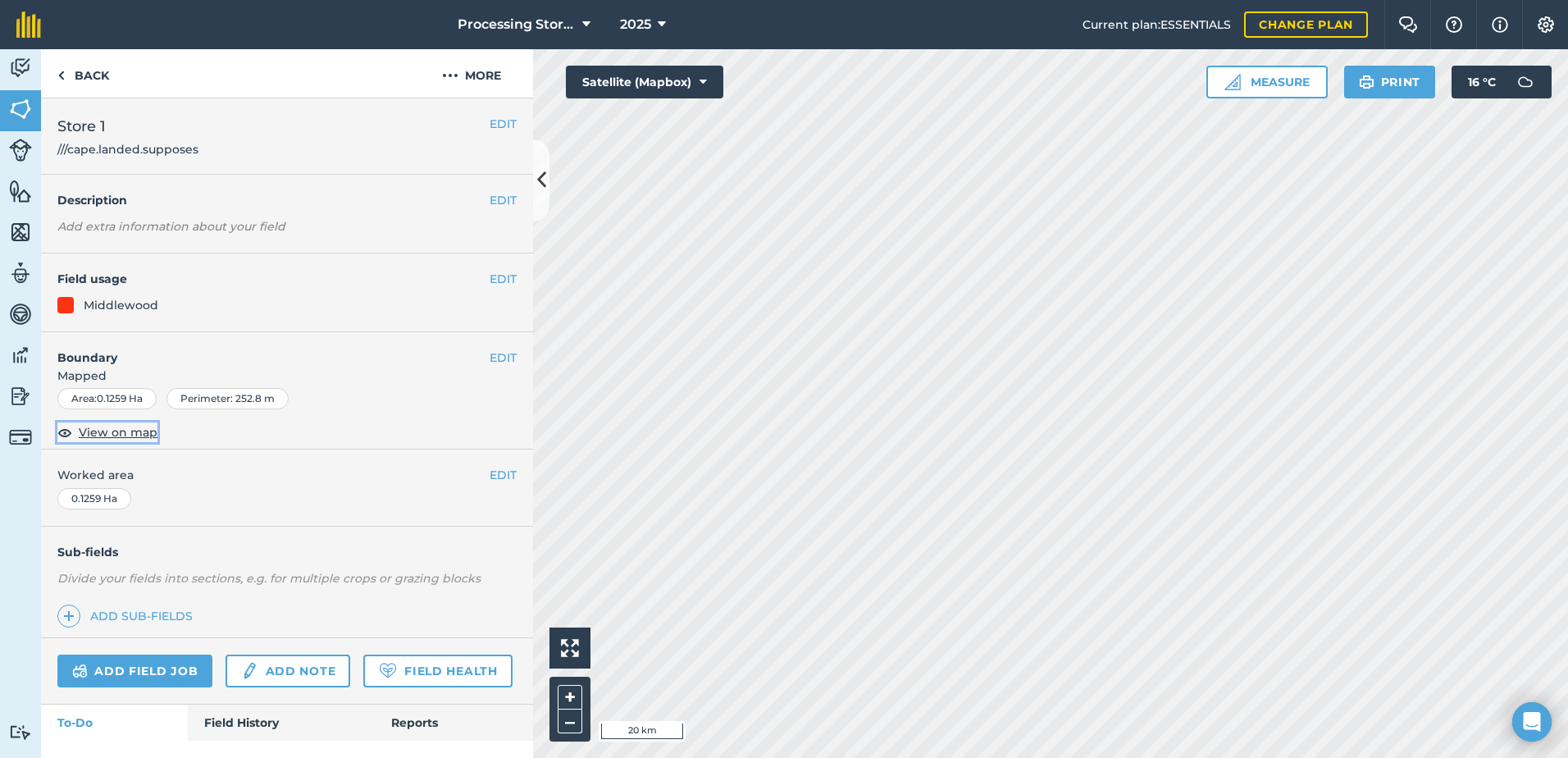
click at [150, 426] on span "View on map" at bounding box center [118, 432] width 79 height 18
click at [22, 277] on img at bounding box center [20, 273] width 23 height 24
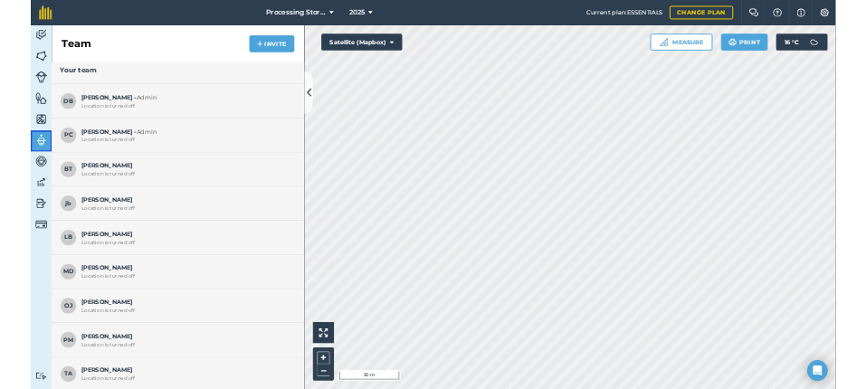
scroll to position [19, 0]
